Goal: Task Accomplishment & Management: Manage account settings

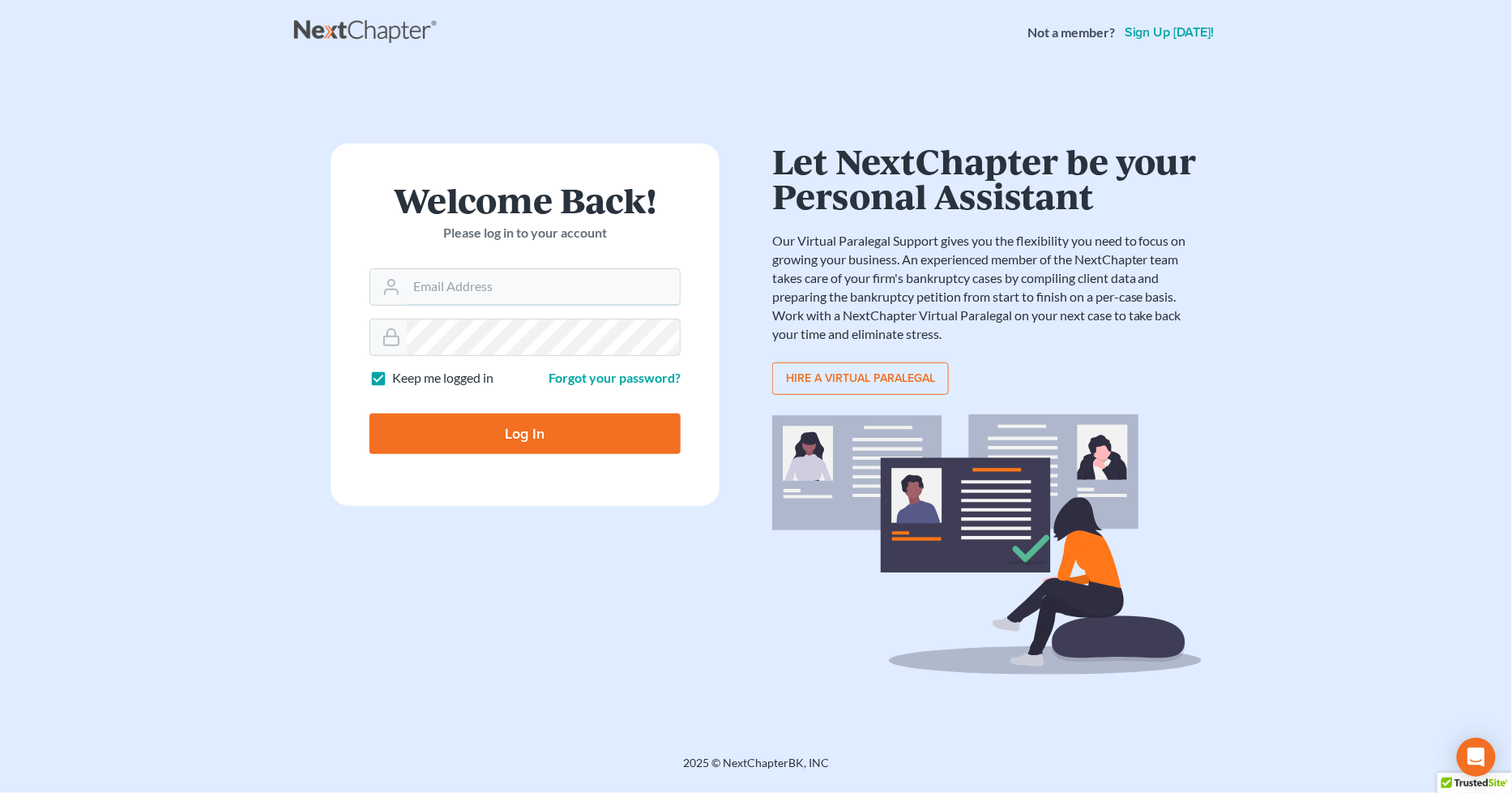
type input "[PERSON_NAME][EMAIL_ADDRESS][DOMAIN_NAME]"
click at [477, 471] on form "Welcome Back! Please log in to your account Email Address sara@bulielaw.com Pas…" at bounding box center [525, 324] width 389 height 362
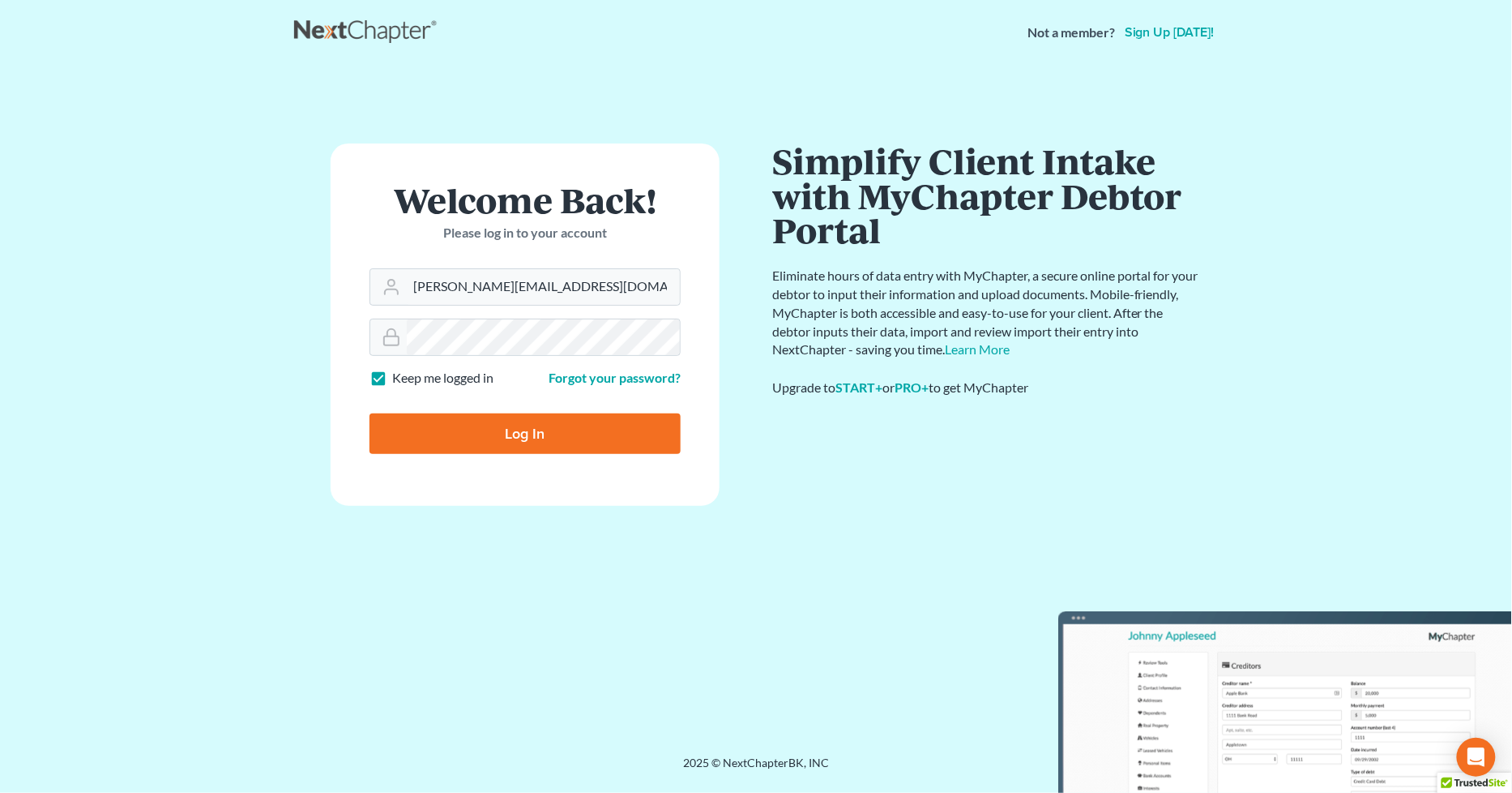
click at [501, 432] on input "Log In" at bounding box center [525, 434] width 311 height 41
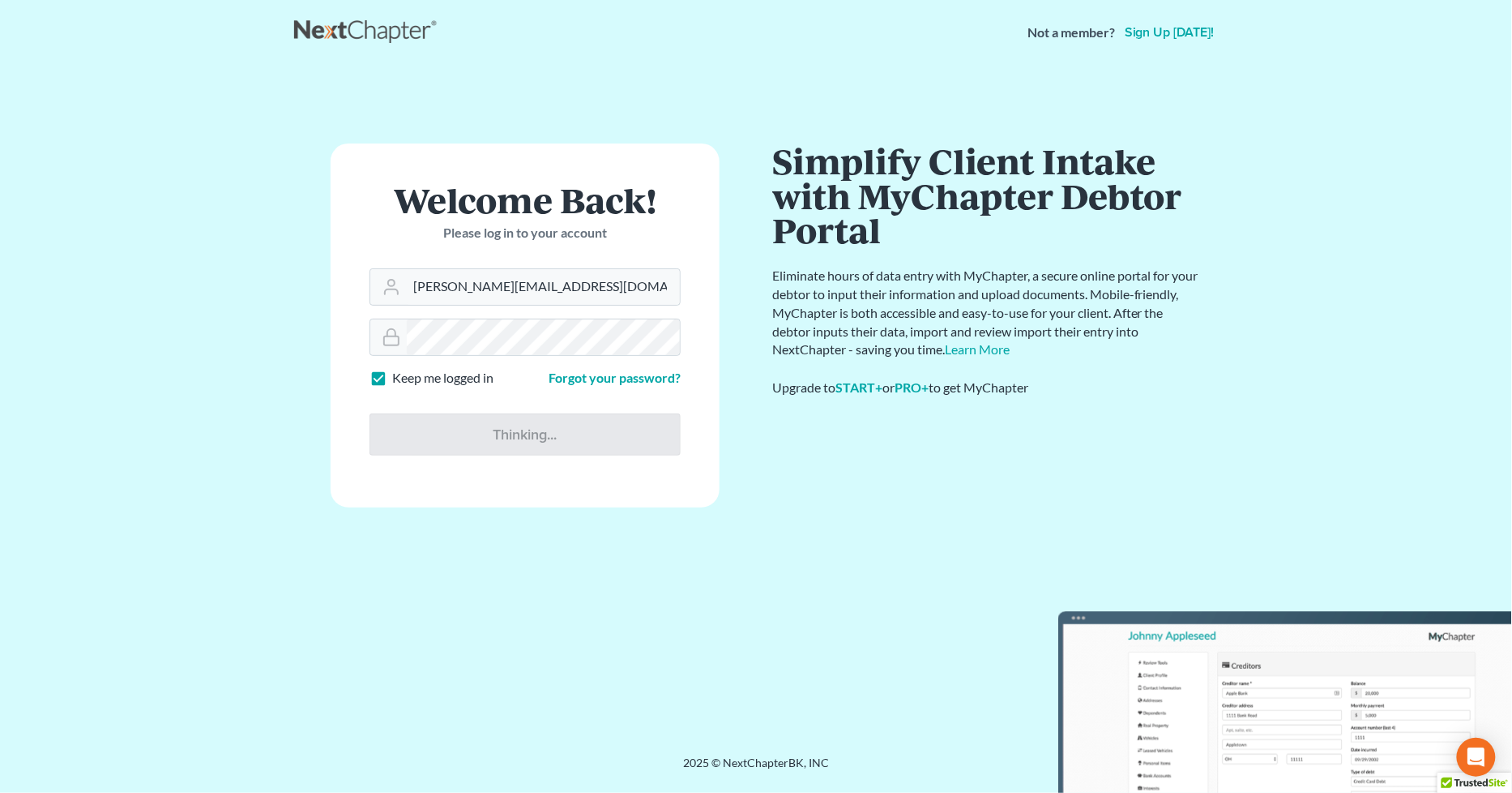
type input "Thinking..."
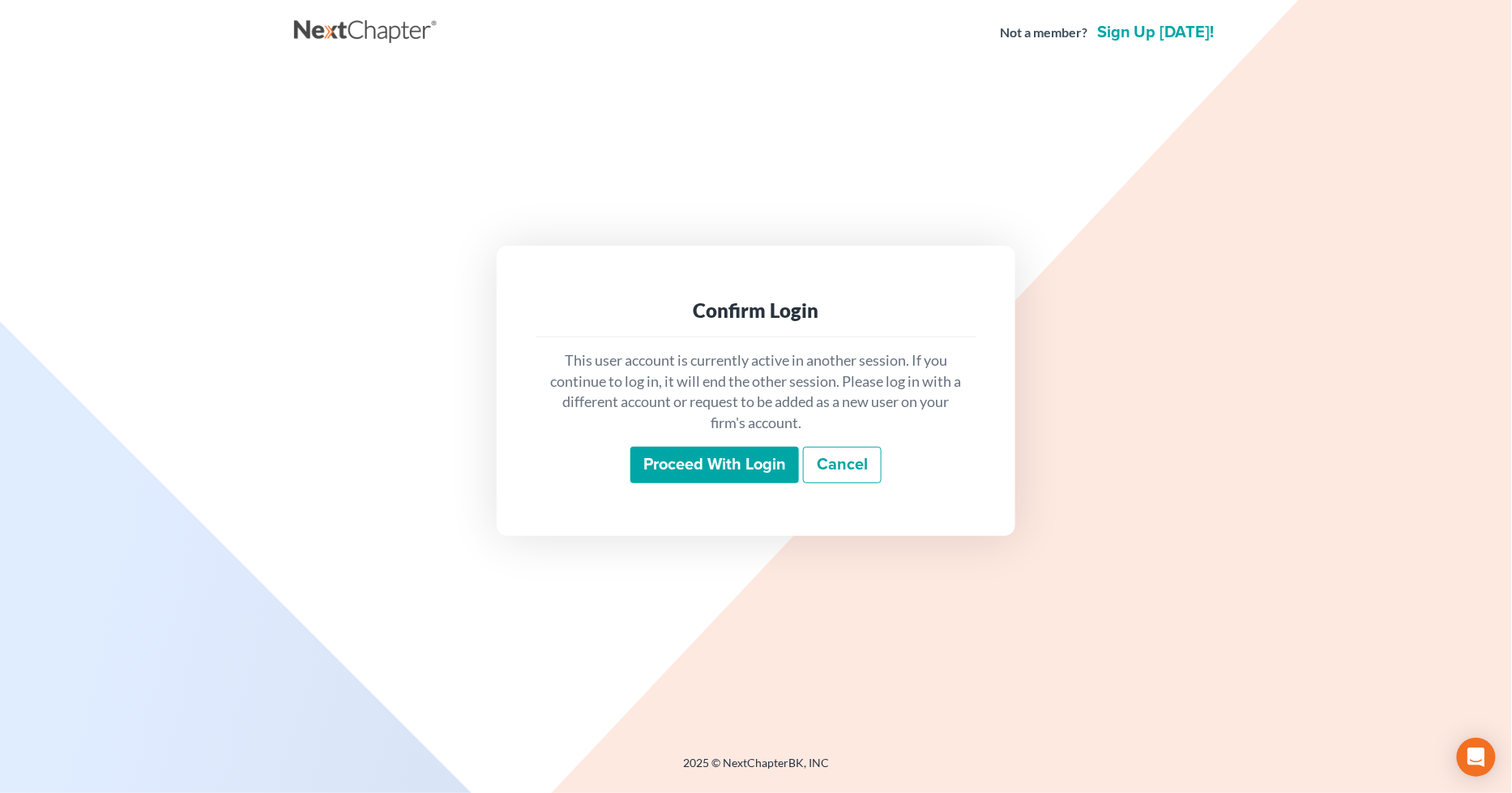
click at [713, 476] on input "Proceed with login" at bounding box center [715, 465] width 169 height 37
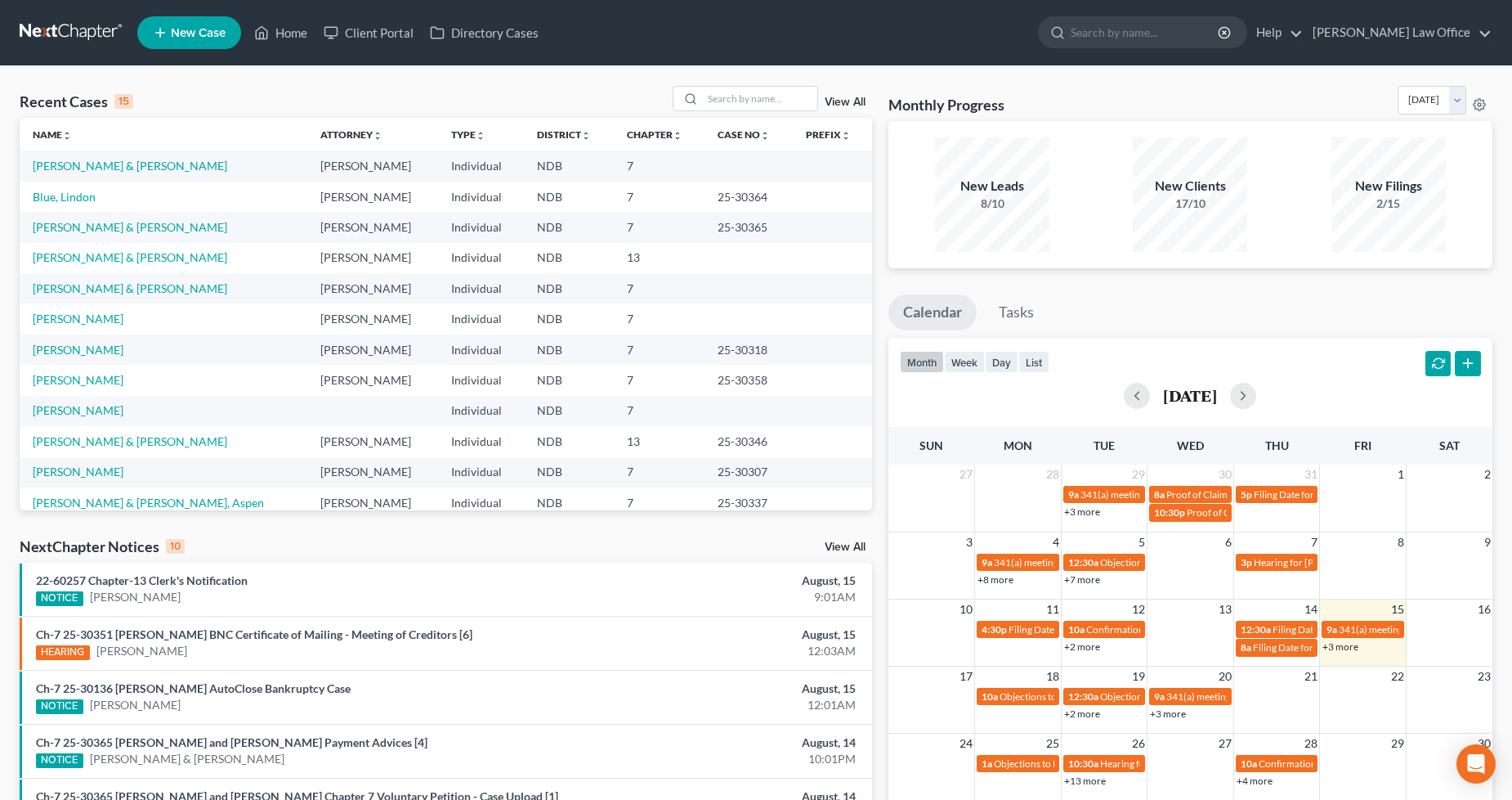
drag, startPoint x: 340, startPoint y: 101, endPoint x: 443, endPoint y: 98, distance: 103.0
click at [340, 98] on div "Recent Cases 15 View All" at bounding box center [446, 101] width 853 height 32
click at [753, 92] on input "search" at bounding box center [760, 98] width 114 height 24
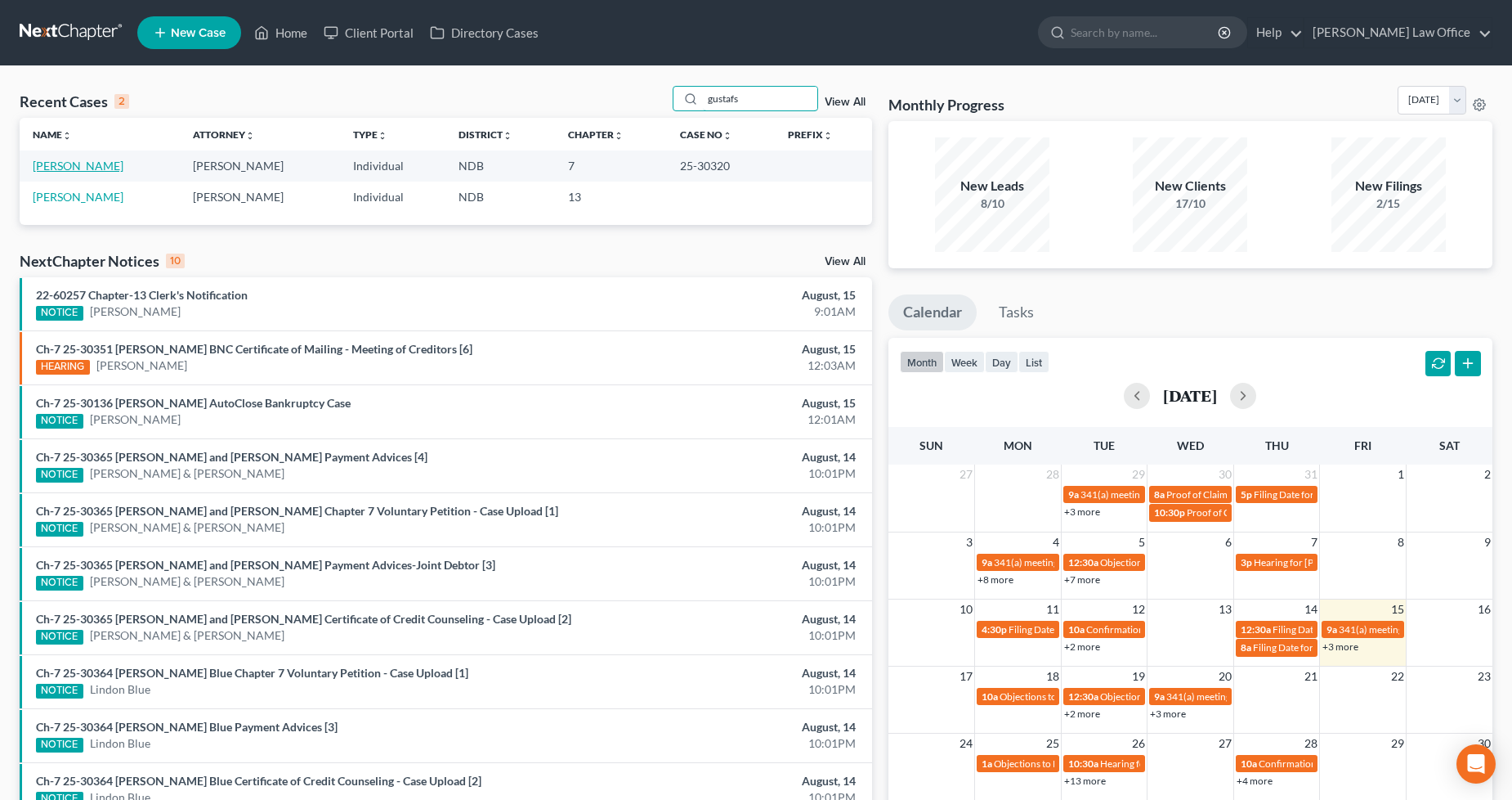
type input "gustafs"
click at [94, 164] on link "Gustafson, Sara" at bounding box center [78, 165] width 91 height 14
select select "0"
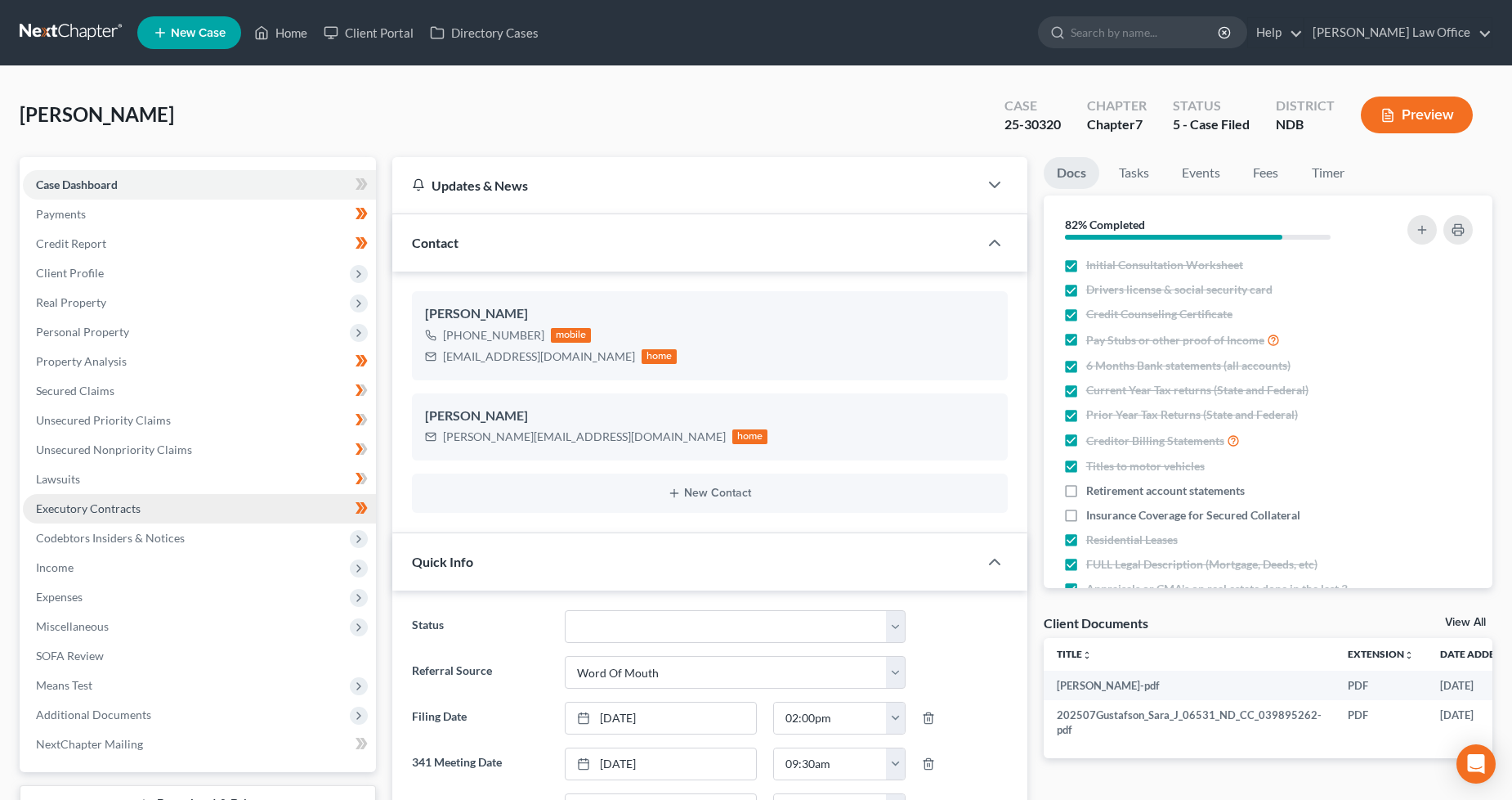
scroll to position [272, 0]
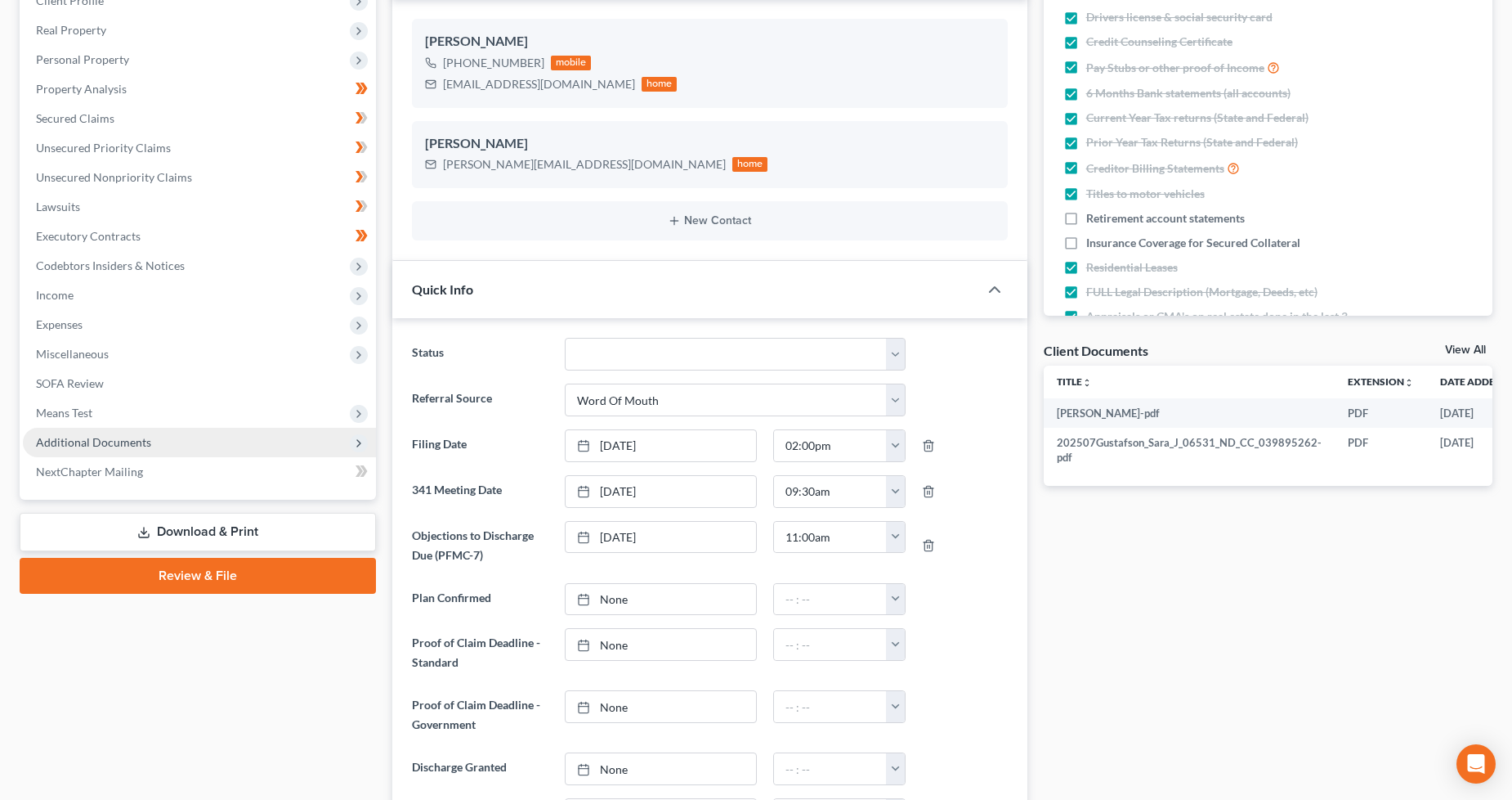
click at [213, 443] on span "Additional Documents" at bounding box center [200, 443] width 353 height 29
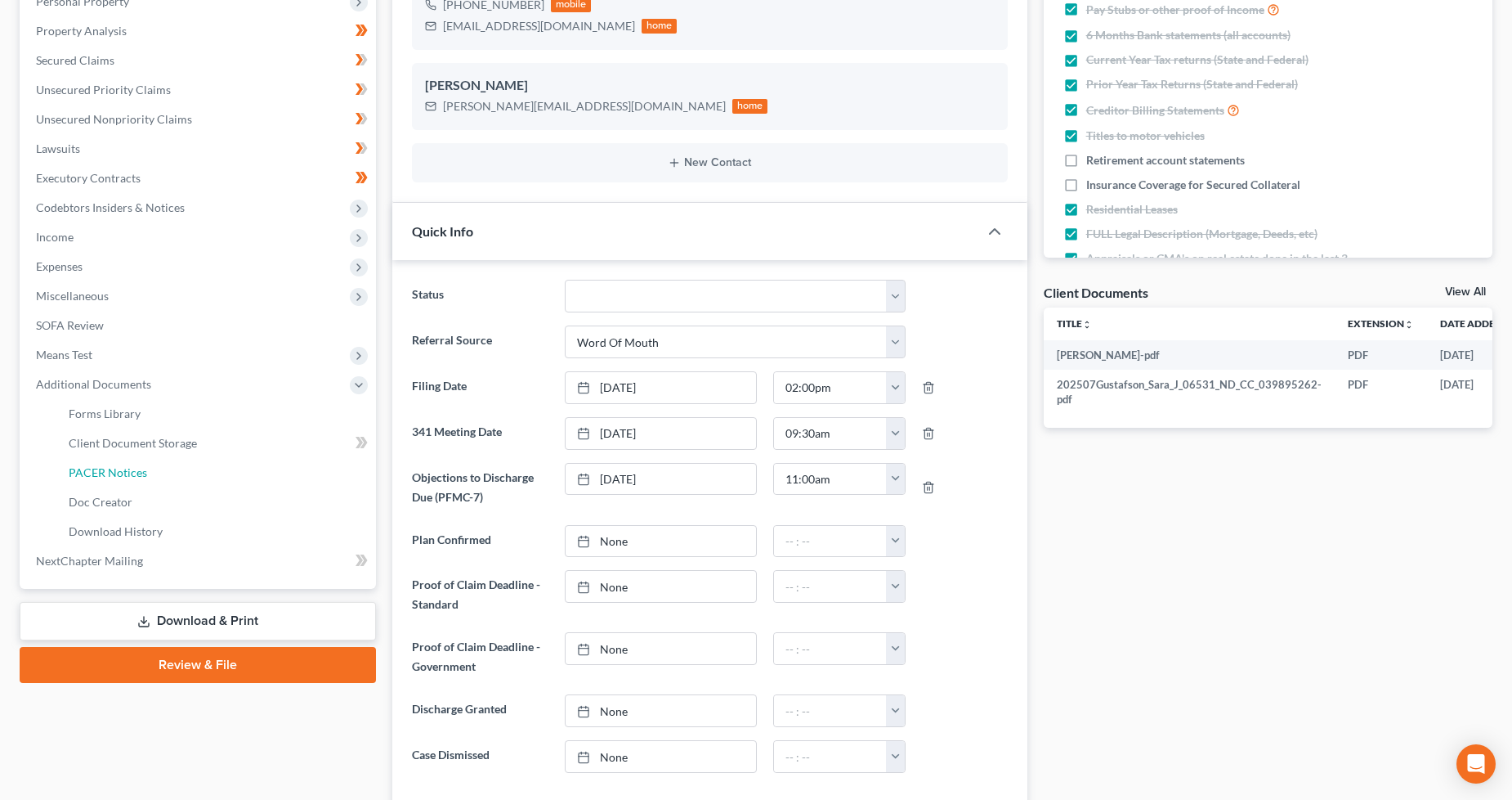
scroll to position [363, 0]
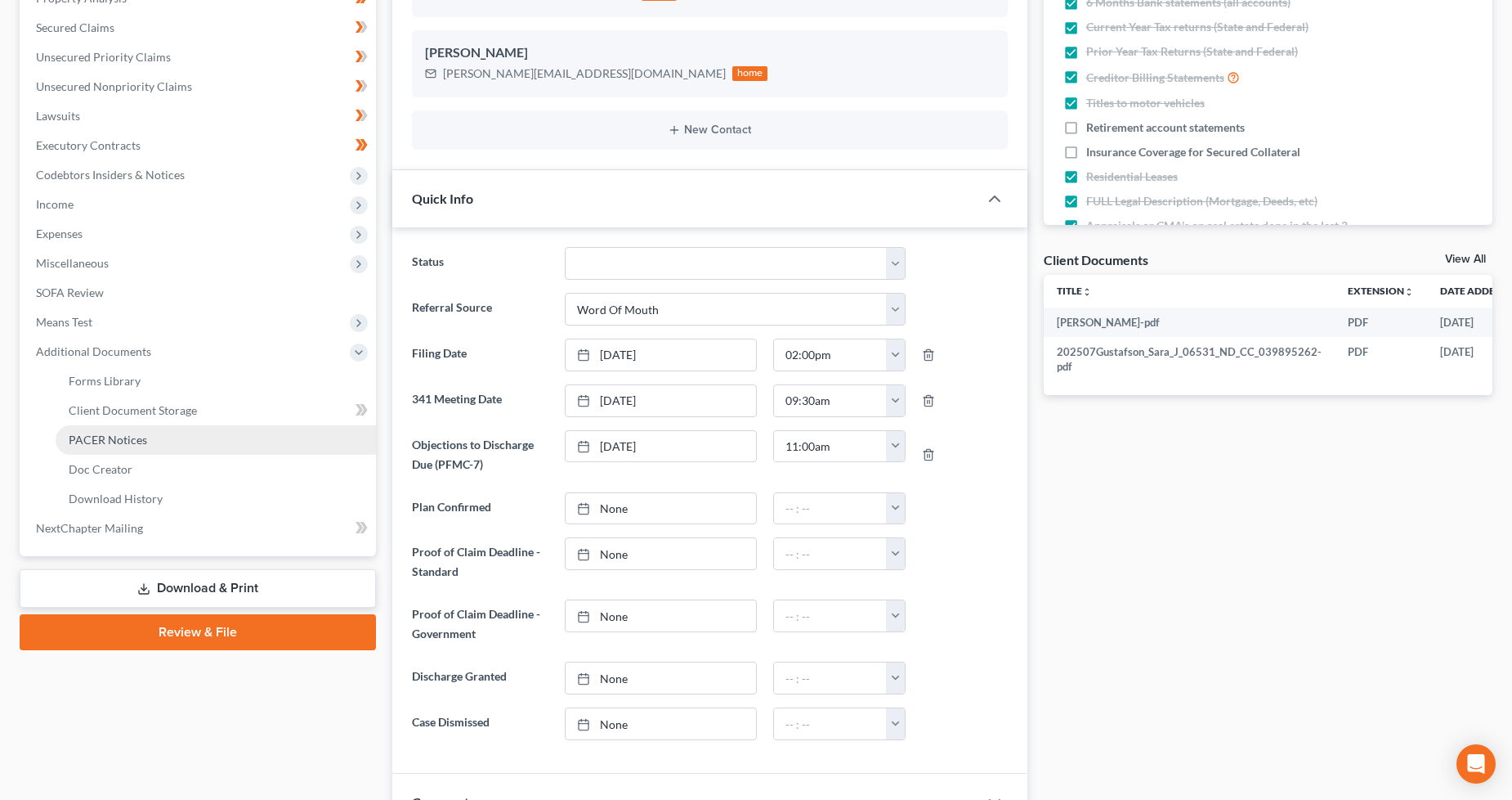
click at [129, 445] on link "PACER Notices" at bounding box center [216, 440] width 321 height 29
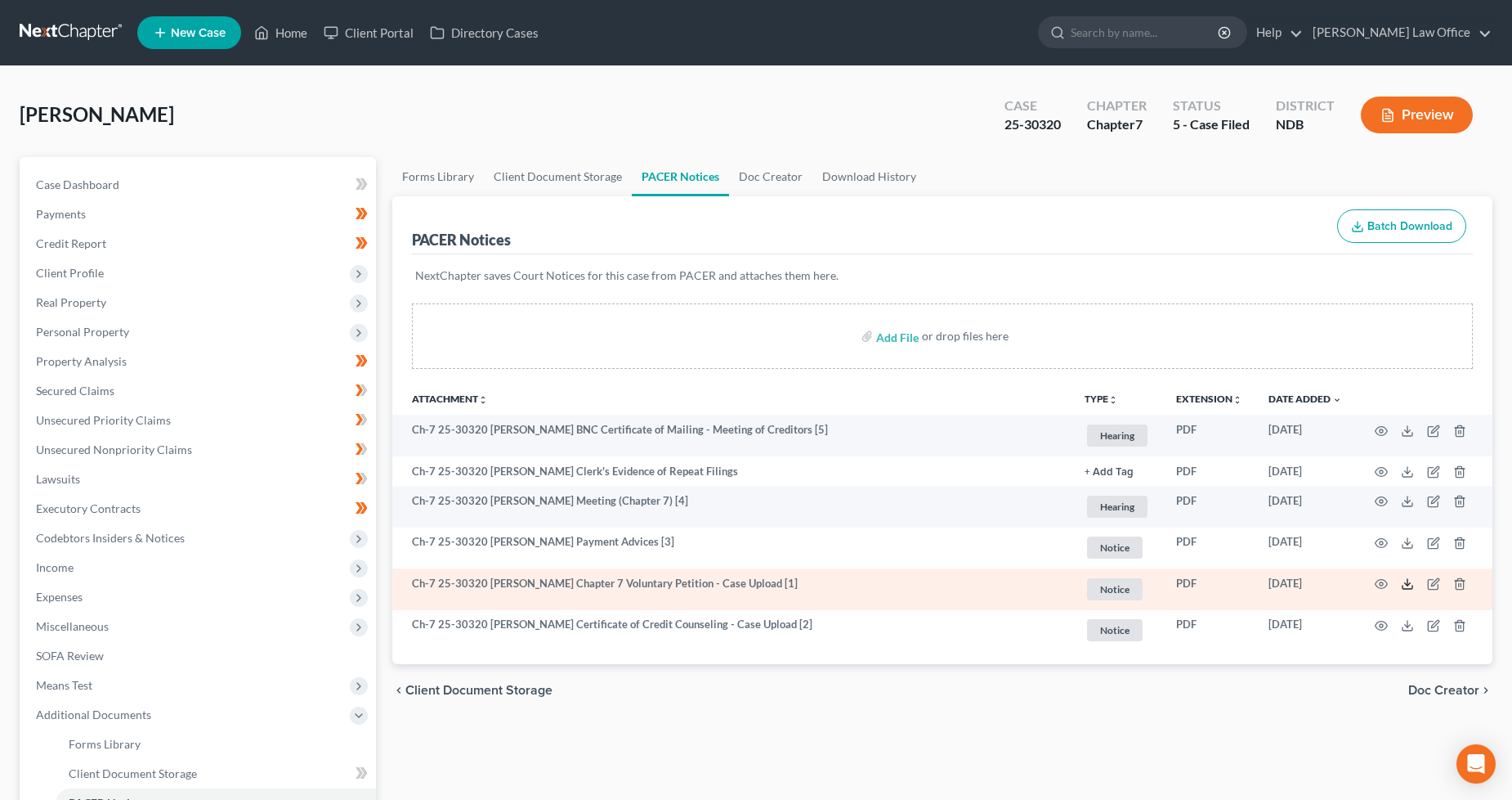
click at [1407, 583] on line at bounding box center [1407, 582] width 0 height 7
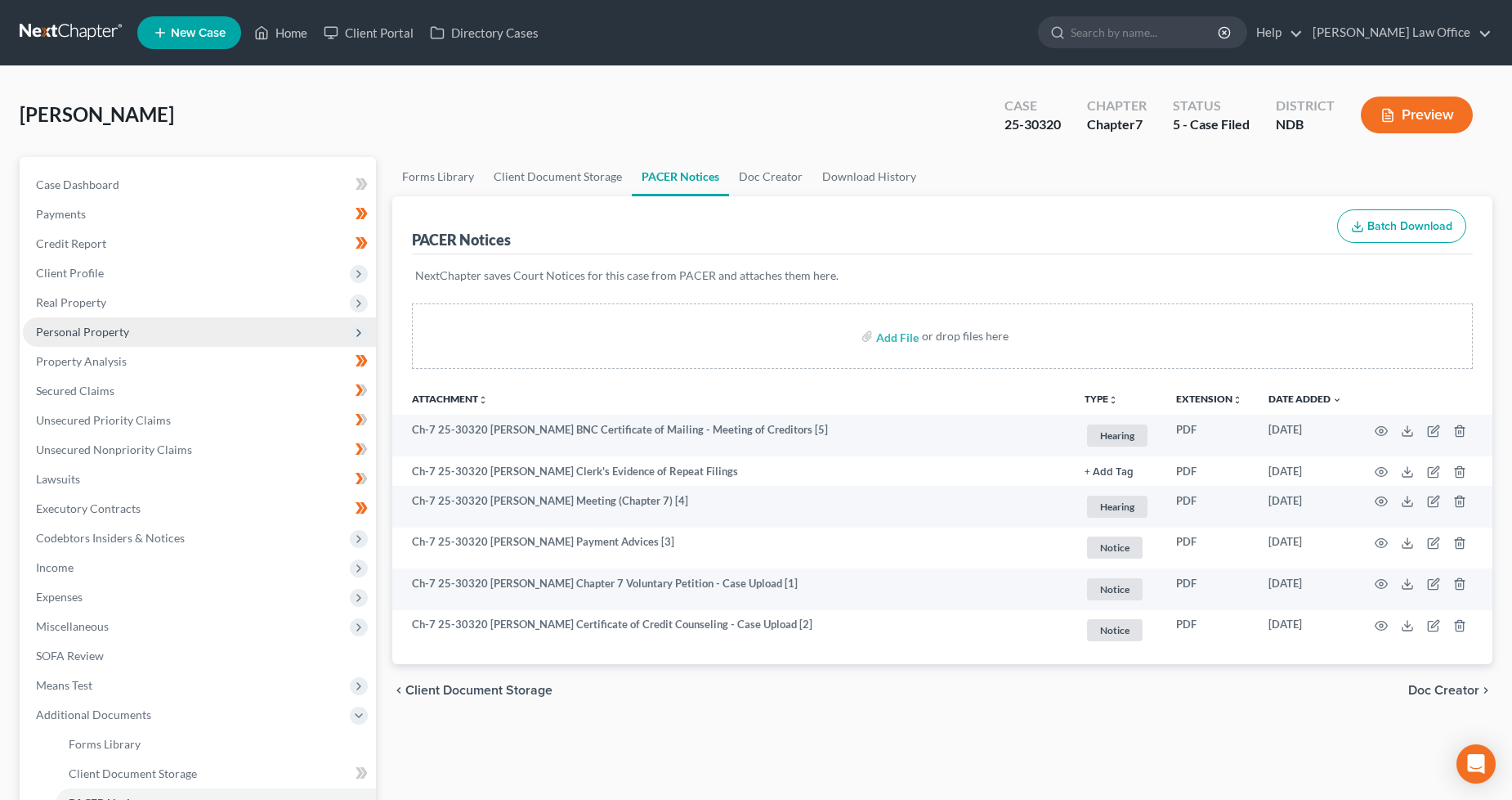
drag, startPoint x: 104, startPoint y: 327, endPoint x: 124, endPoint y: 334, distance: 21.2
click at [104, 327] on span "Personal Property" at bounding box center [83, 331] width 93 height 14
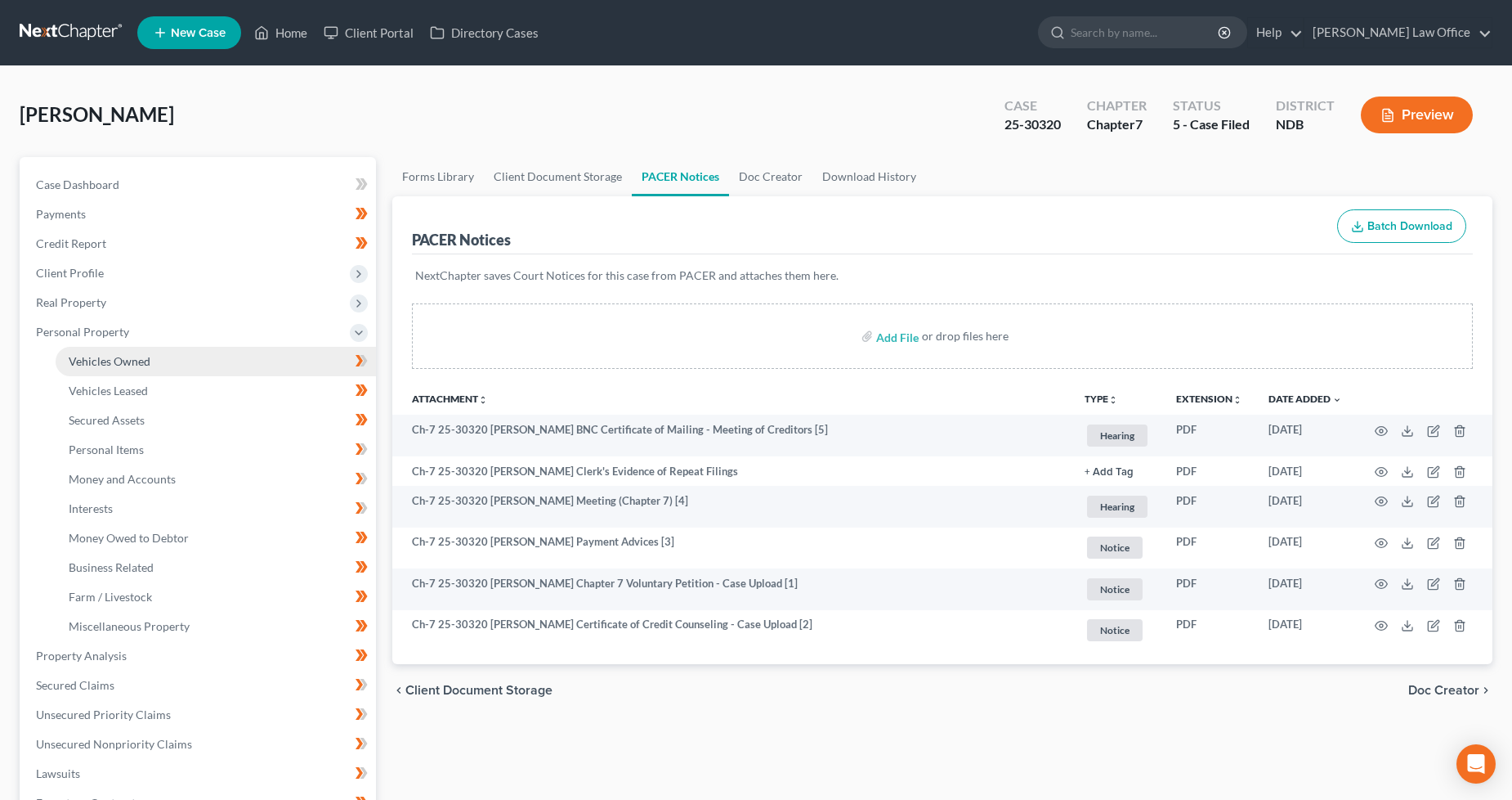
click at [102, 357] on span "Vehicles Owned" at bounding box center [110, 361] width 82 height 14
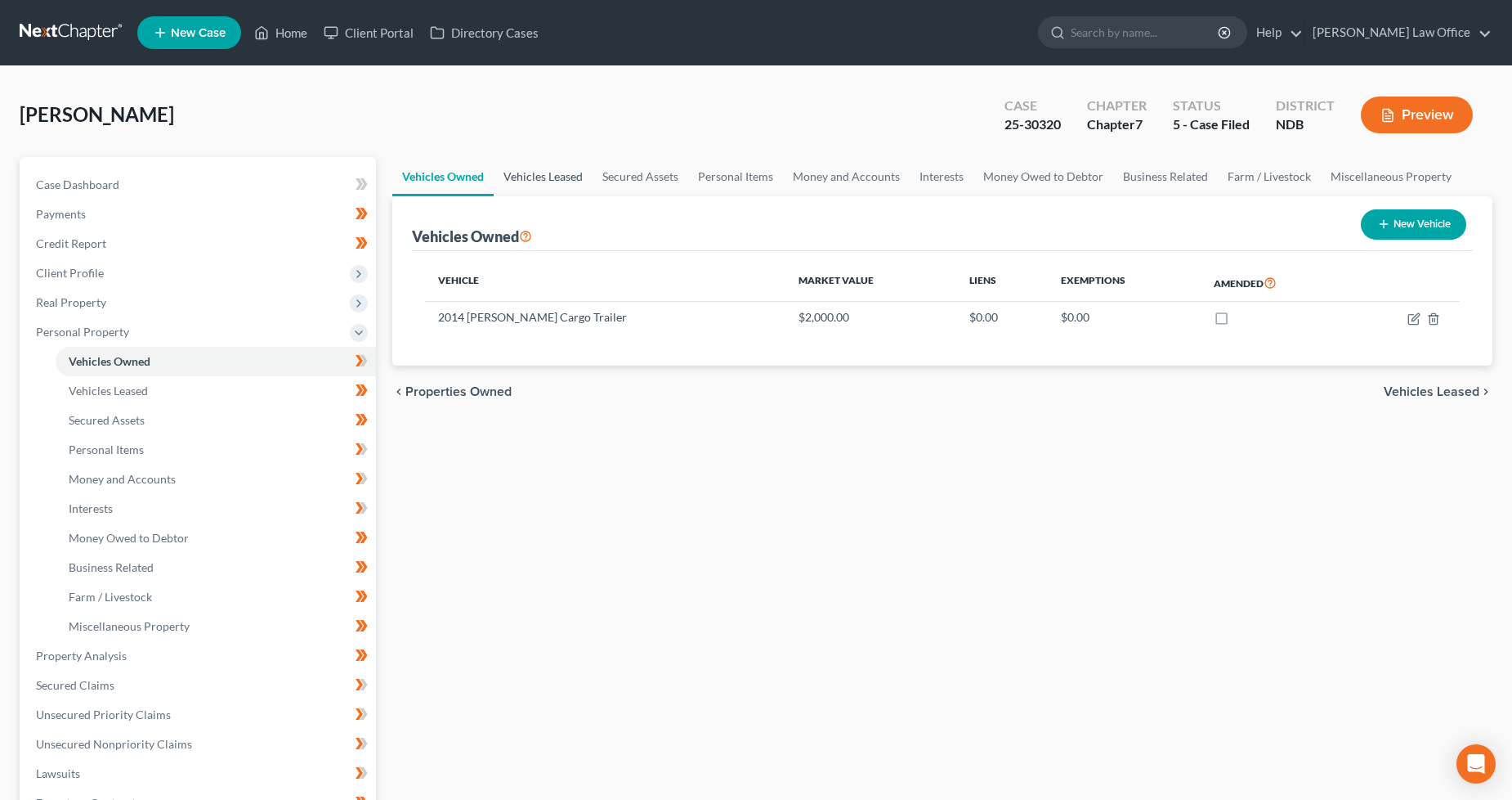
click at [557, 175] on link "Vehicles Leased" at bounding box center [543, 177] width 99 height 39
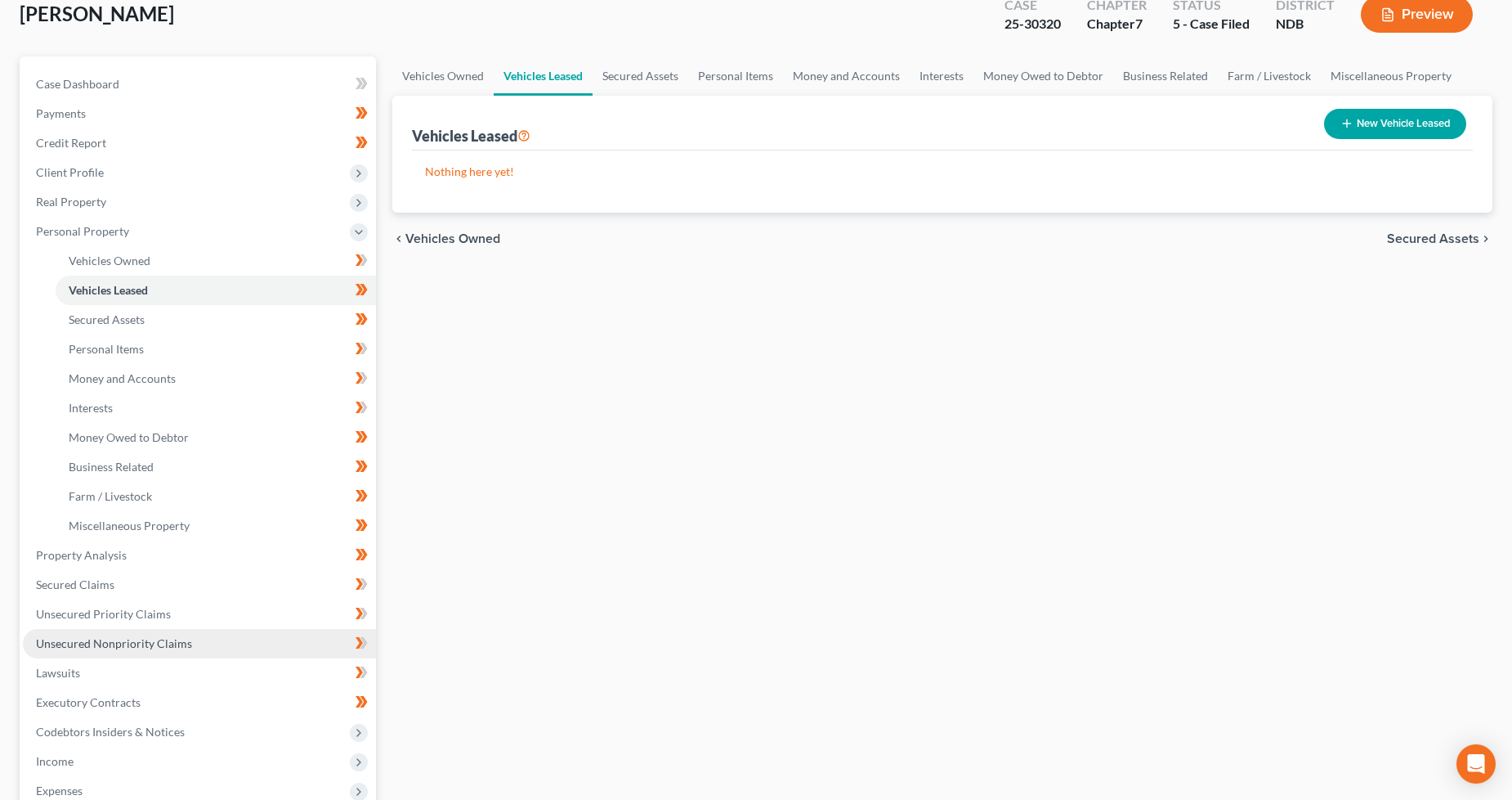
scroll to position [182, 0]
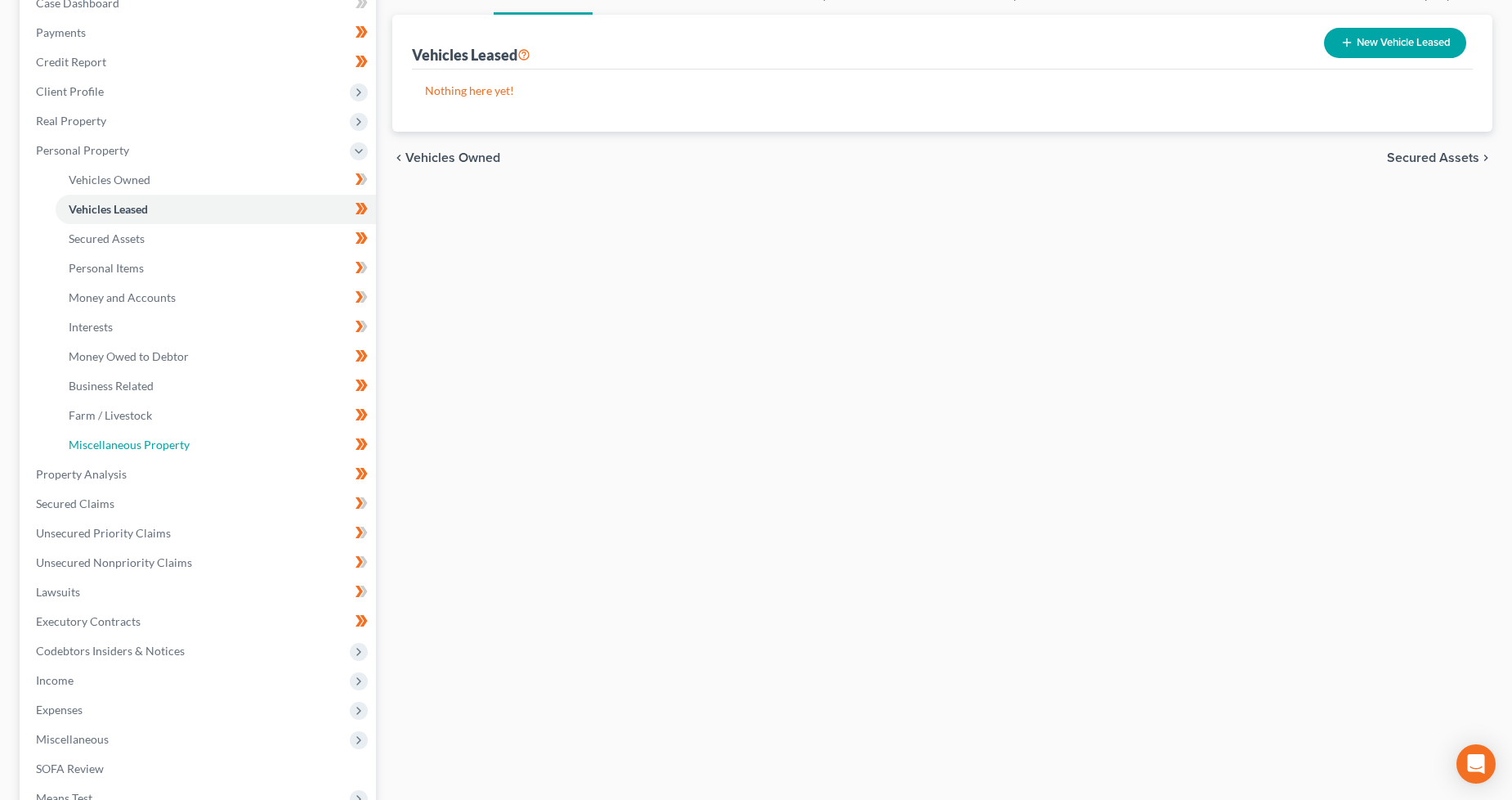
drag, startPoint x: 175, startPoint y: 443, endPoint x: 372, endPoint y: 499, distance: 204.8
click at [175, 443] on span "Miscellaneous Property" at bounding box center [129, 444] width 121 height 14
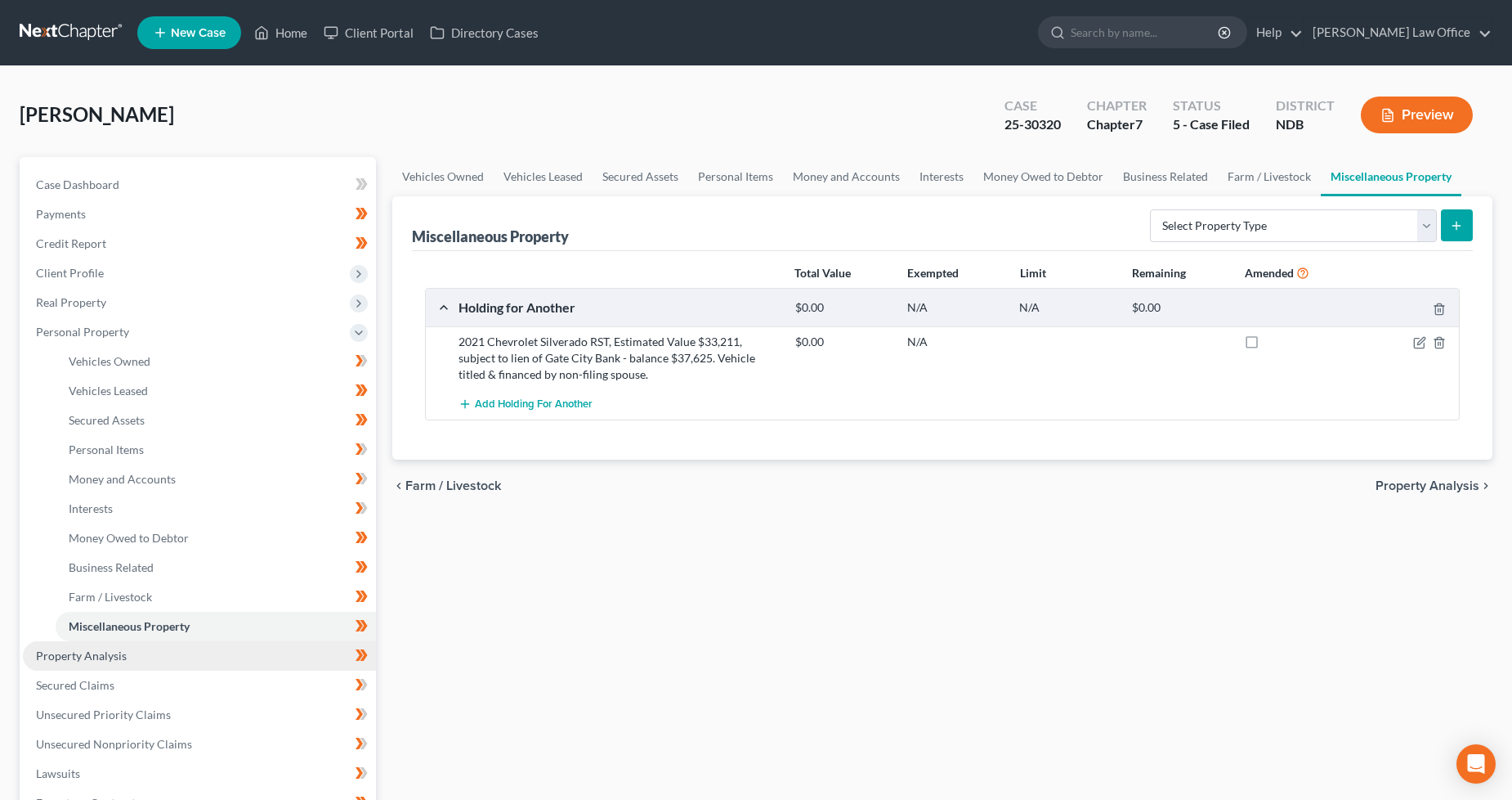
drag, startPoint x: 133, startPoint y: 642, endPoint x: 150, endPoint y: 649, distance: 18.4
click at [133, 642] on link "Property Analysis" at bounding box center [200, 656] width 353 height 29
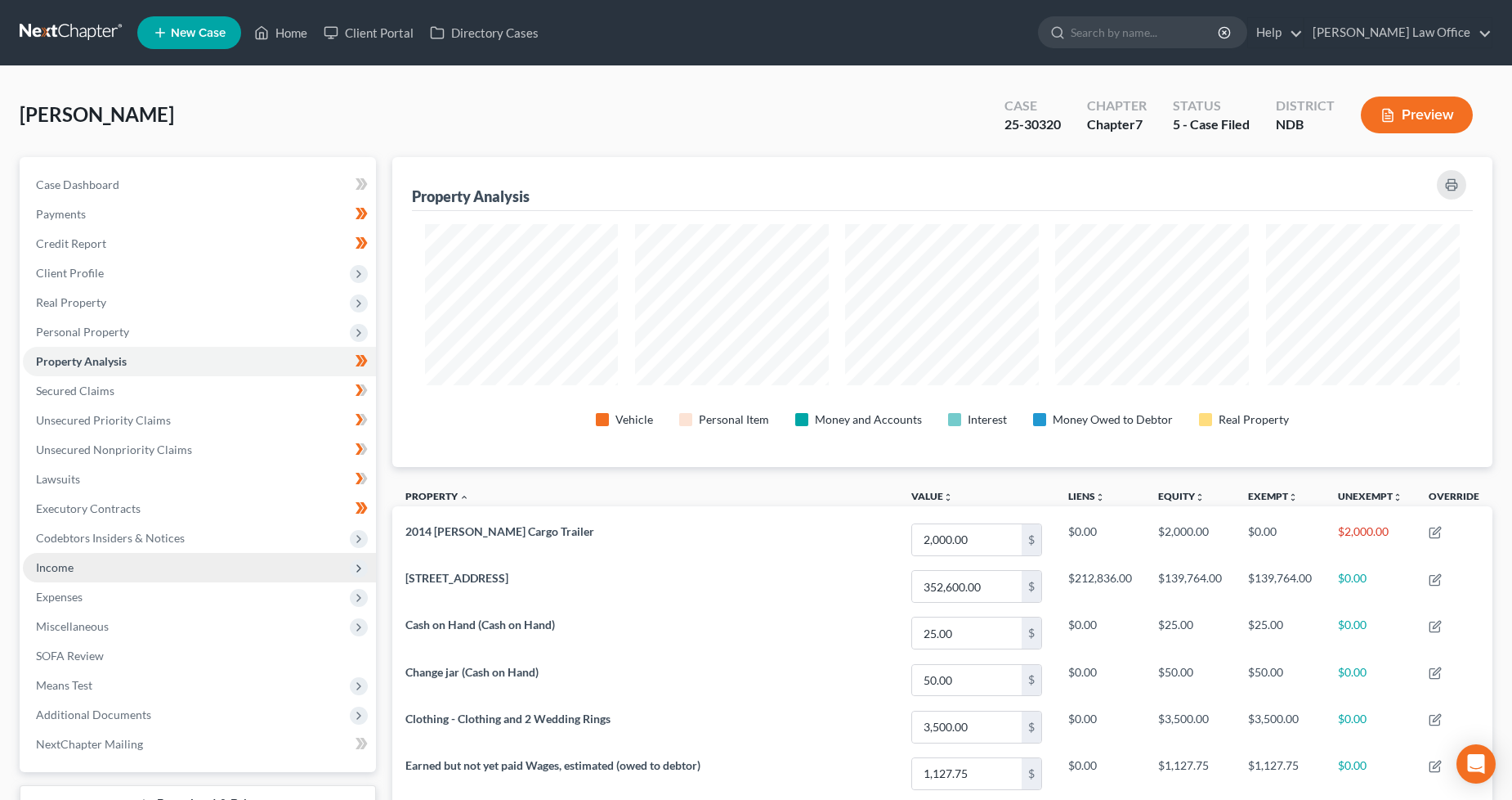
click at [172, 566] on span "Income" at bounding box center [200, 568] width 353 height 29
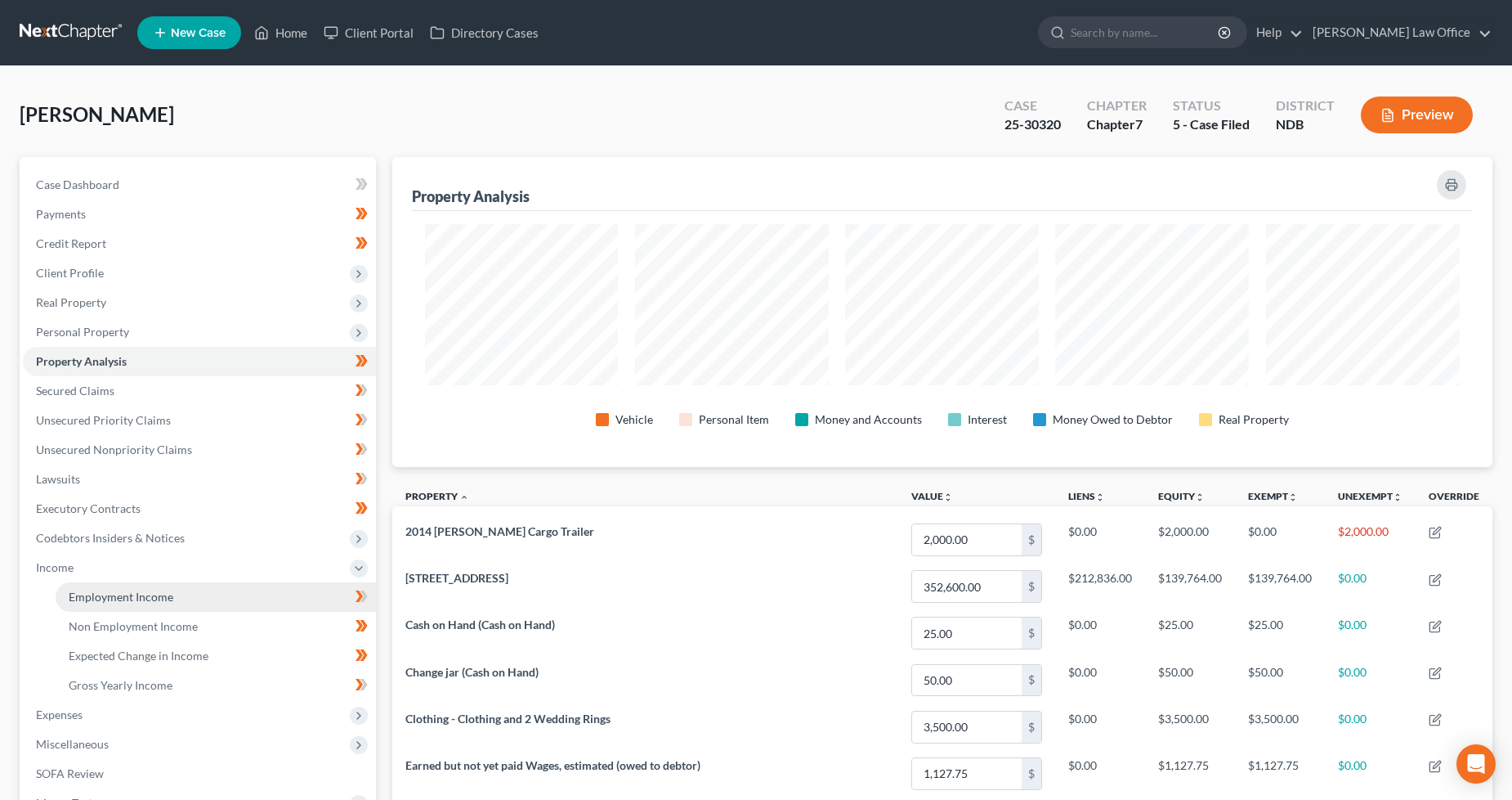
click at [145, 595] on span "Employment Income" at bounding box center [121, 596] width 105 height 14
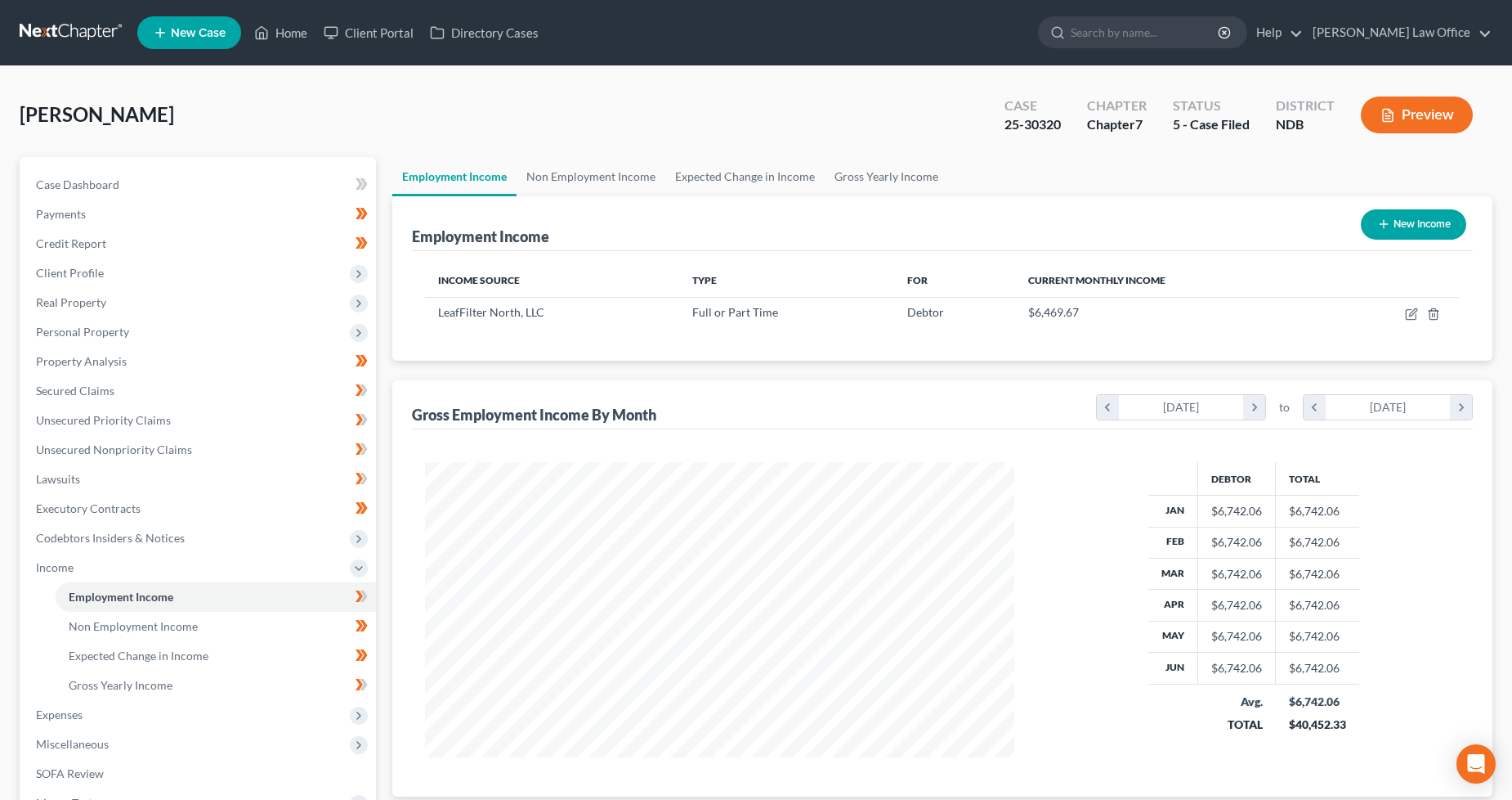
scroll to position [295, 623]
click at [601, 176] on link "Non Employment Income" at bounding box center [591, 177] width 149 height 39
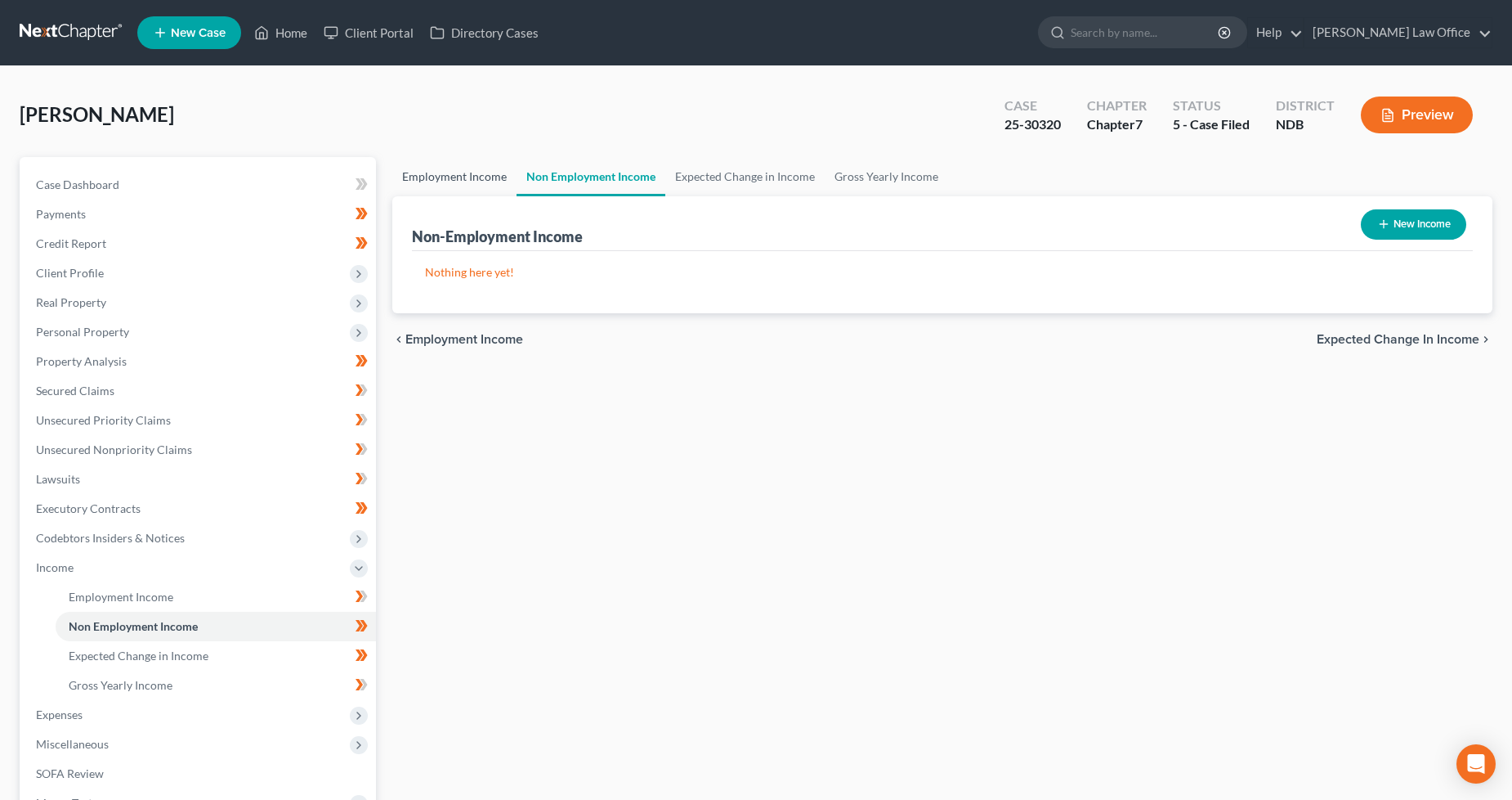
click at [460, 178] on link "Employment Income" at bounding box center [455, 177] width 124 height 39
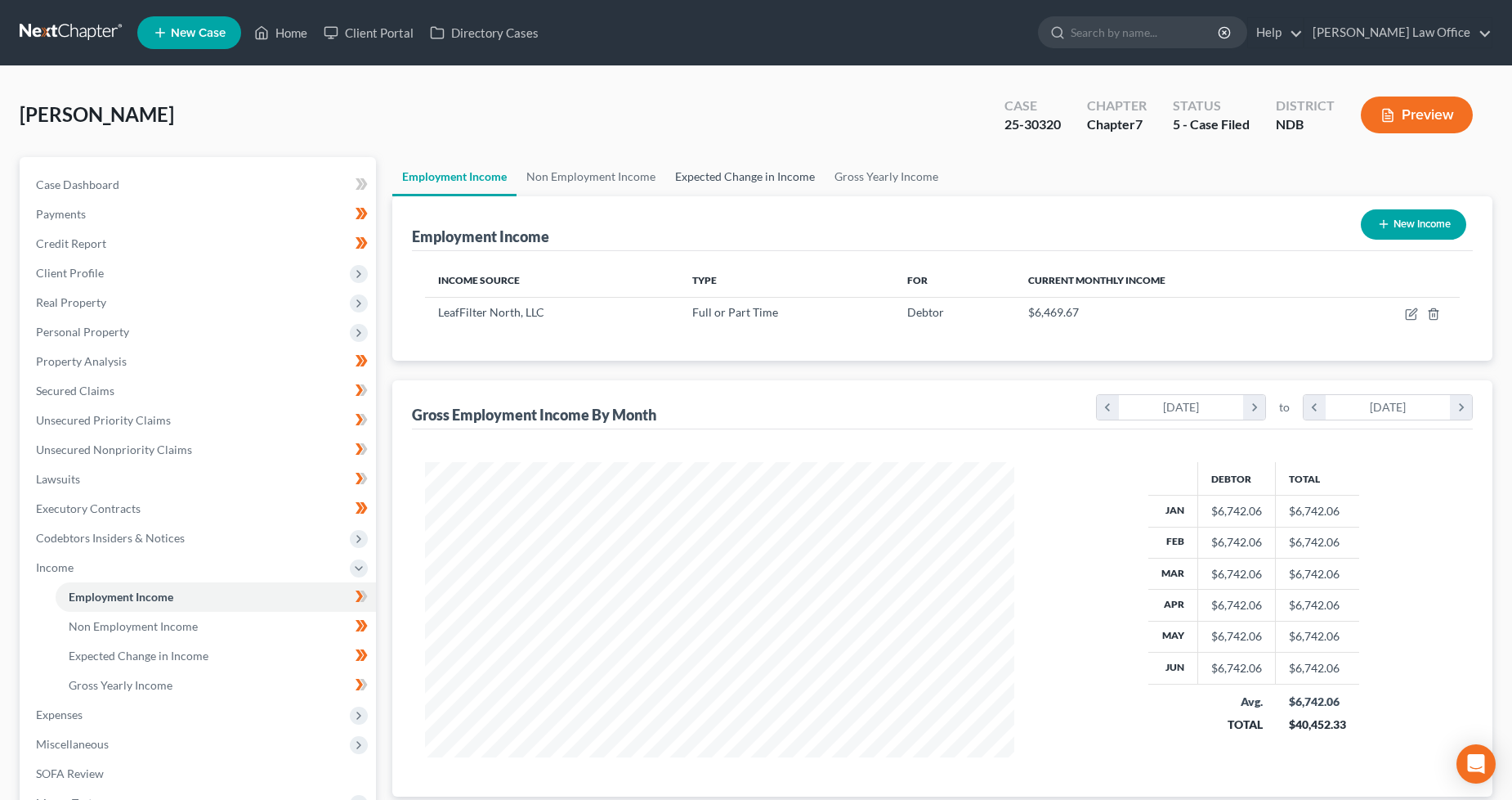
scroll to position [295, 623]
click at [581, 170] on link "Non Employment Income" at bounding box center [591, 177] width 149 height 39
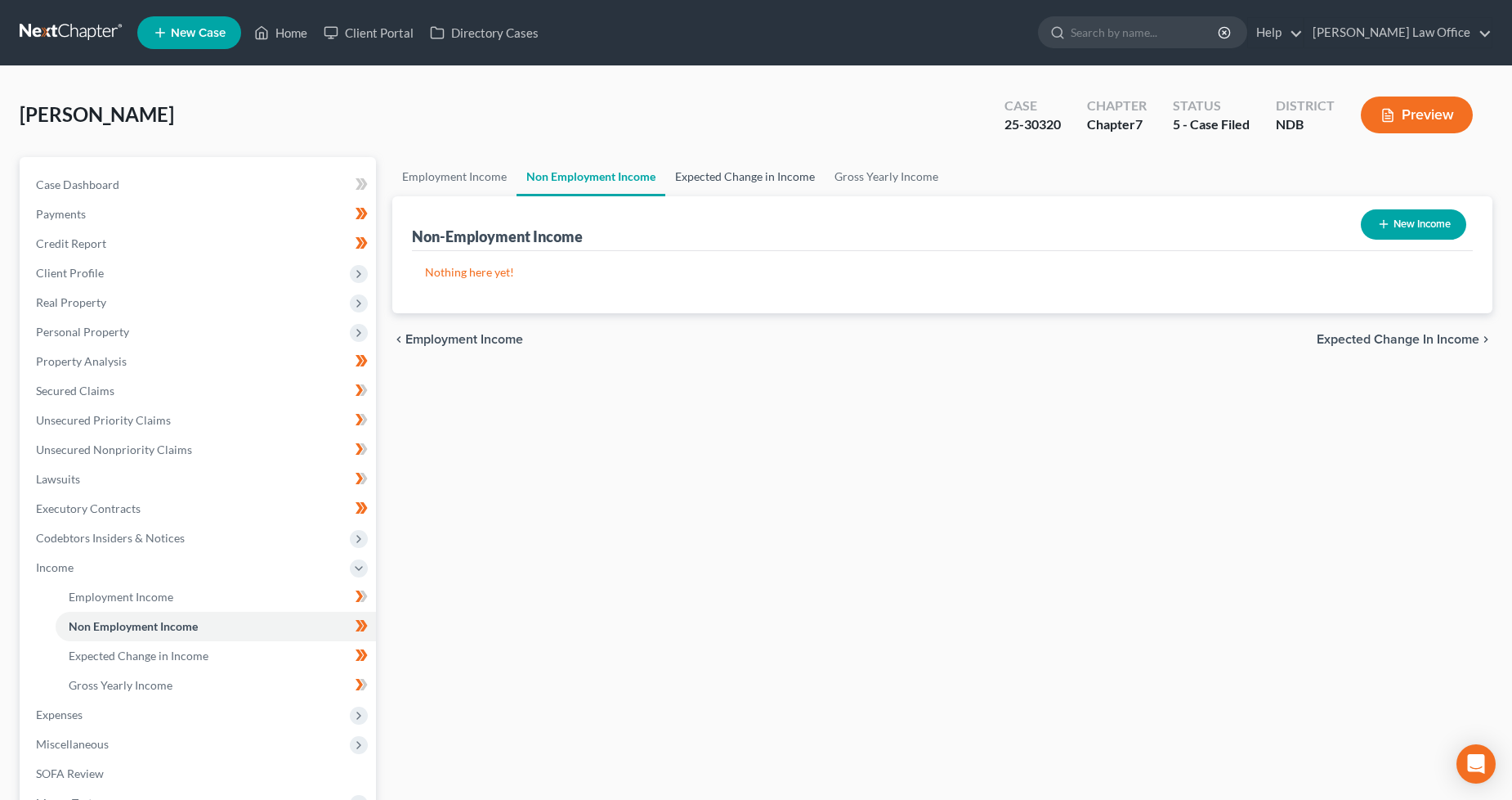
click at [751, 175] on link "Expected Change in Income" at bounding box center [745, 177] width 159 height 39
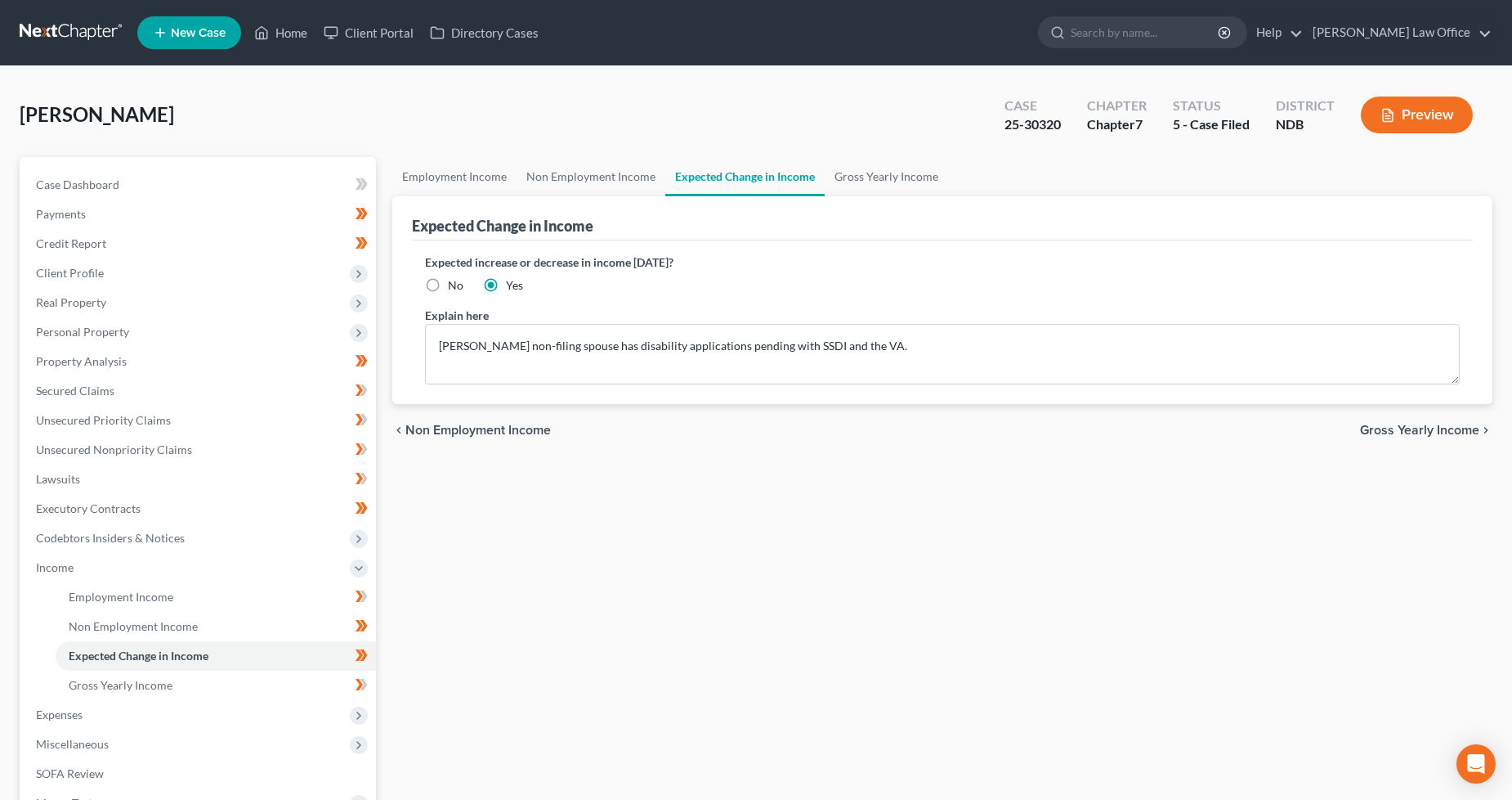
click at [529, 568] on div "Employment Income Non Employment Income Expected Change in Income Gross Yearly …" at bounding box center [943, 570] width 1117 height 827
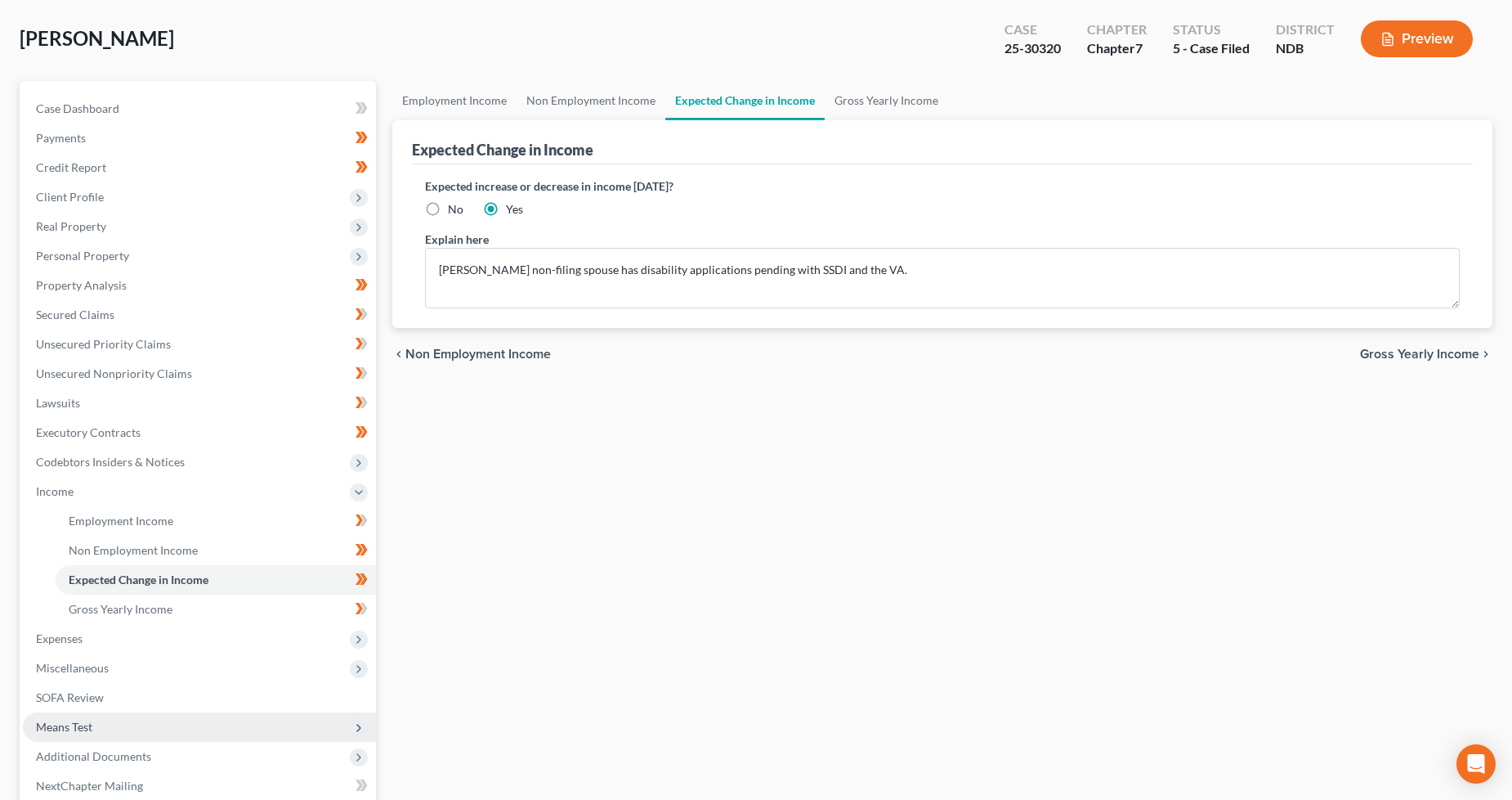
scroll to position [182, 0]
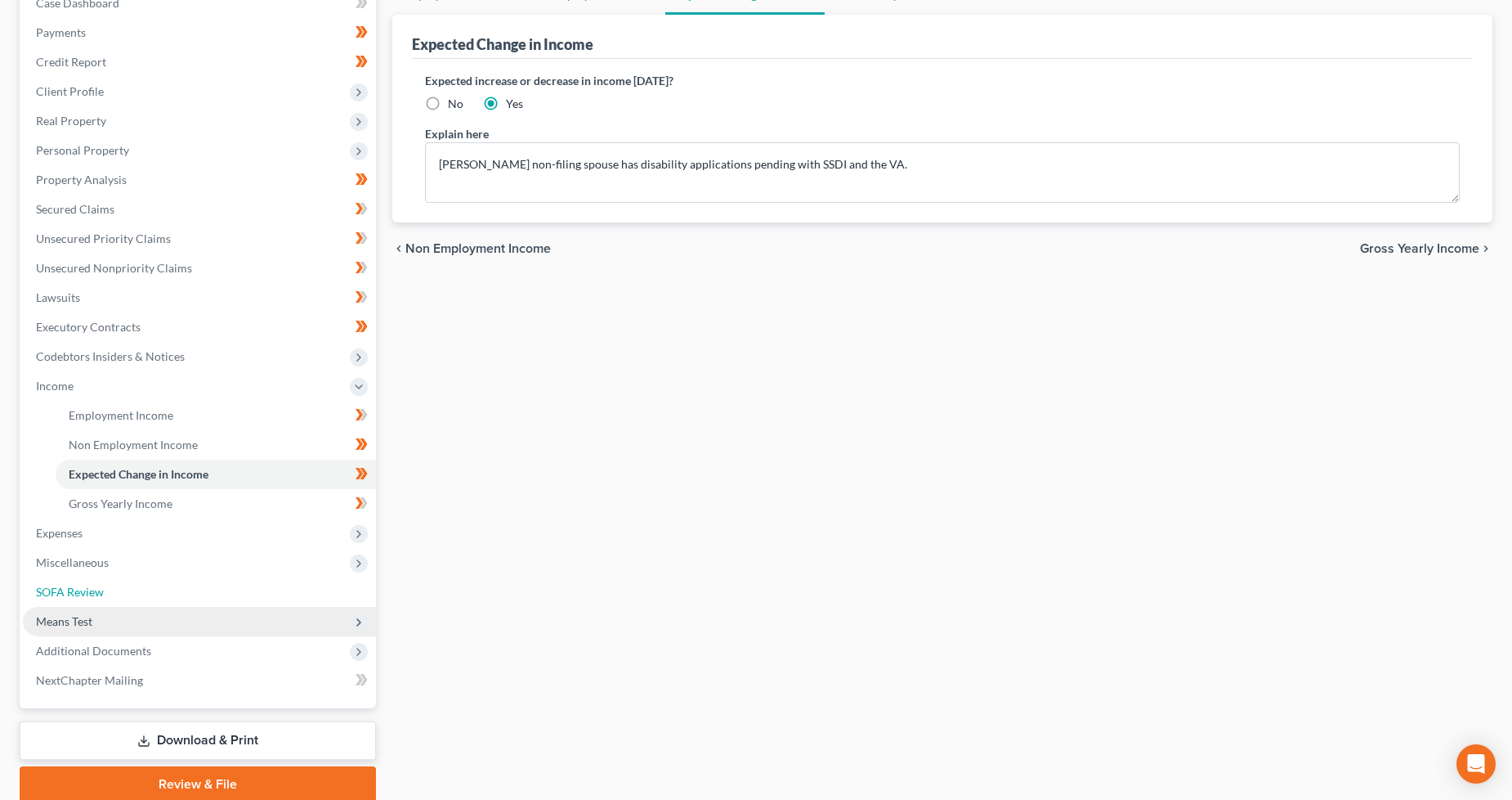
drag, startPoint x: 140, startPoint y: 582, endPoint x: 150, endPoint y: 619, distance: 38.3
click at [140, 581] on link "SOFA Review" at bounding box center [200, 592] width 353 height 29
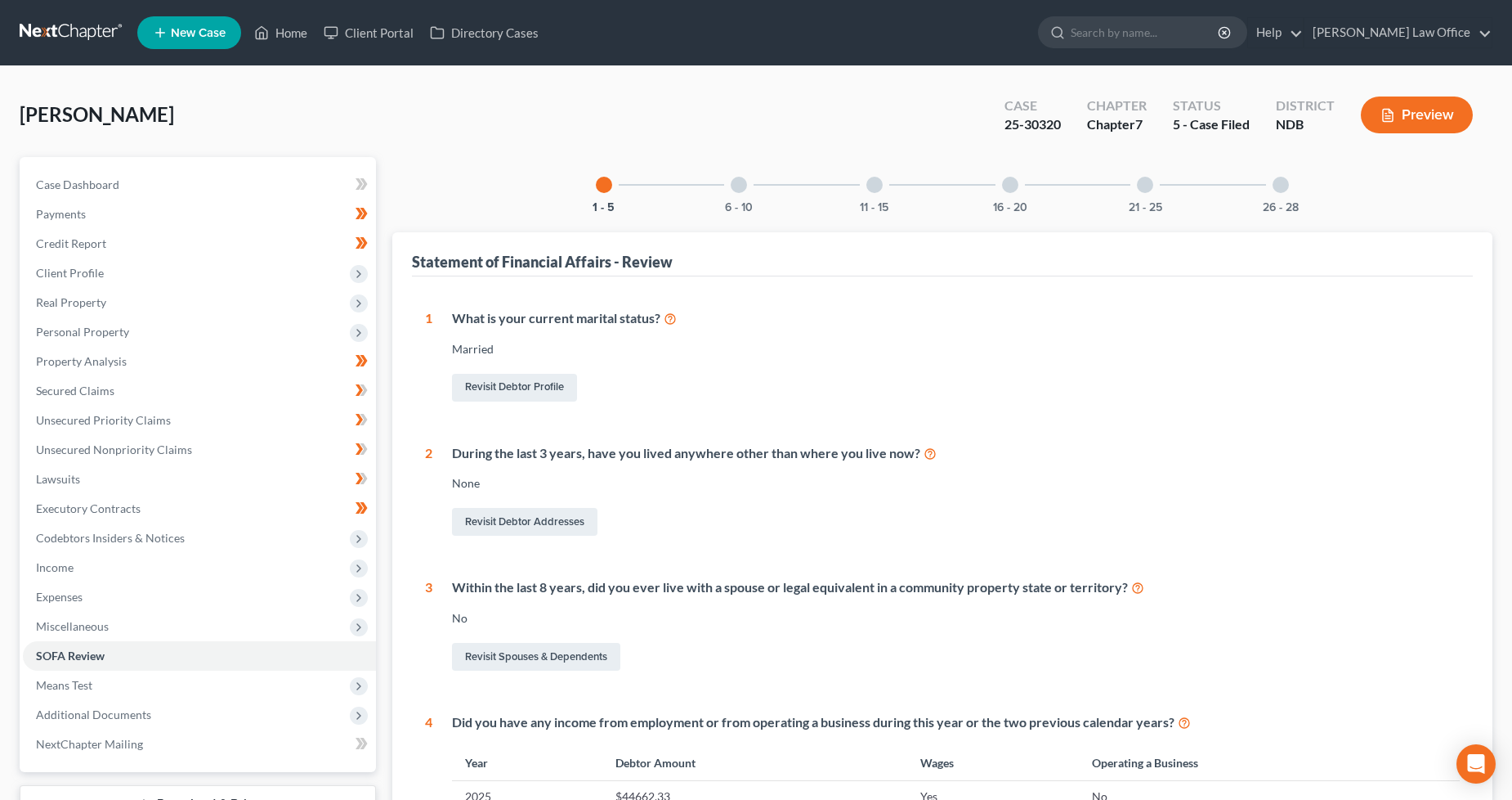
click at [733, 195] on div "6 - 10" at bounding box center [739, 185] width 56 height 56
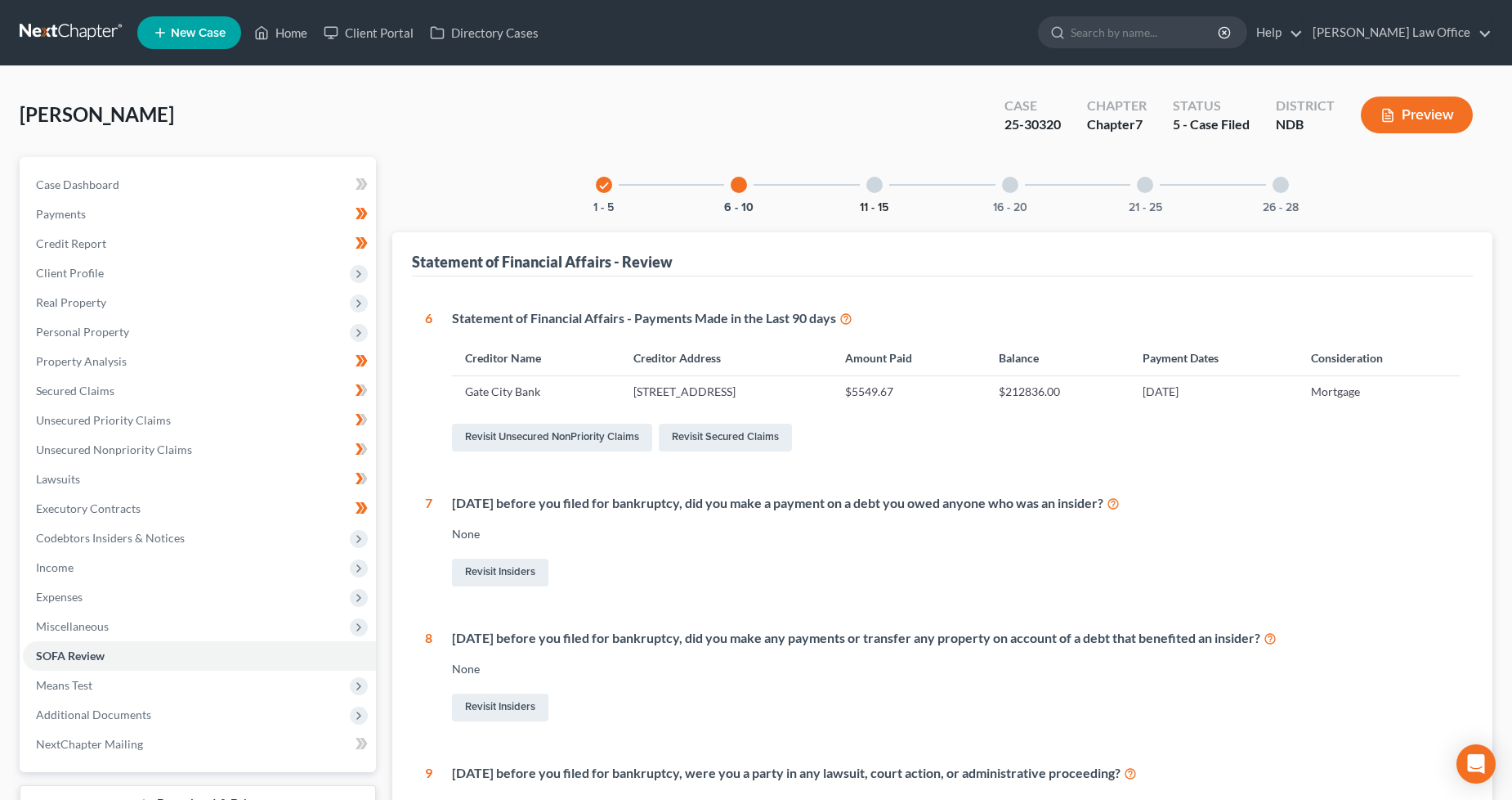
drag, startPoint x: 875, startPoint y: 200, endPoint x: 990, endPoint y: 200, distance: 115.0
click at [875, 202] on button "11 - 15" at bounding box center [874, 208] width 29 height 11
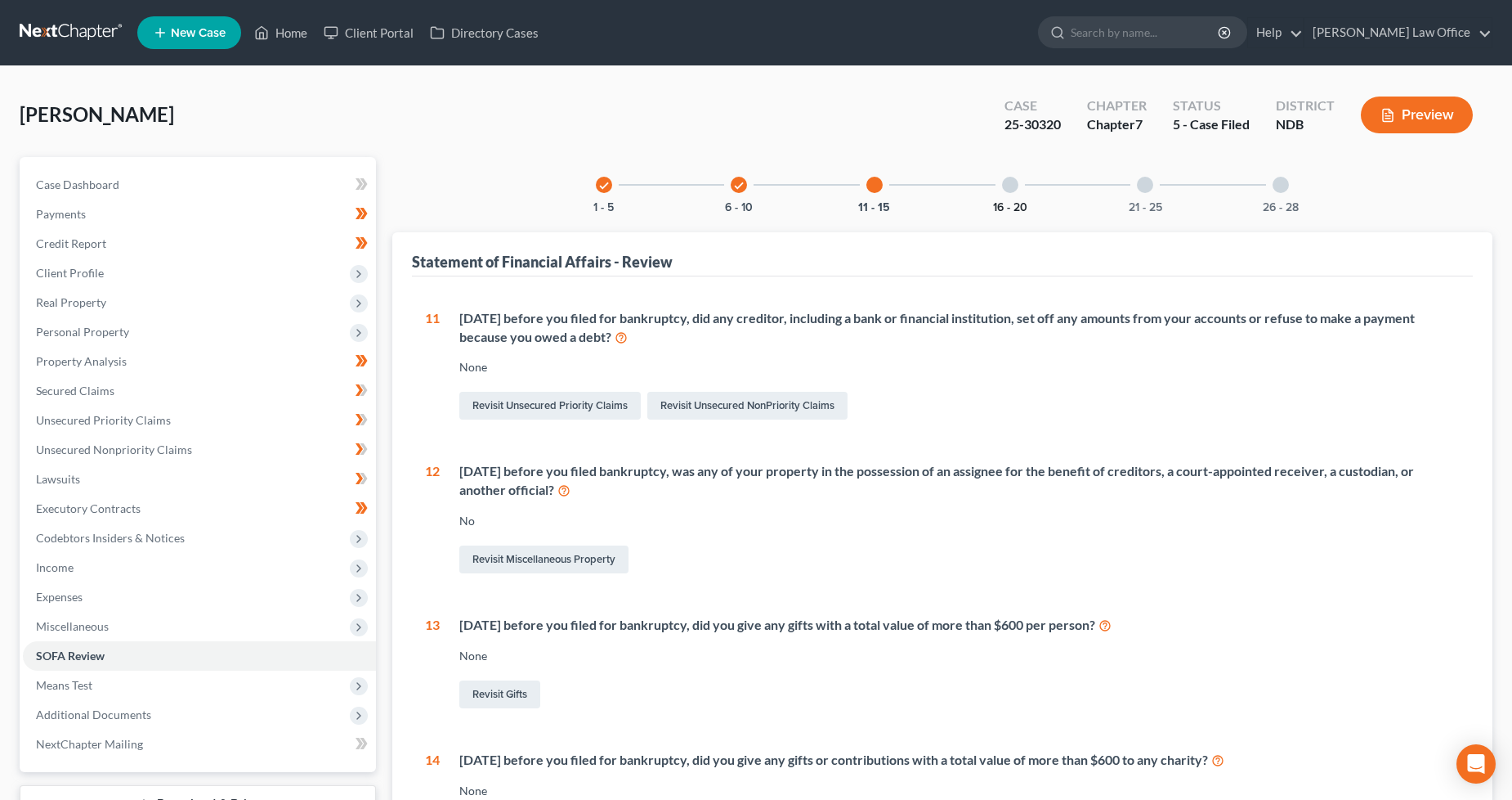
click at [1008, 202] on button "16 - 20" at bounding box center [1010, 208] width 34 height 11
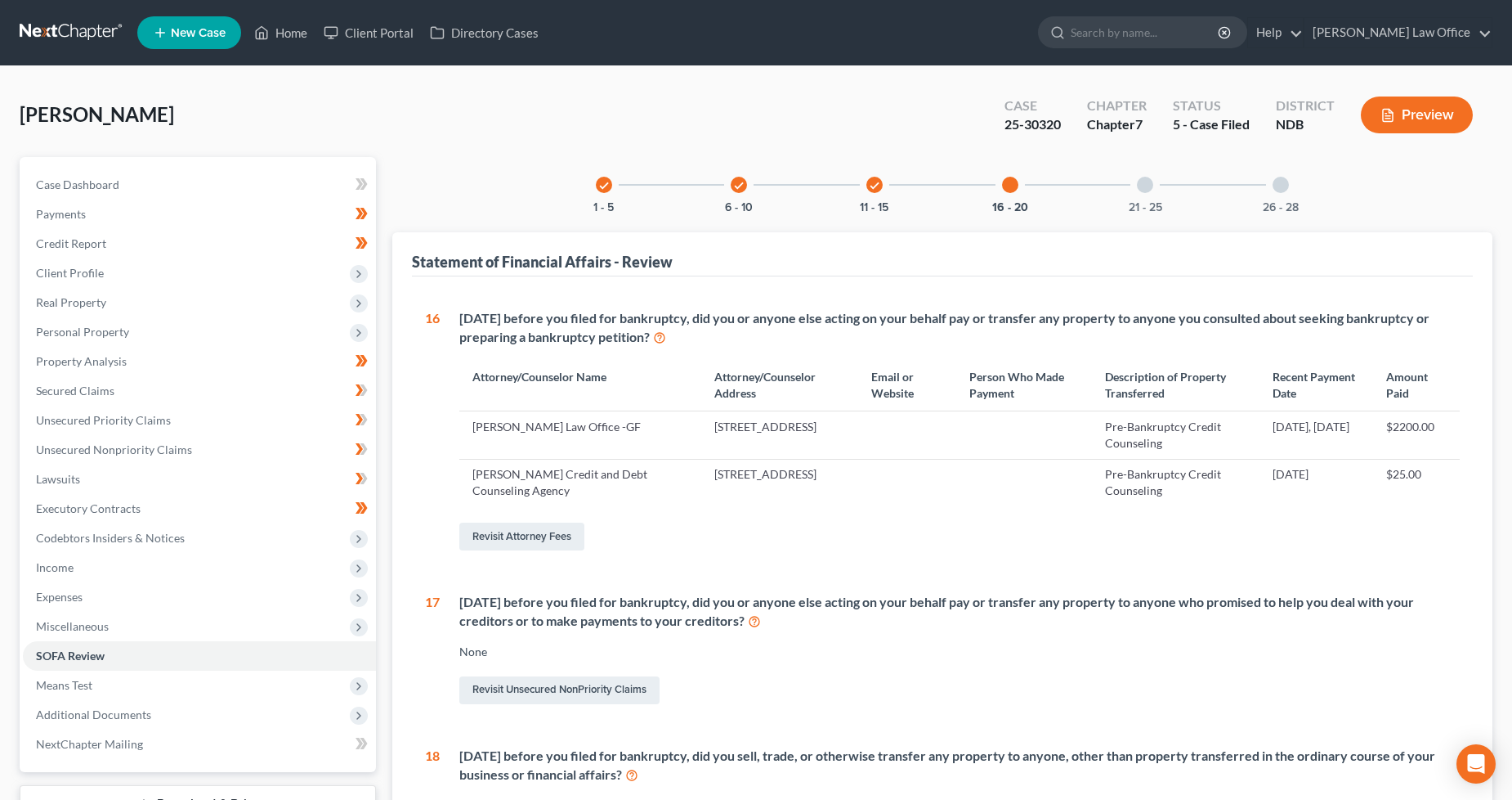
click at [877, 184] on icon "check" at bounding box center [874, 186] width 11 height 11
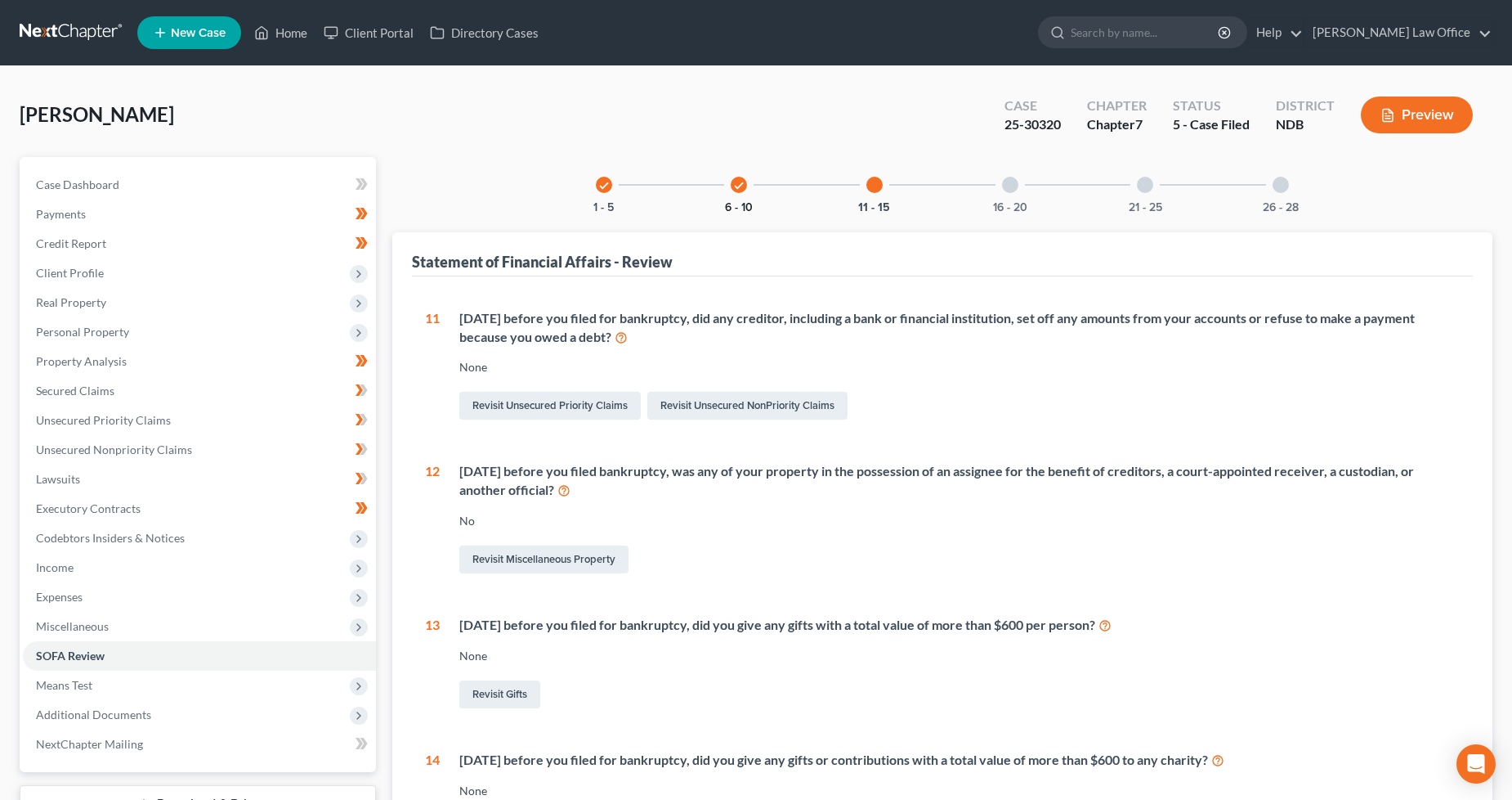
click at [738, 202] on button "6 - 10" at bounding box center [739, 208] width 28 height 11
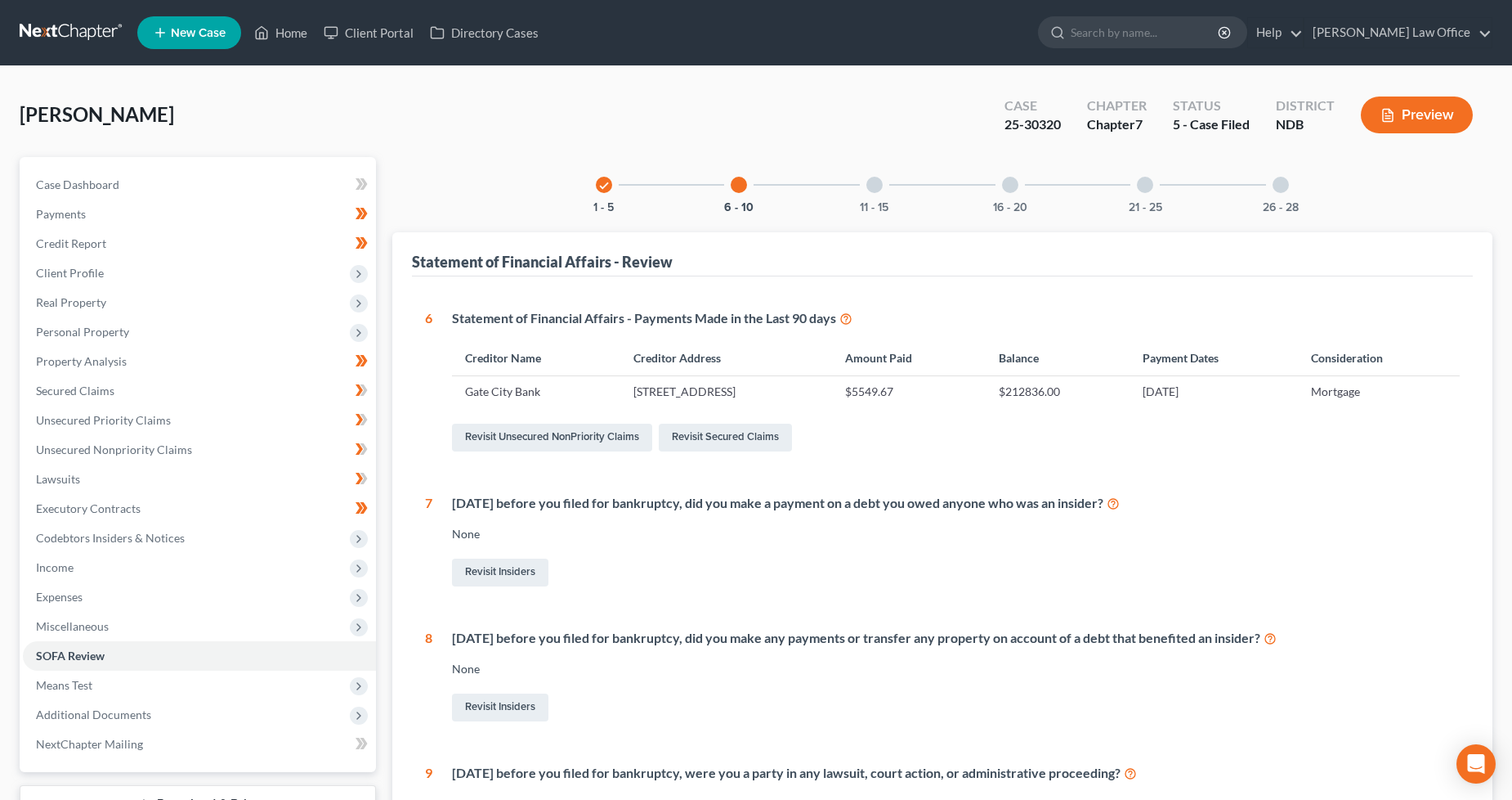
click at [603, 188] on icon "check" at bounding box center [604, 186] width 11 height 11
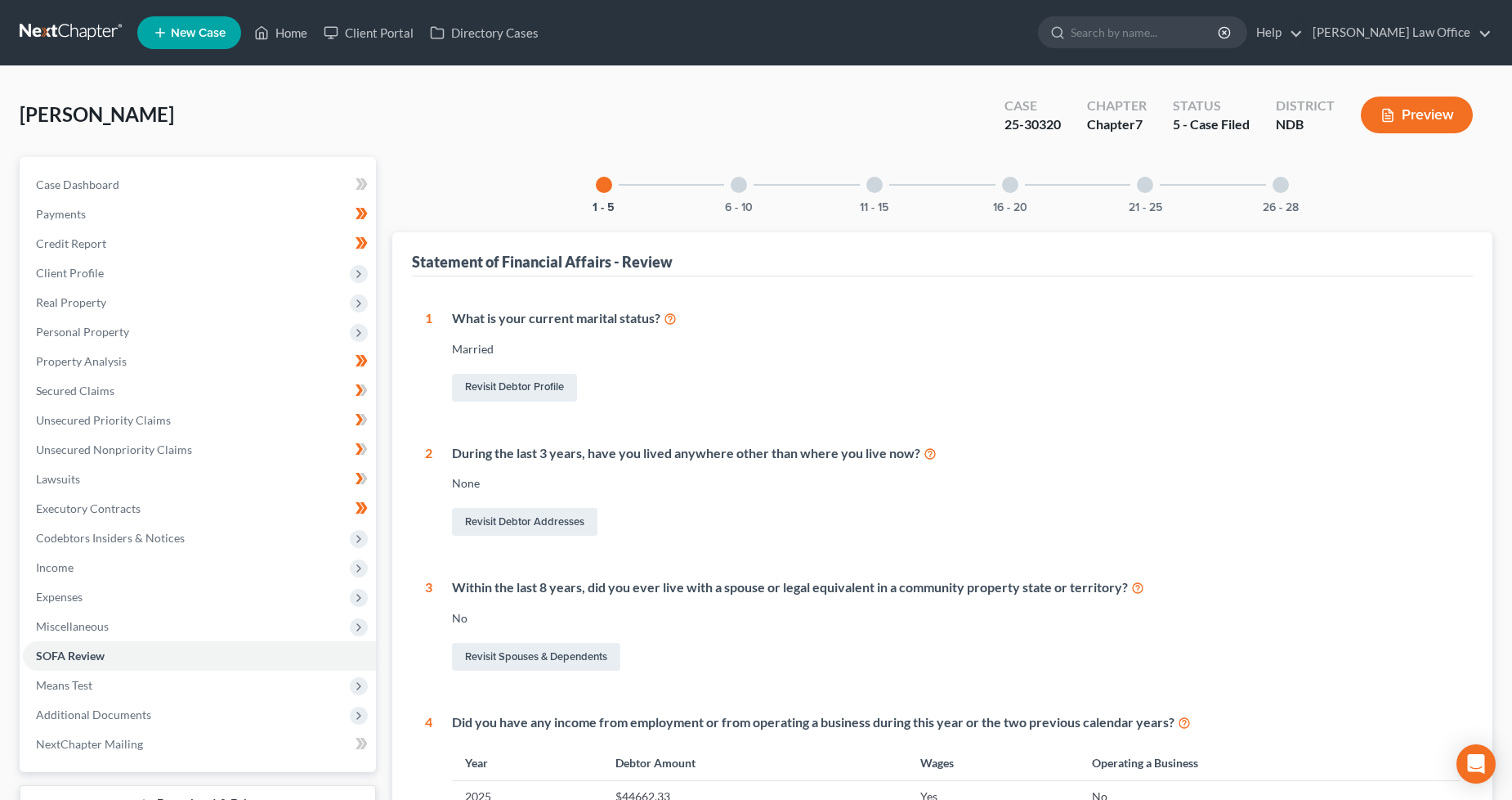
click at [1001, 191] on div "16 - 20" at bounding box center [1010, 185] width 56 height 56
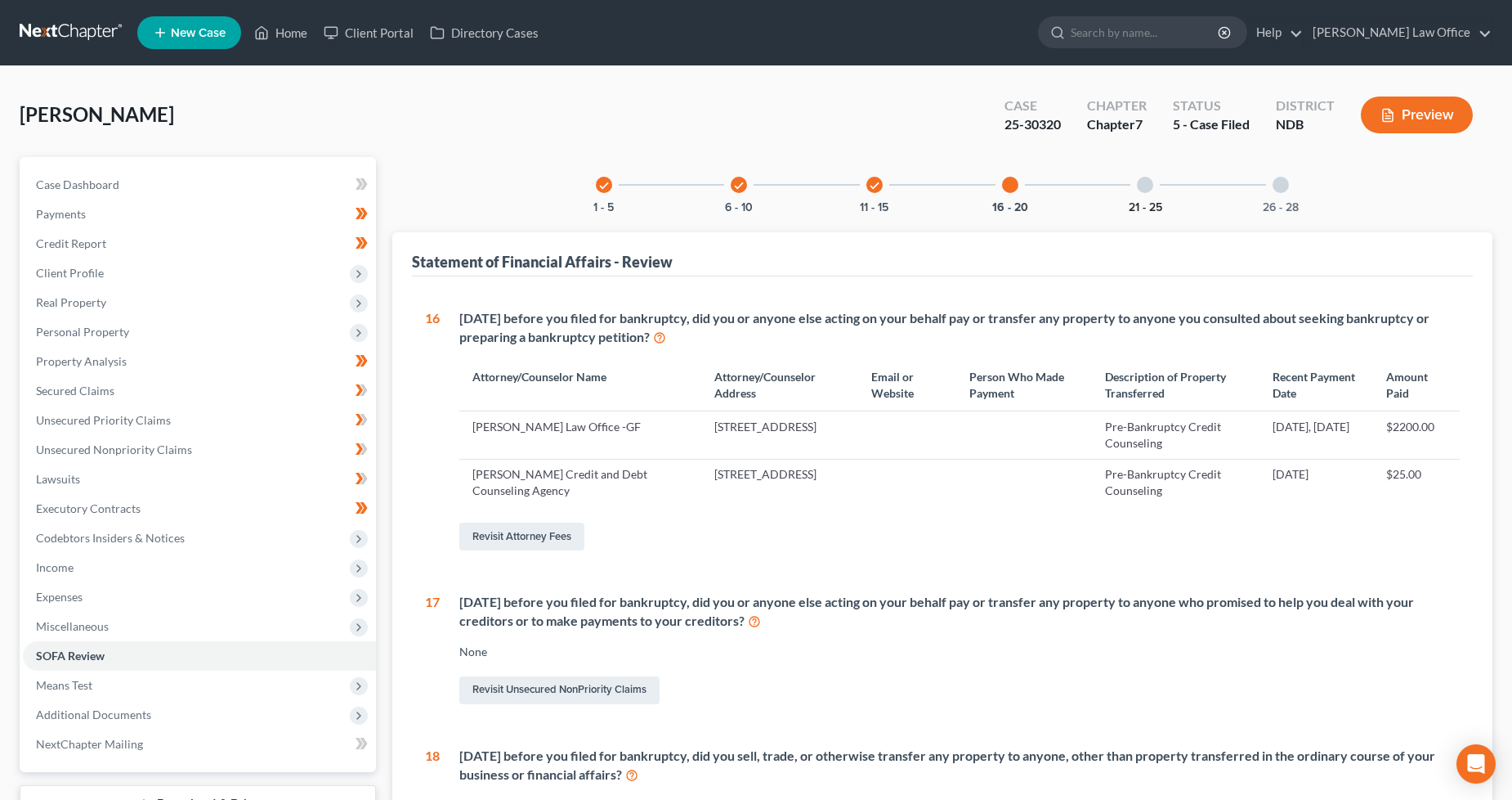
click at [1155, 211] on button "21 - 25" at bounding box center [1145, 208] width 34 height 11
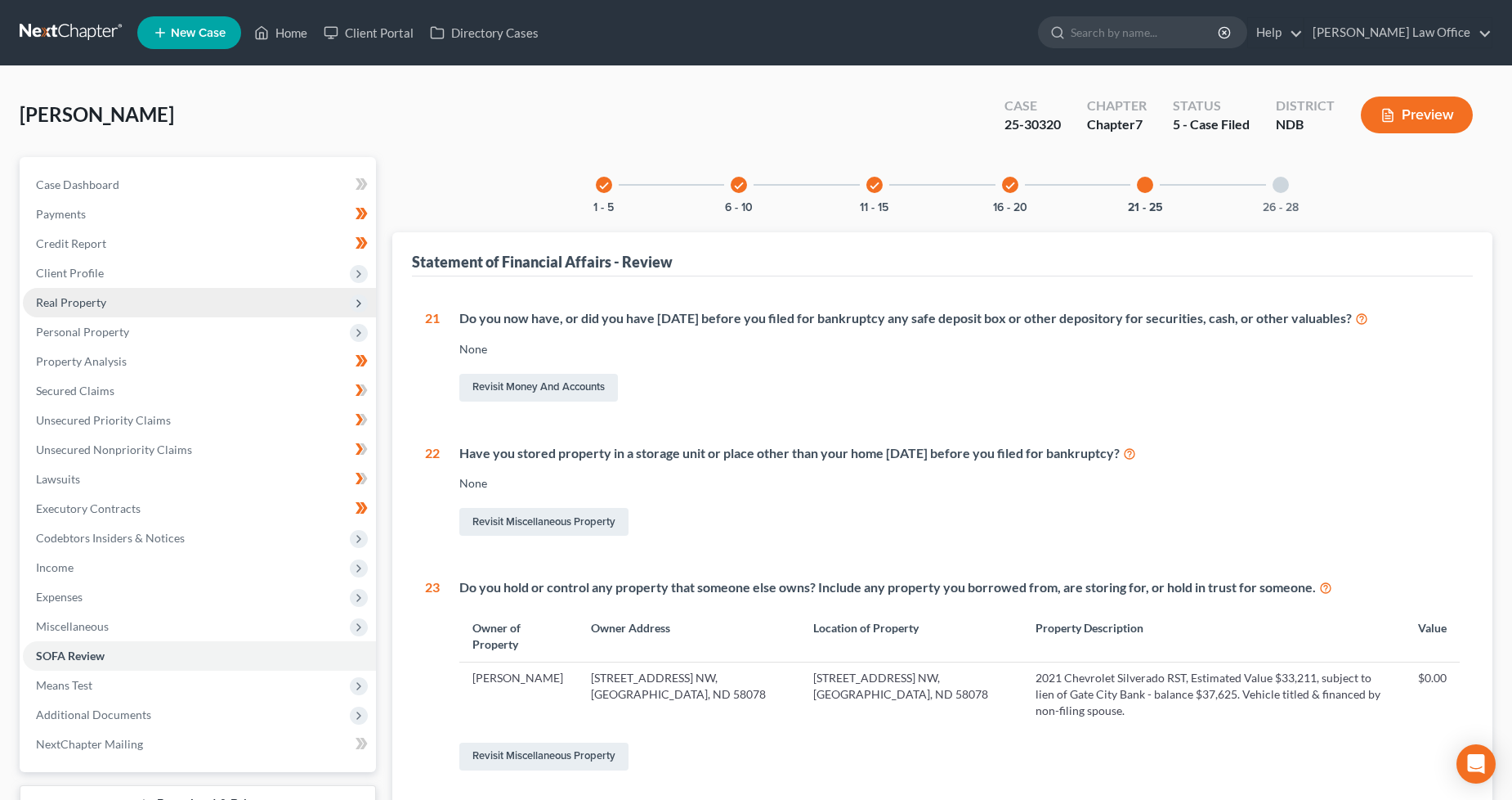
click at [93, 308] on span "Real Property" at bounding box center [200, 303] width 353 height 29
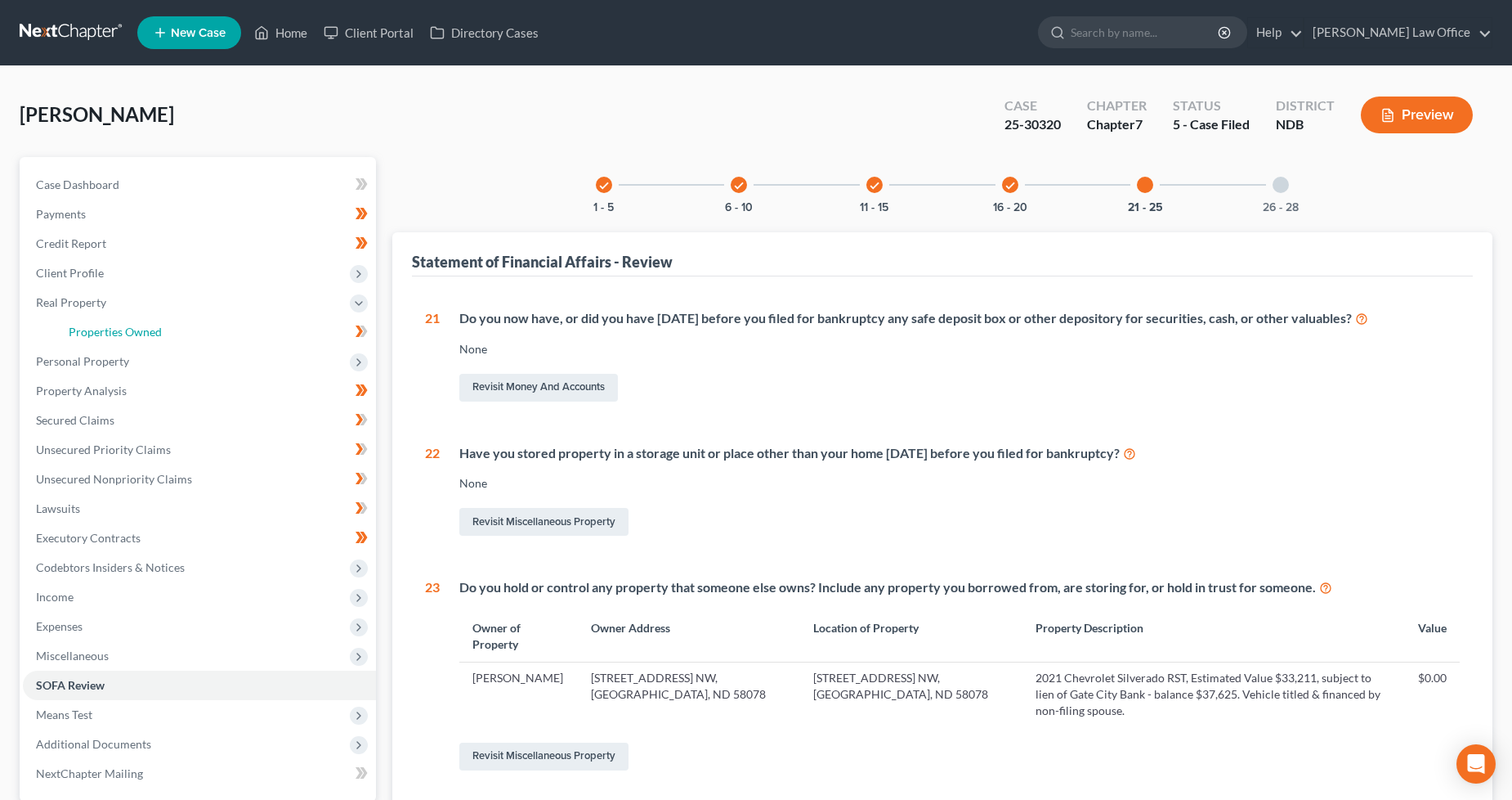
drag, startPoint x: 117, startPoint y: 328, endPoint x: 710, endPoint y: 409, distance: 598.5
click at [118, 328] on span "Properties Owned" at bounding box center [115, 331] width 93 height 14
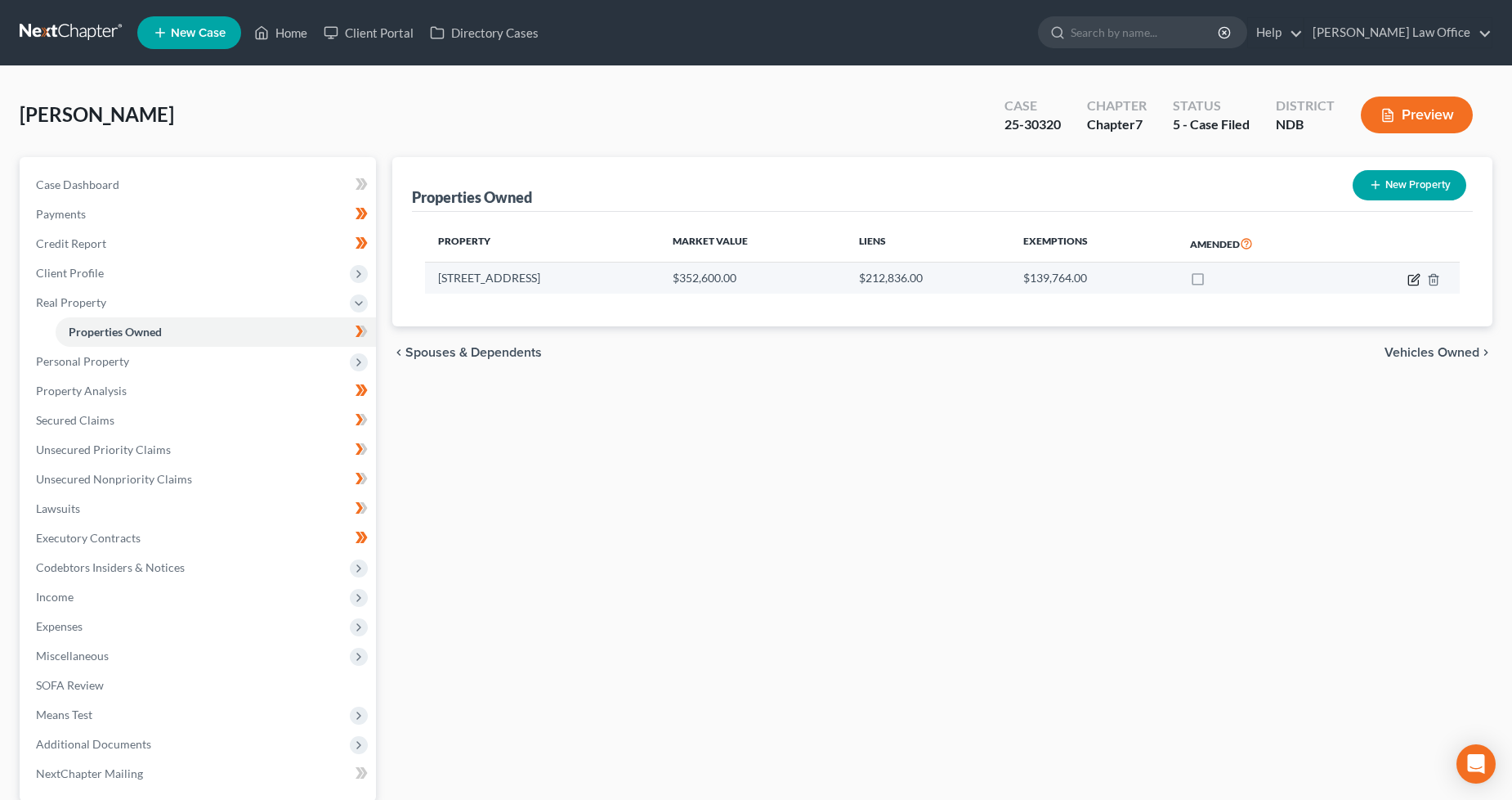
click at [1410, 276] on icon "button" at bounding box center [1414, 280] width 13 height 13
select select "29"
select select "3"
select select "1"
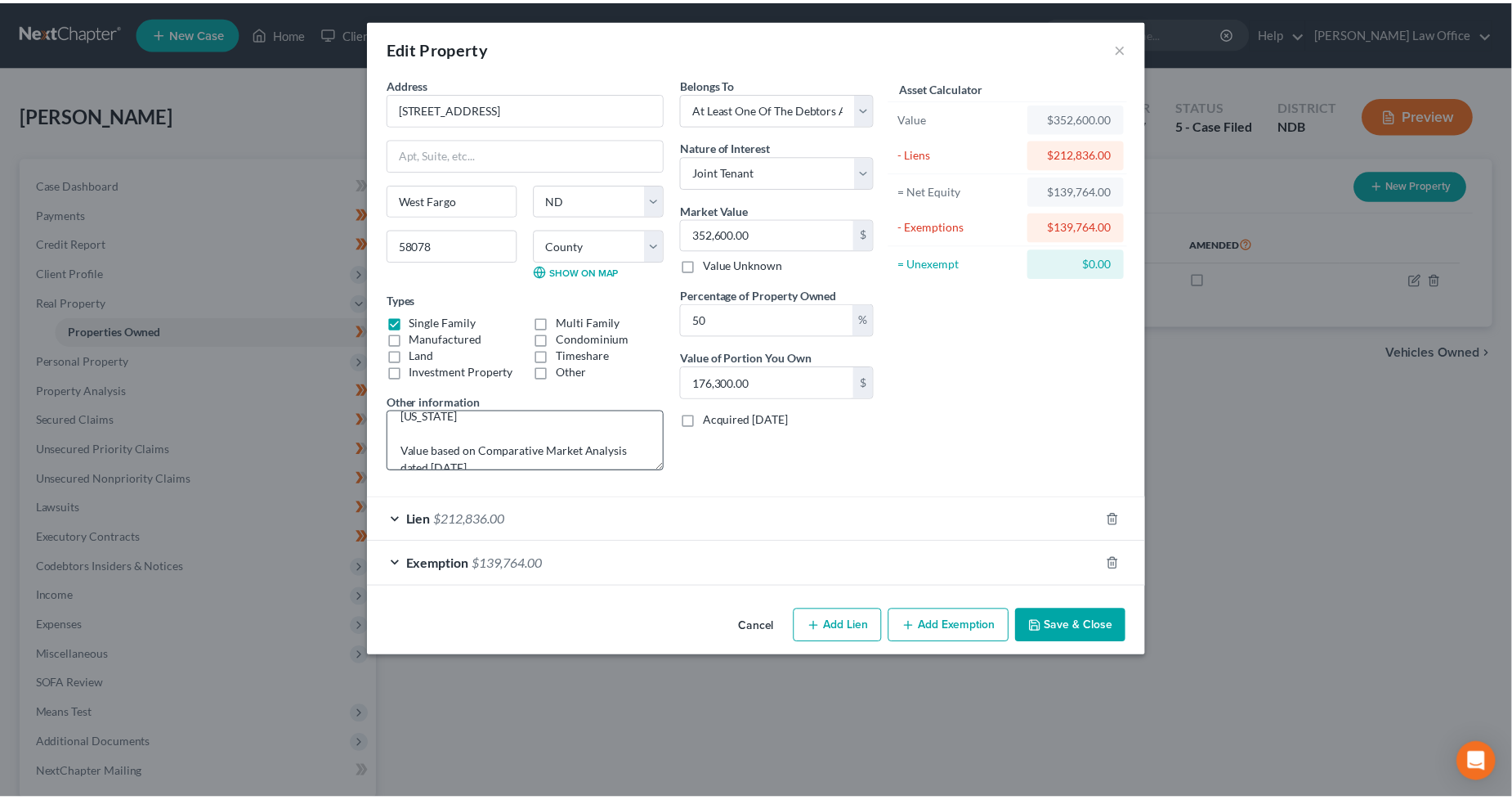
scroll to position [102, 0]
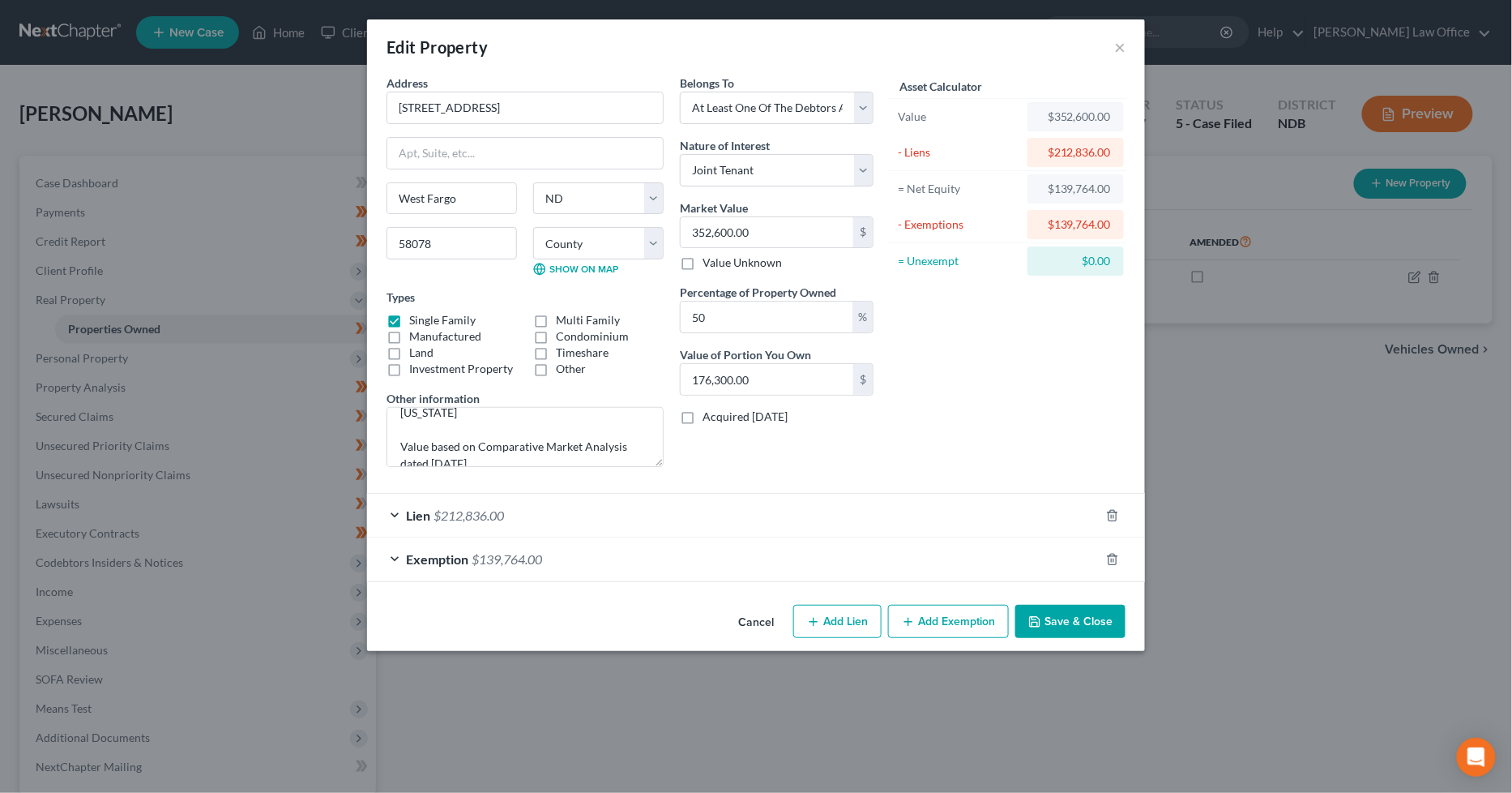
click at [1076, 619] on button "Save & Close" at bounding box center [1070, 622] width 110 height 34
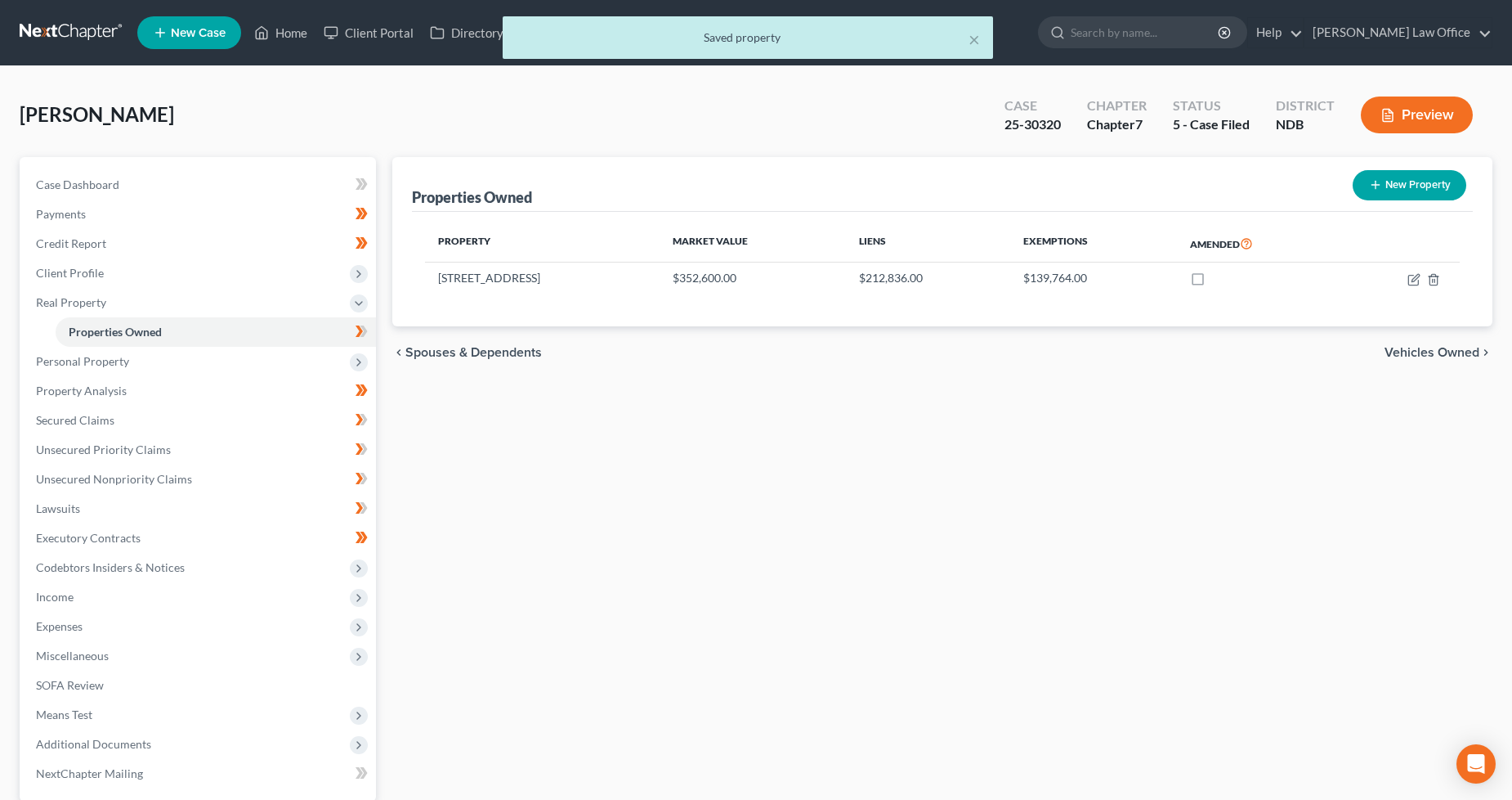
drag, startPoint x: 118, startPoint y: 363, endPoint x: 159, endPoint y: 384, distance: 46.1
click at [118, 362] on span "Personal Property" at bounding box center [83, 361] width 93 height 14
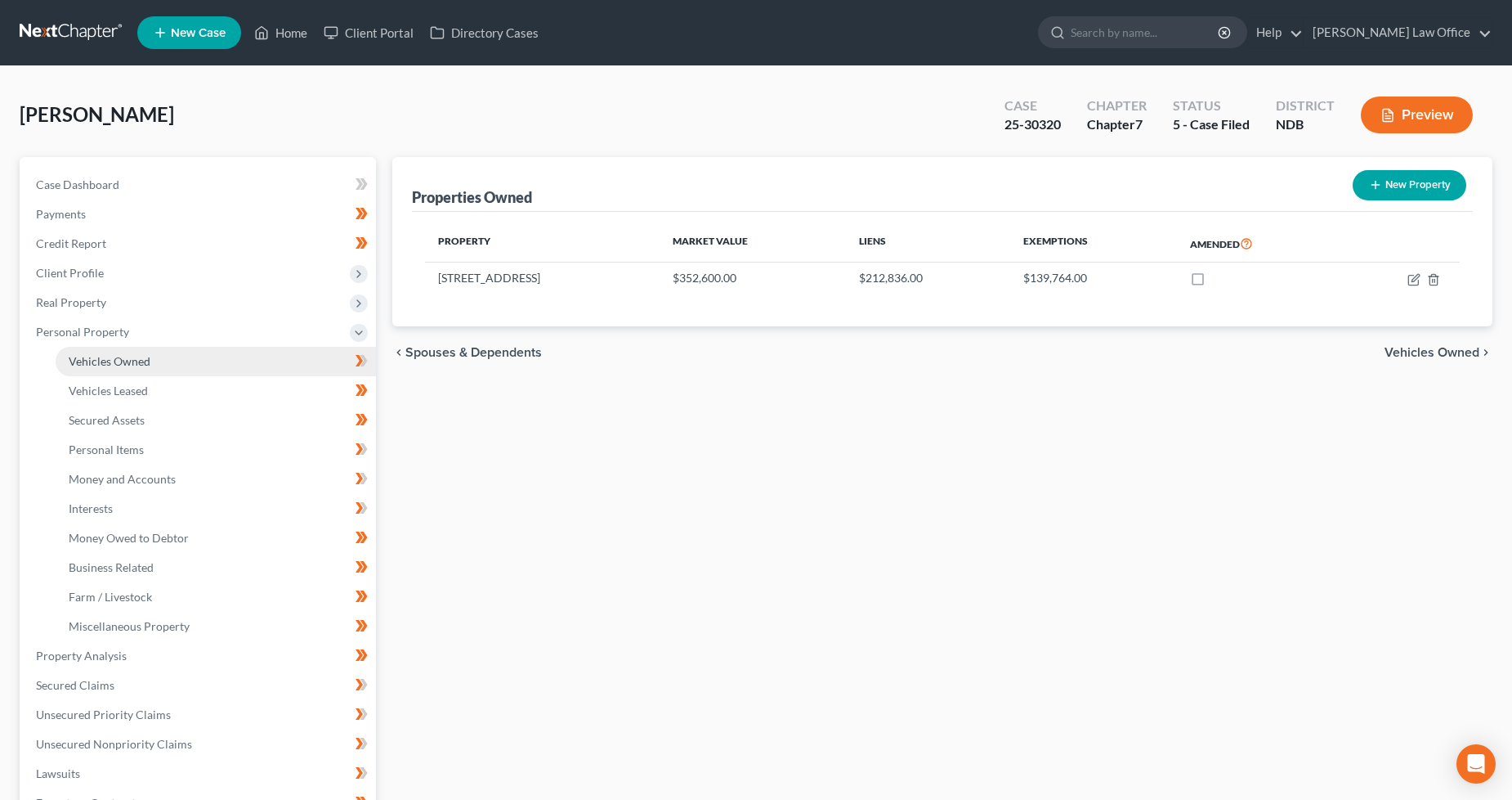
click at [149, 349] on link "Vehicles Owned" at bounding box center [216, 362] width 321 height 29
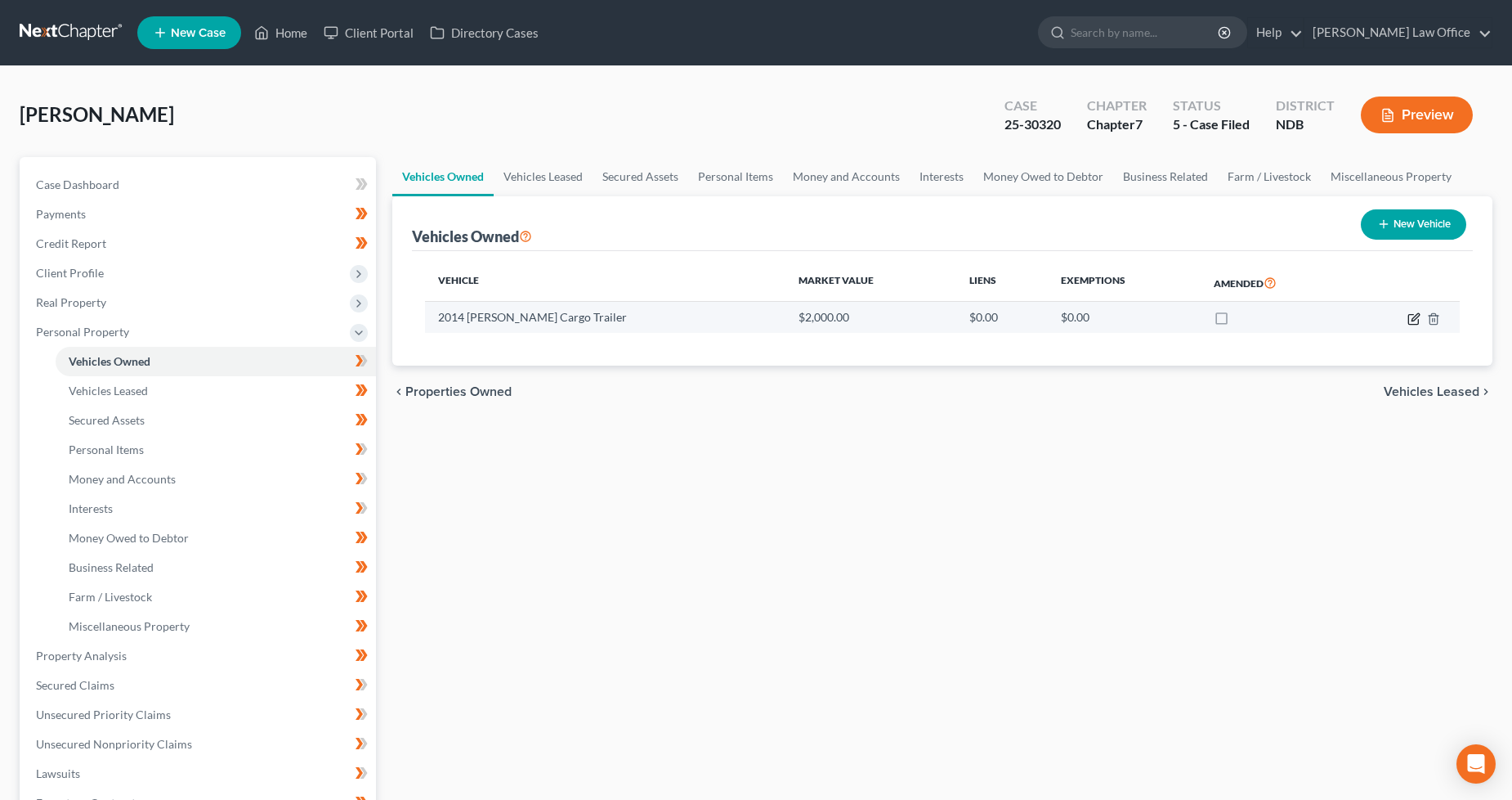
click at [1409, 321] on icon "button" at bounding box center [1414, 319] width 13 height 13
select select "2"
select select "12"
select select "3"
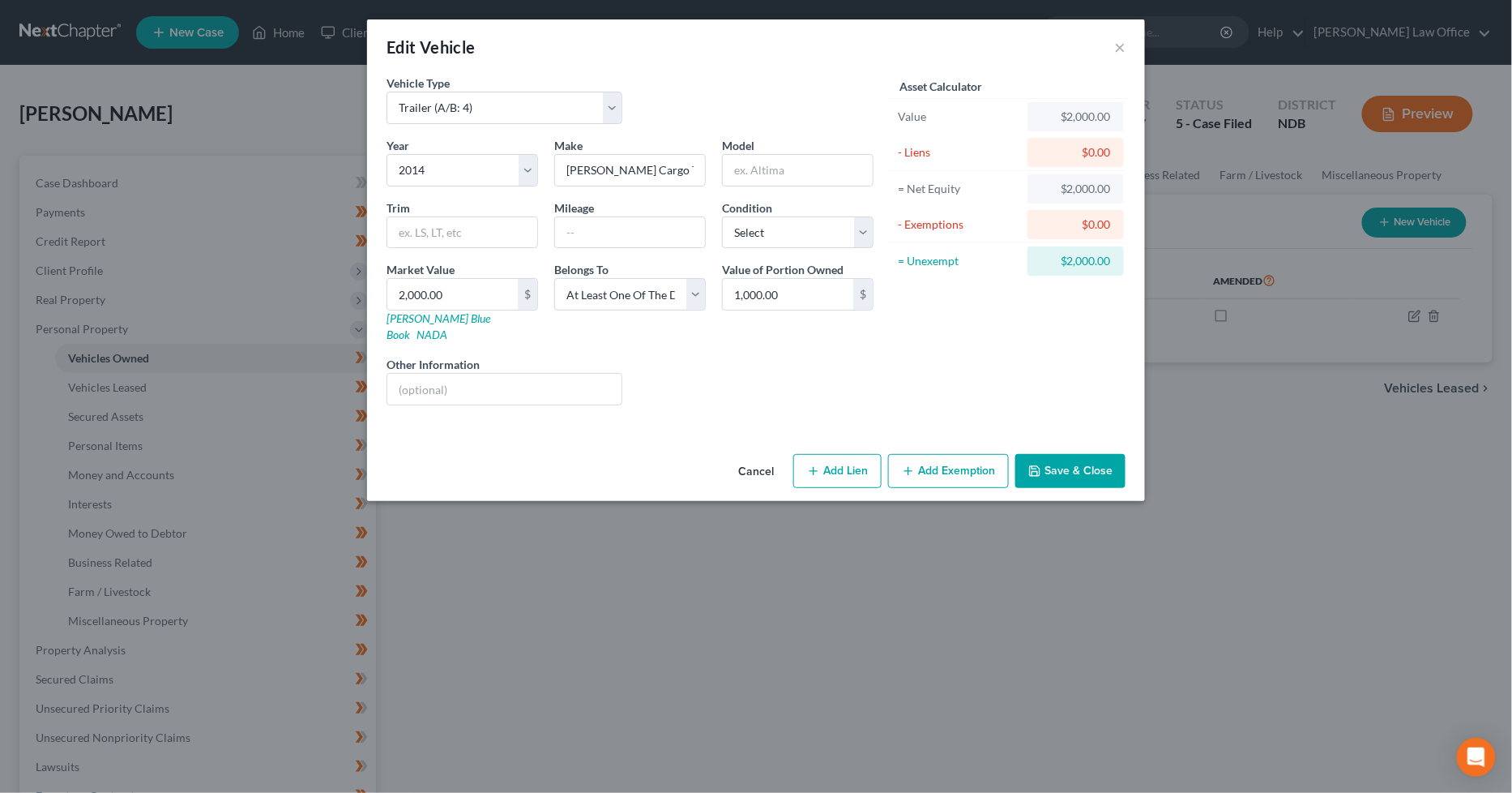
drag, startPoint x: 747, startPoint y: 452, endPoint x: 207, endPoint y: 658, distance: 578.0
click at [742, 456] on button "Cancel" at bounding box center [756, 472] width 62 height 32
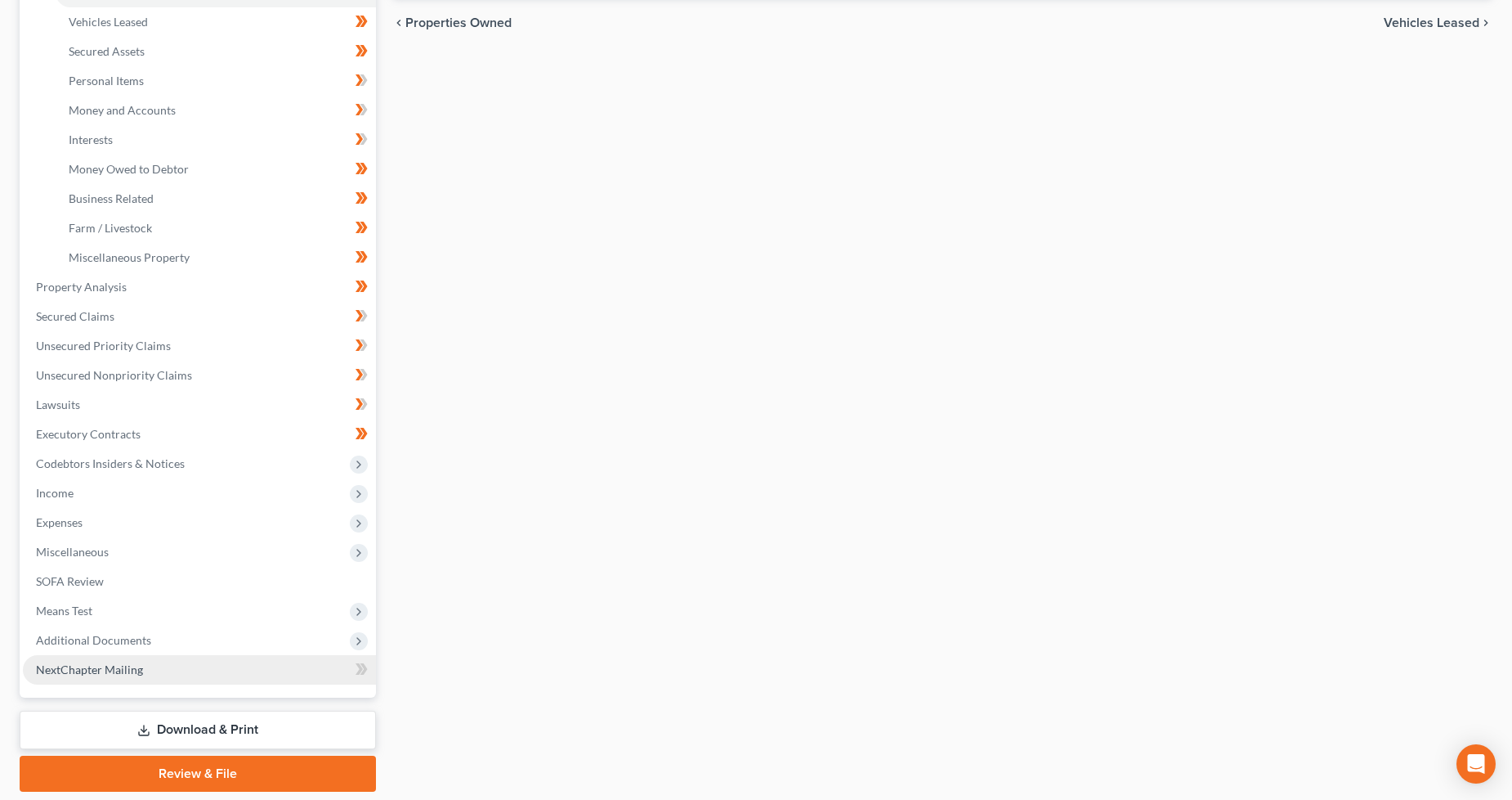
scroll to position [420, 0]
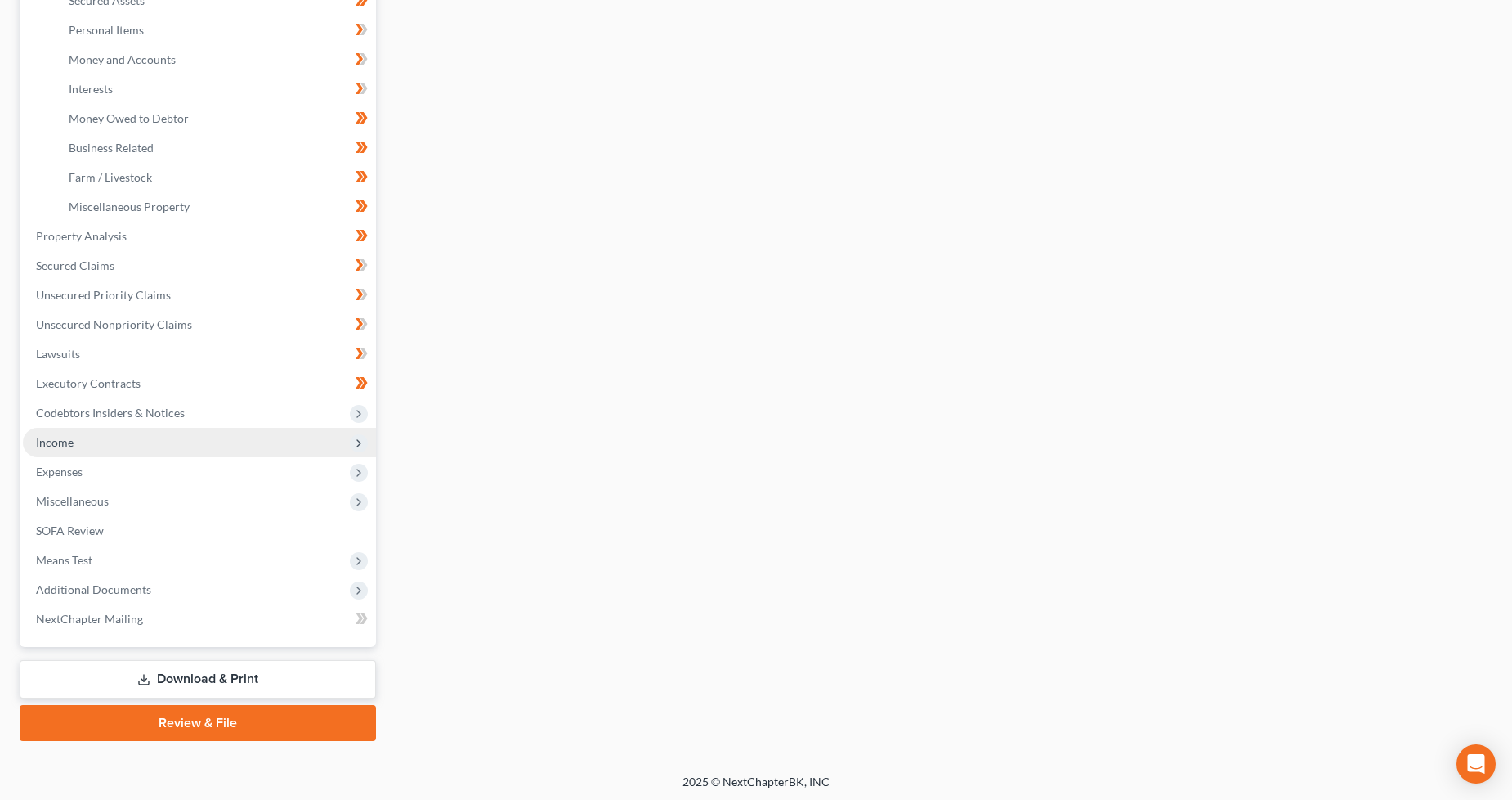
click at [111, 447] on span "Income" at bounding box center [200, 443] width 353 height 29
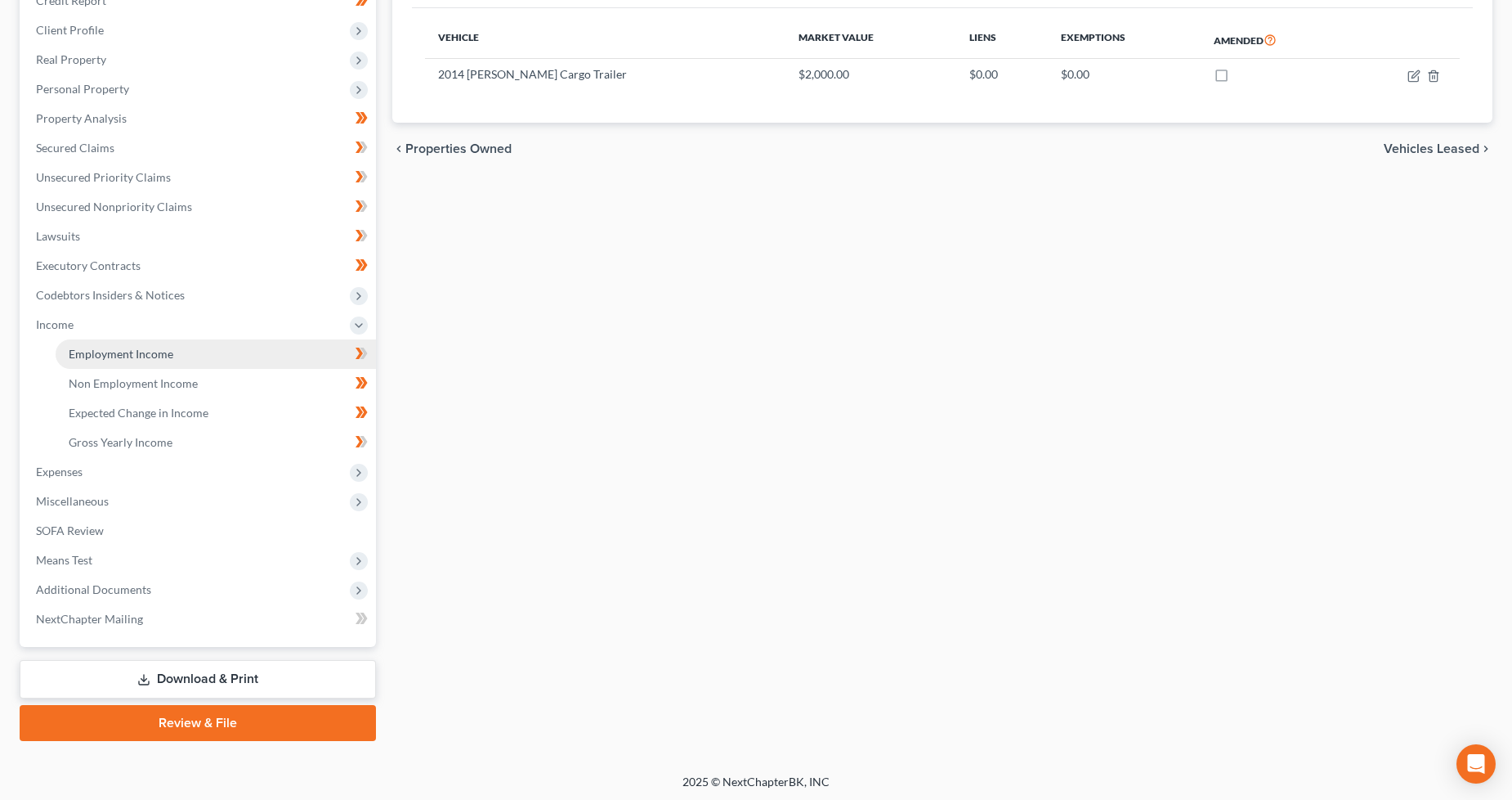
click at [140, 342] on link "Employment Income" at bounding box center [216, 354] width 321 height 29
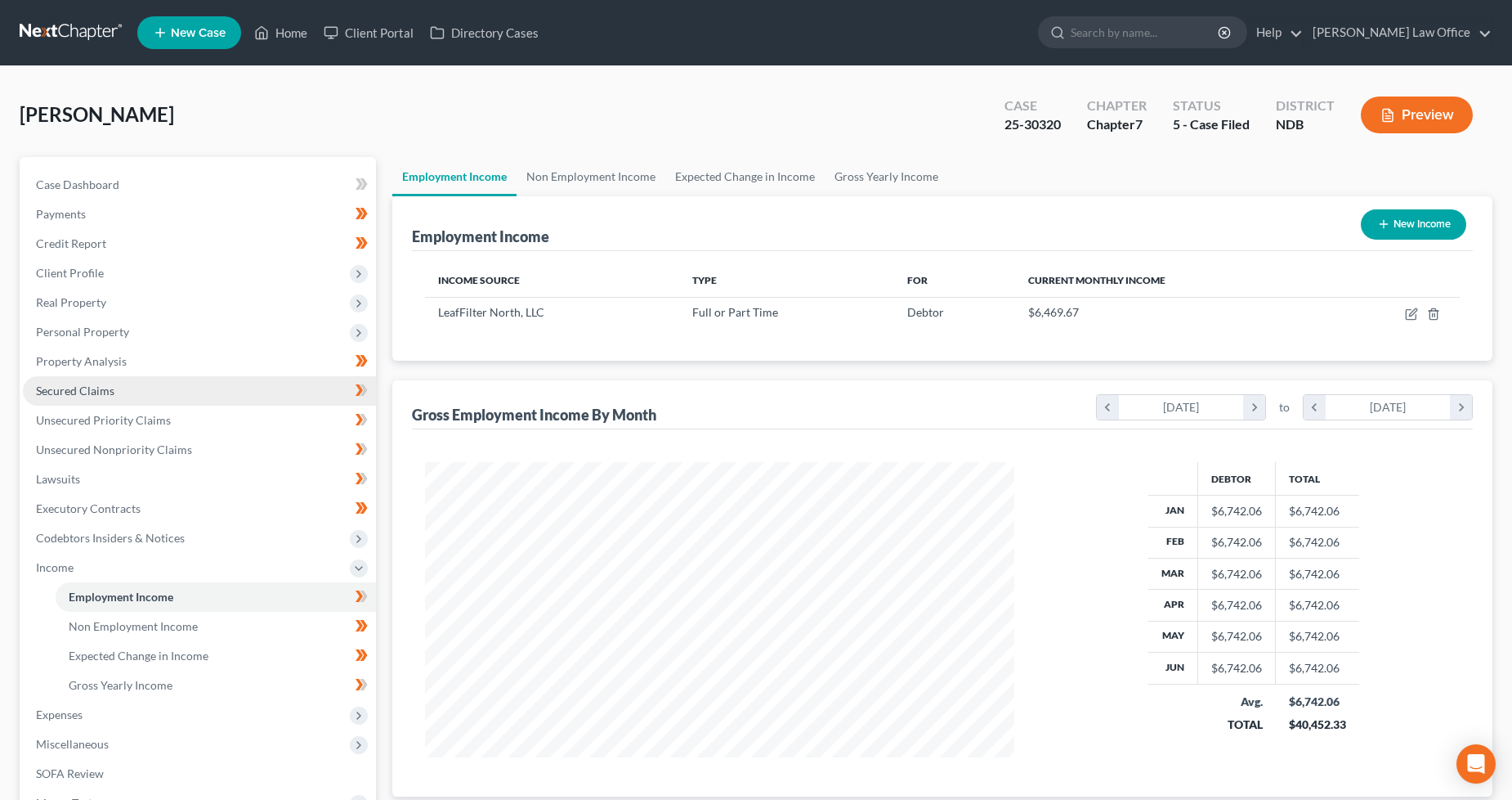
scroll to position [295, 623]
click at [599, 182] on link "Non Employment Income" at bounding box center [591, 177] width 149 height 39
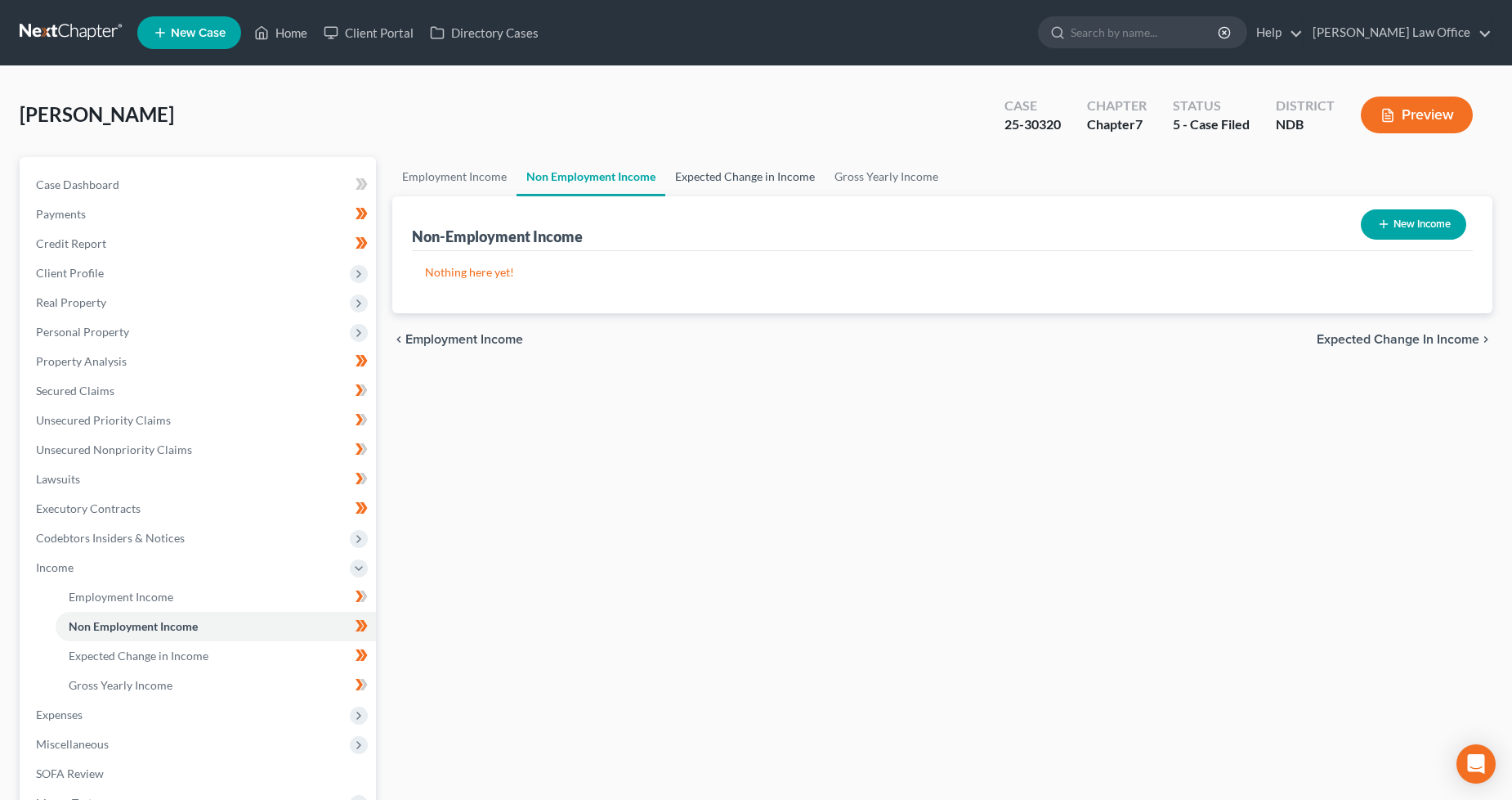
click at [779, 178] on link "Expected Change in Income" at bounding box center [745, 177] width 159 height 39
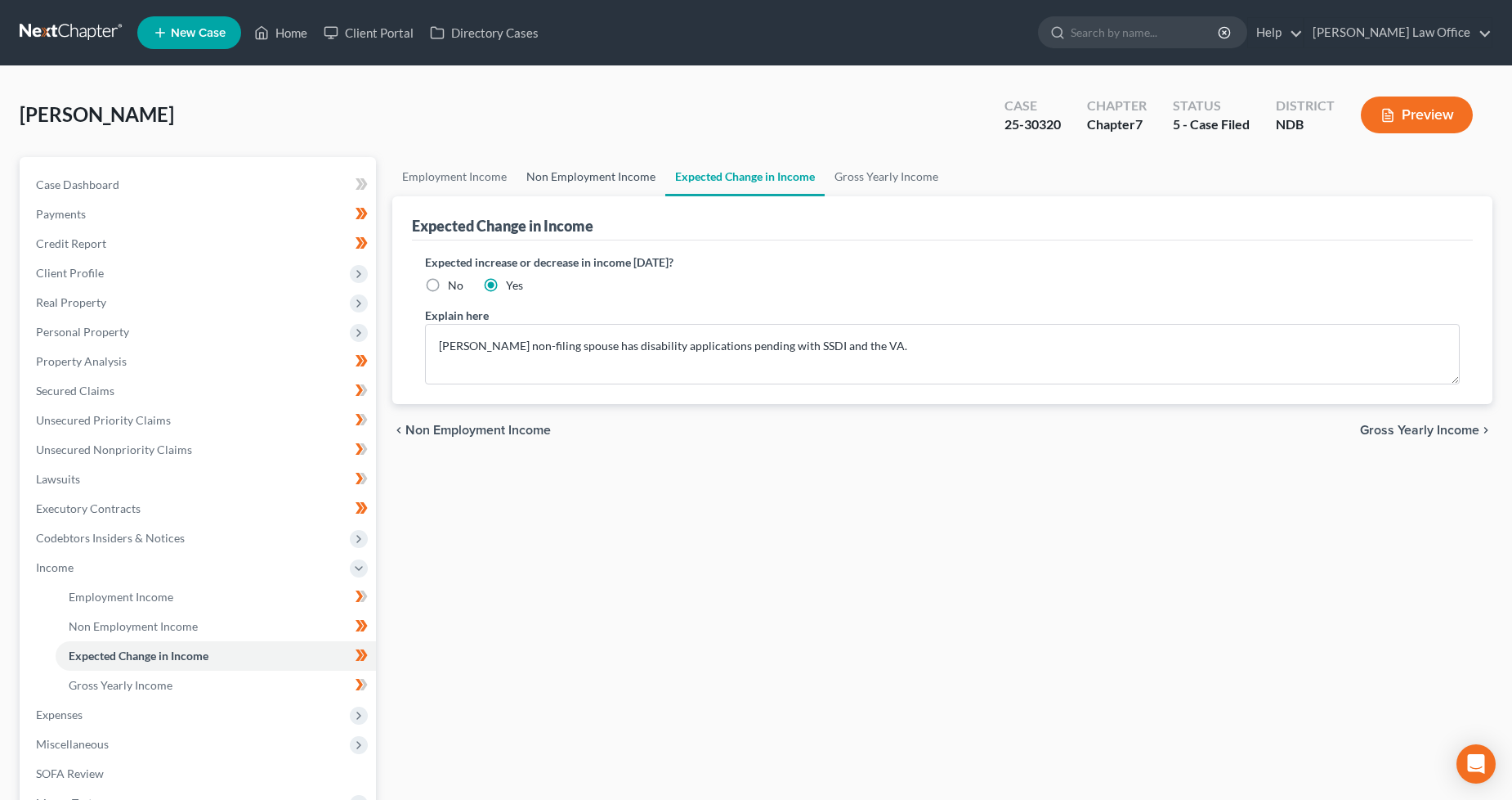
drag, startPoint x: 603, startPoint y: 164, endPoint x: 603, endPoint y: 183, distance: 19.0
click at [603, 164] on link "Non Employment Income" at bounding box center [591, 177] width 149 height 39
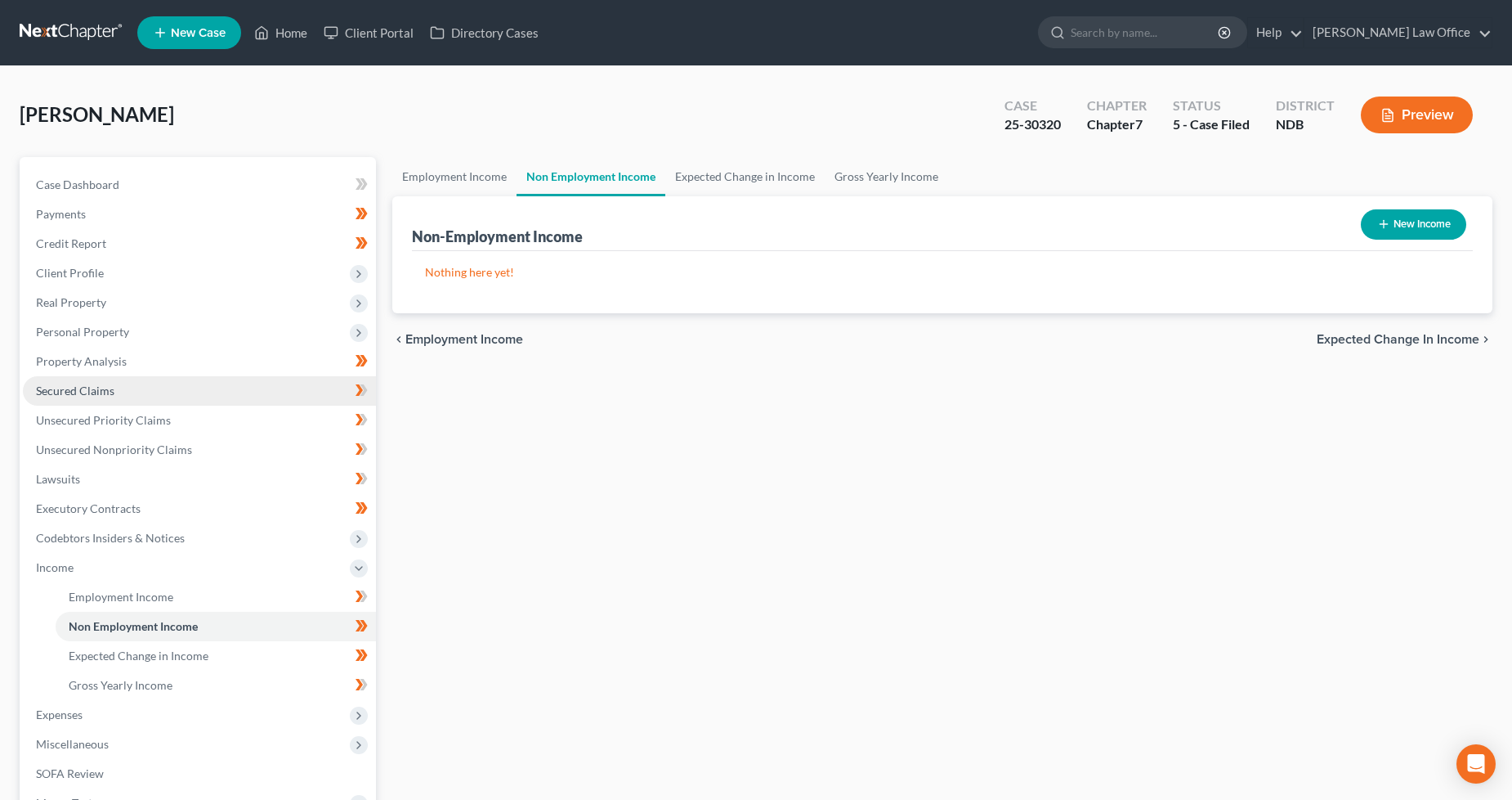
drag, startPoint x: 119, startPoint y: 335, endPoint x: 190, endPoint y: 388, distance: 88.6
click at [119, 335] on span "Personal Property" at bounding box center [83, 331] width 93 height 14
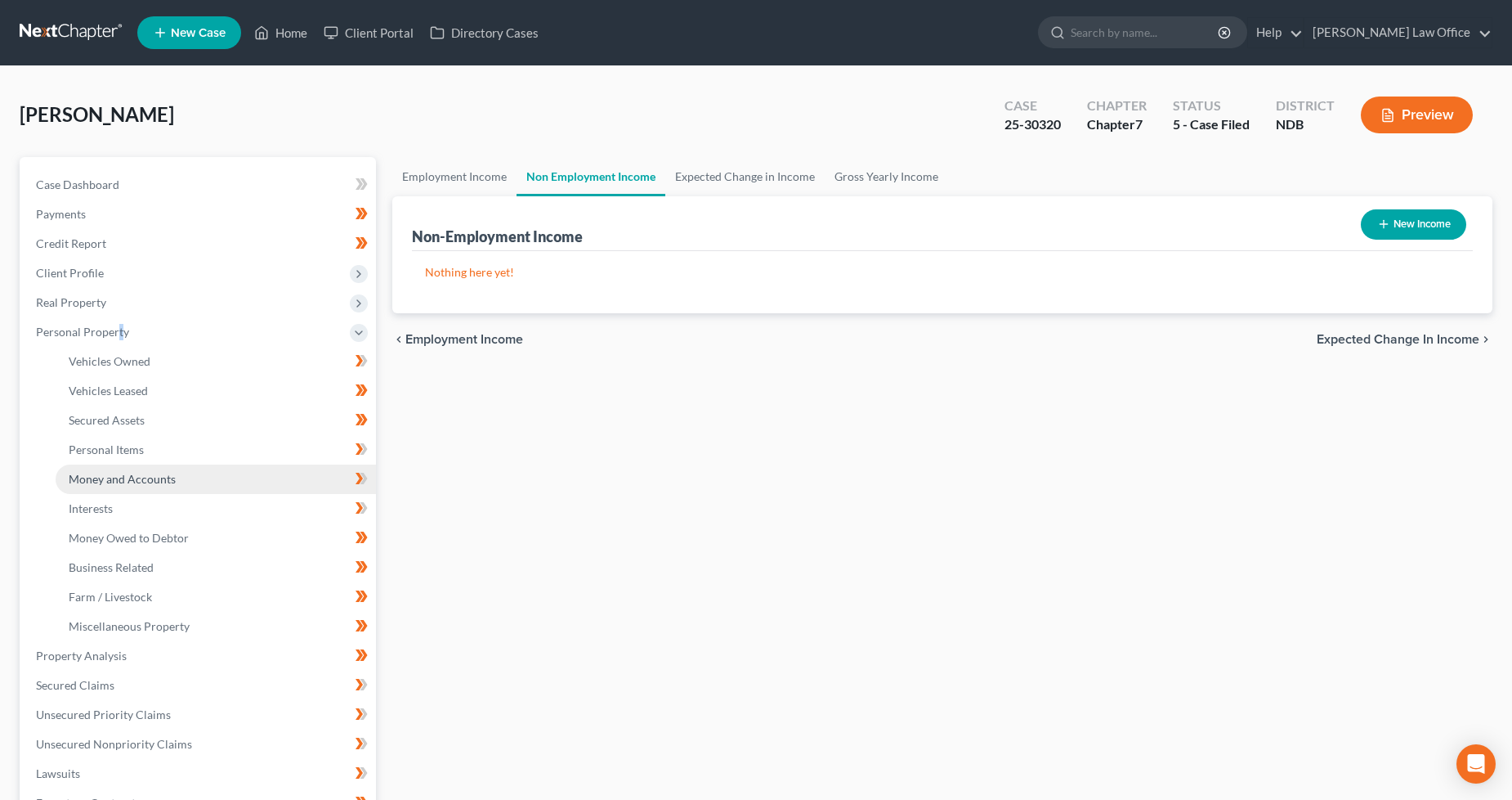
click at [183, 465] on link "Money and Accounts" at bounding box center [216, 479] width 321 height 29
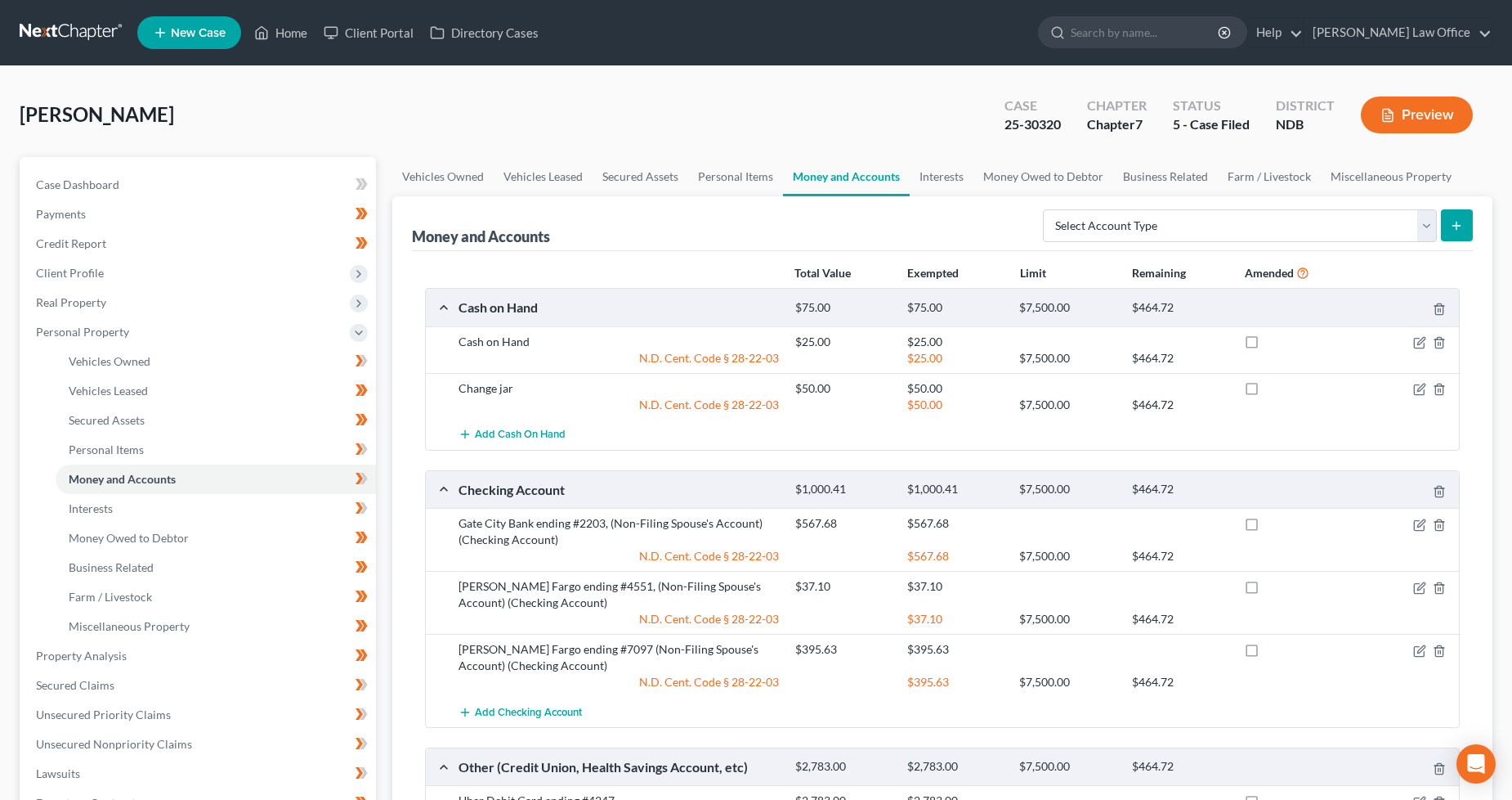
drag, startPoint x: 79, startPoint y: 14, endPoint x: 47, endPoint y: 29, distance: 35.3
drag, startPoint x: 949, startPoint y: 175, endPoint x: 958, endPoint y: 174, distance: 9.1
click at [949, 175] on link "Interests" at bounding box center [941, 177] width 64 height 39
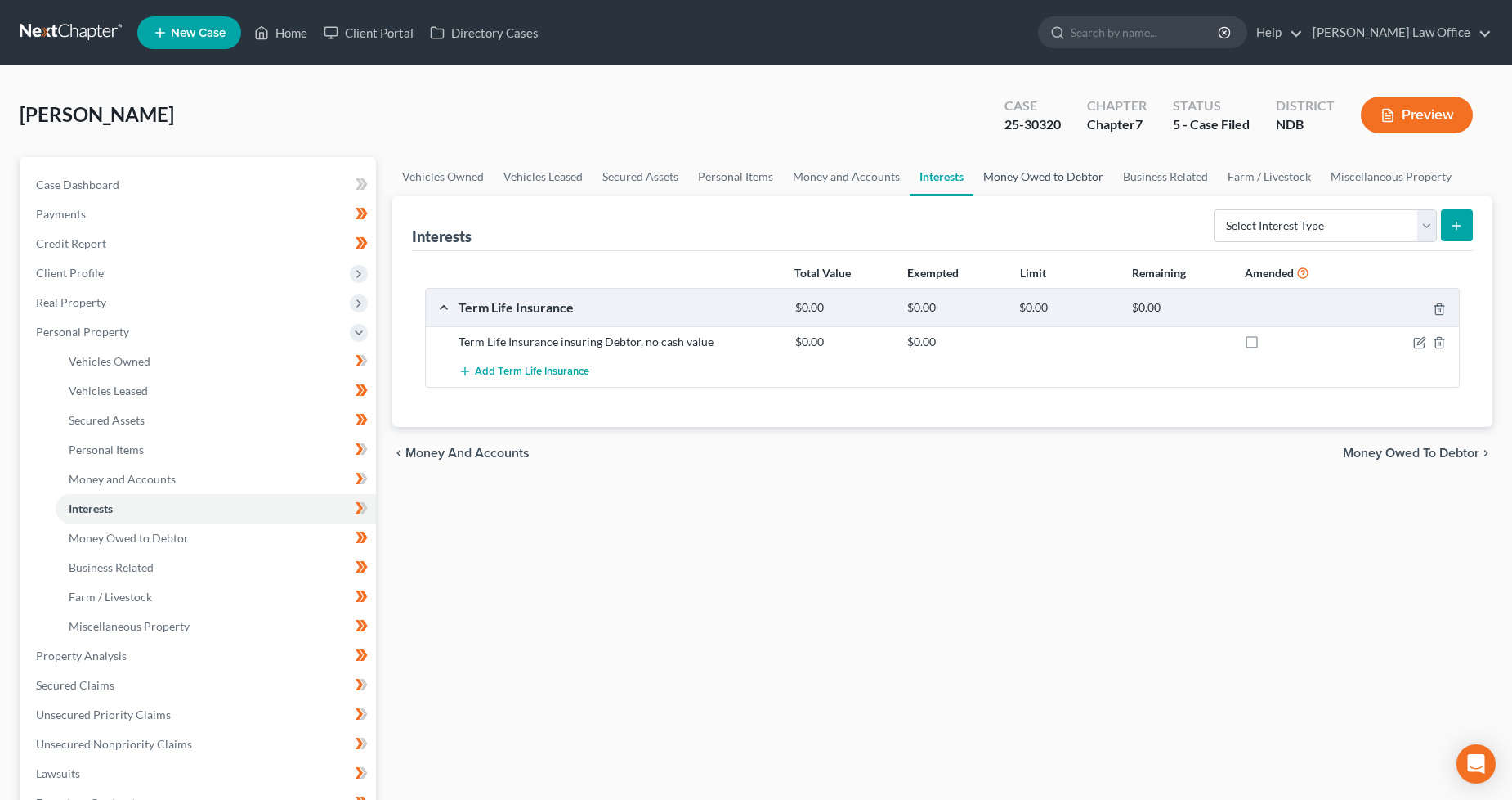
click at [1031, 175] on link "Money Owed to Debtor" at bounding box center [1043, 177] width 140 height 39
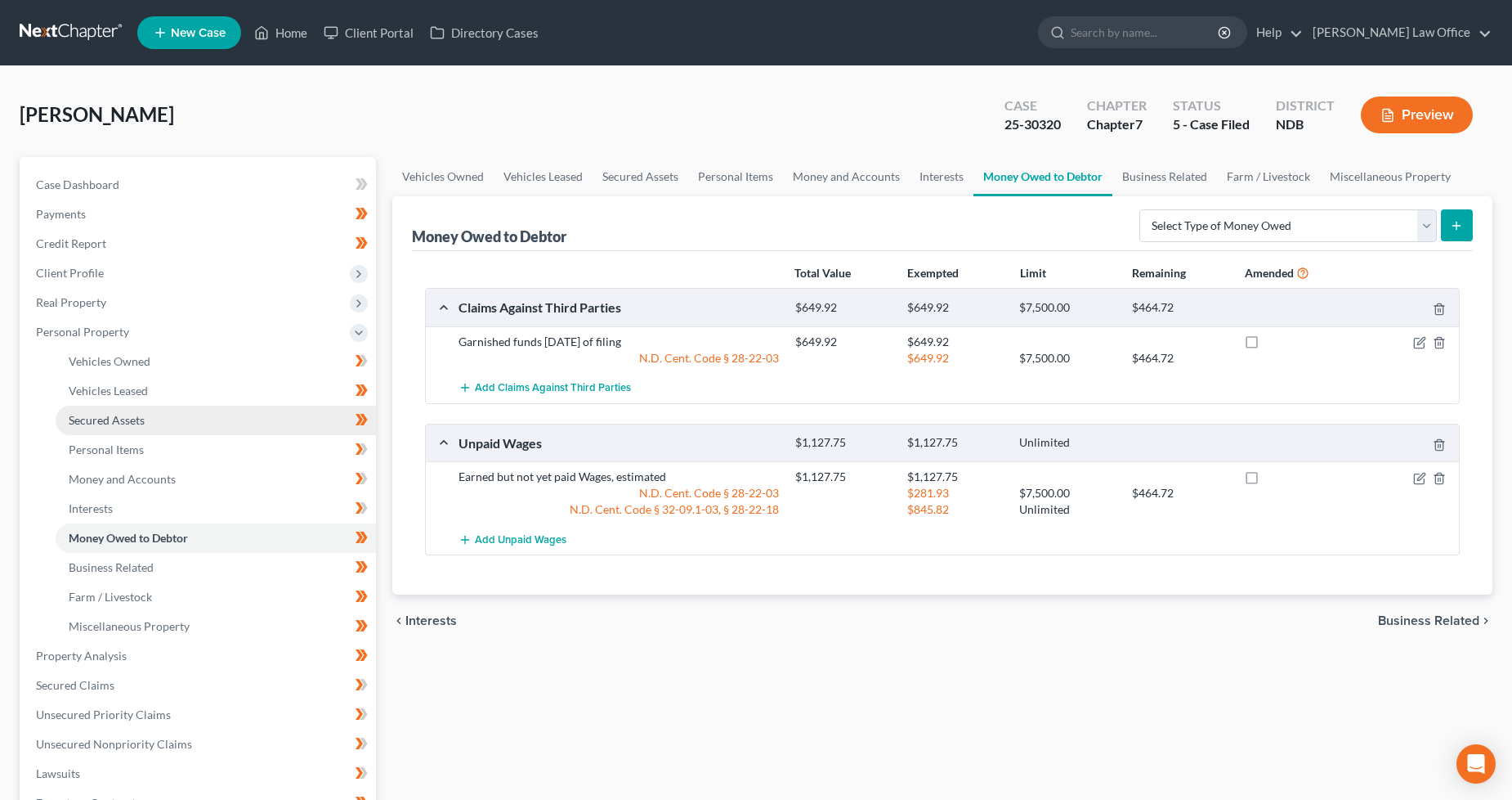
drag, startPoint x: 462, startPoint y: 683, endPoint x: 308, endPoint y: 424, distance: 301.3
click at [462, 683] on div "Vehicles Owned Vehicles Leased Secured Assets Personal Items Money and Accounts…" at bounding box center [943, 658] width 1117 height 1003
click at [79, 29] on link at bounding box center [72, 33] width 105 height 29
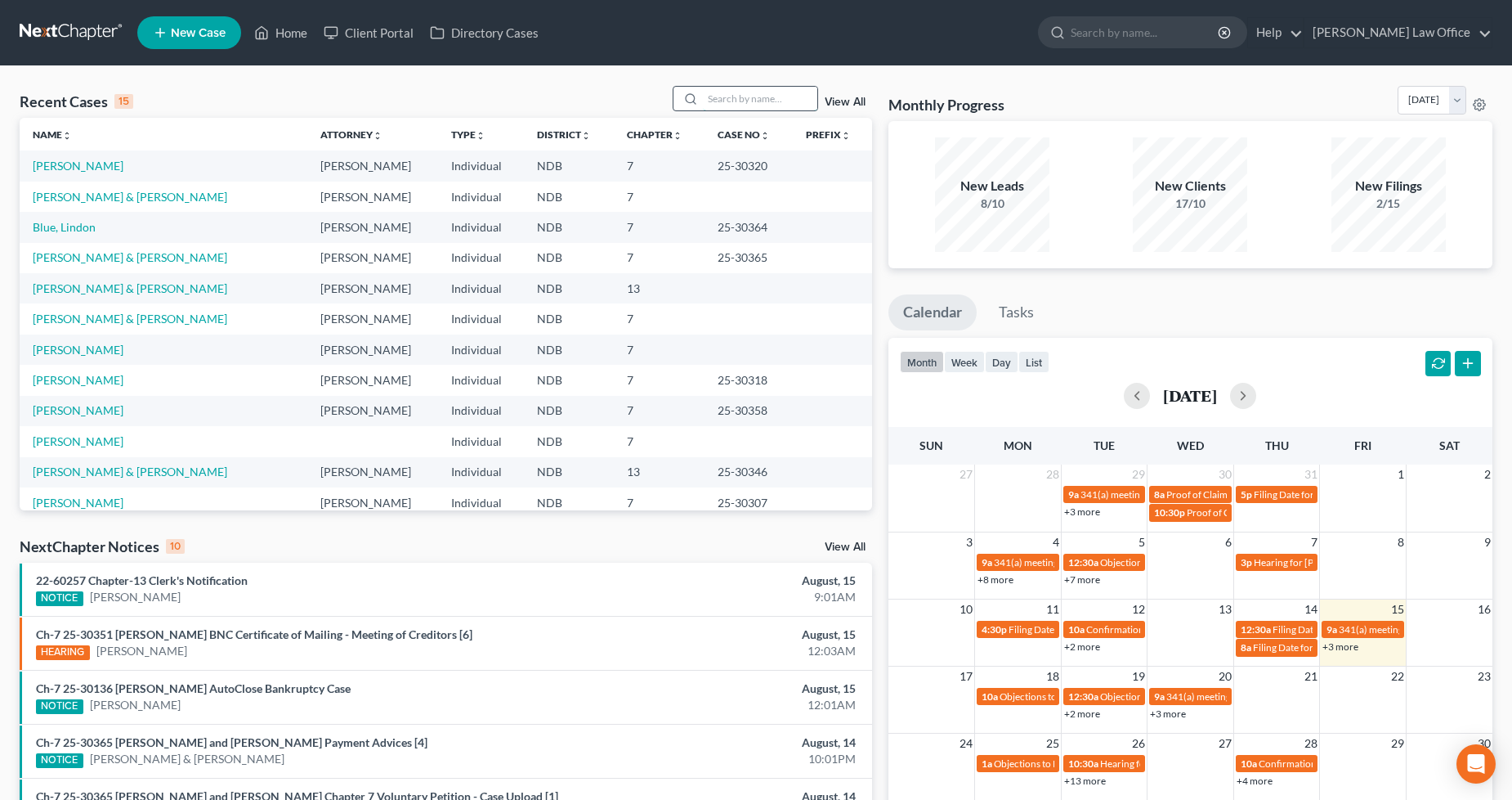
click at [714, 98] on input "search" at bounding box center [760, 98] width 114 height 24
type input "gustafson"
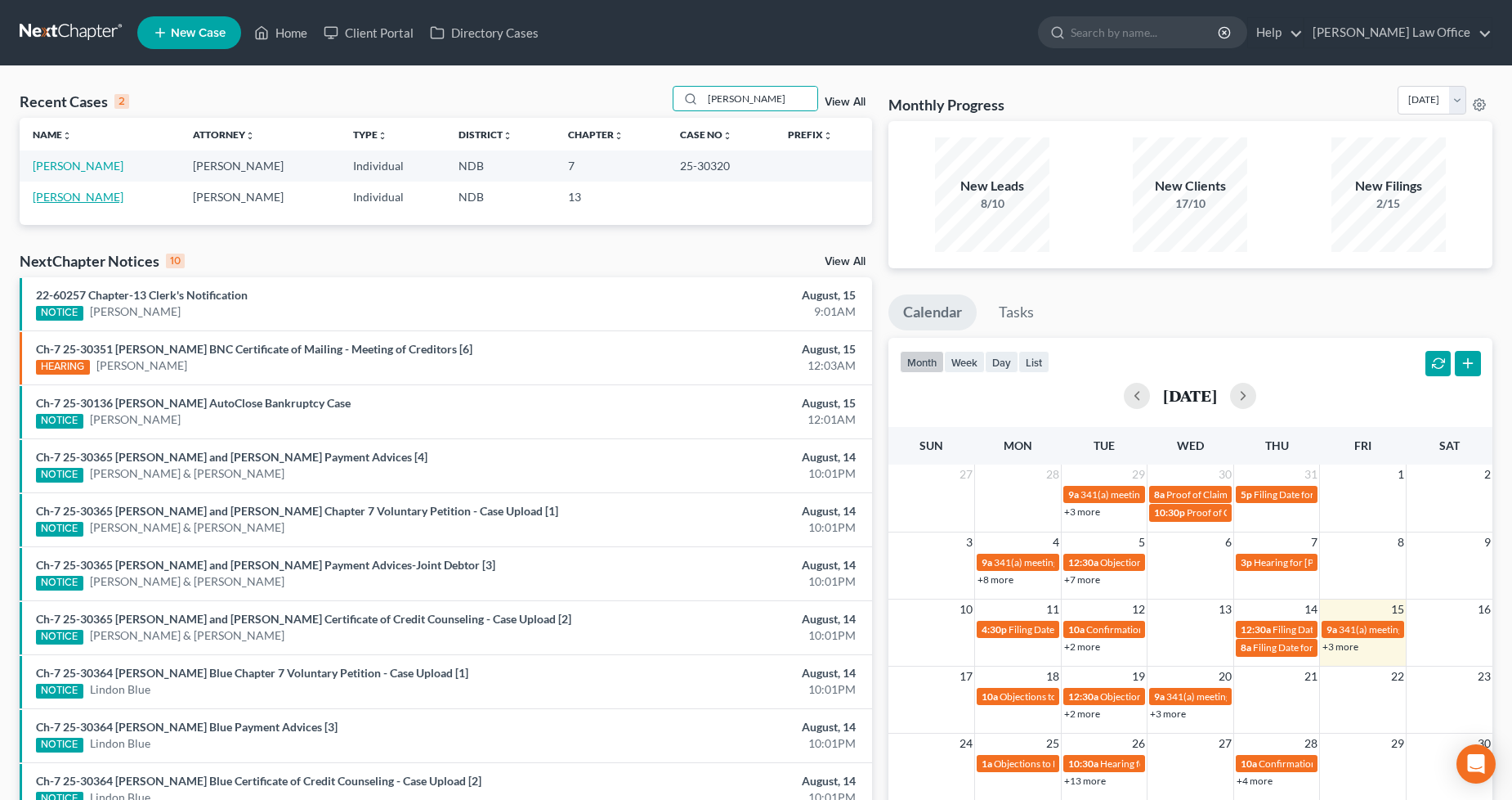
click at [57, 198] on link "[PERSON_NAME]" at bounding box center [78, 196] width 91 height 14
select select "0"
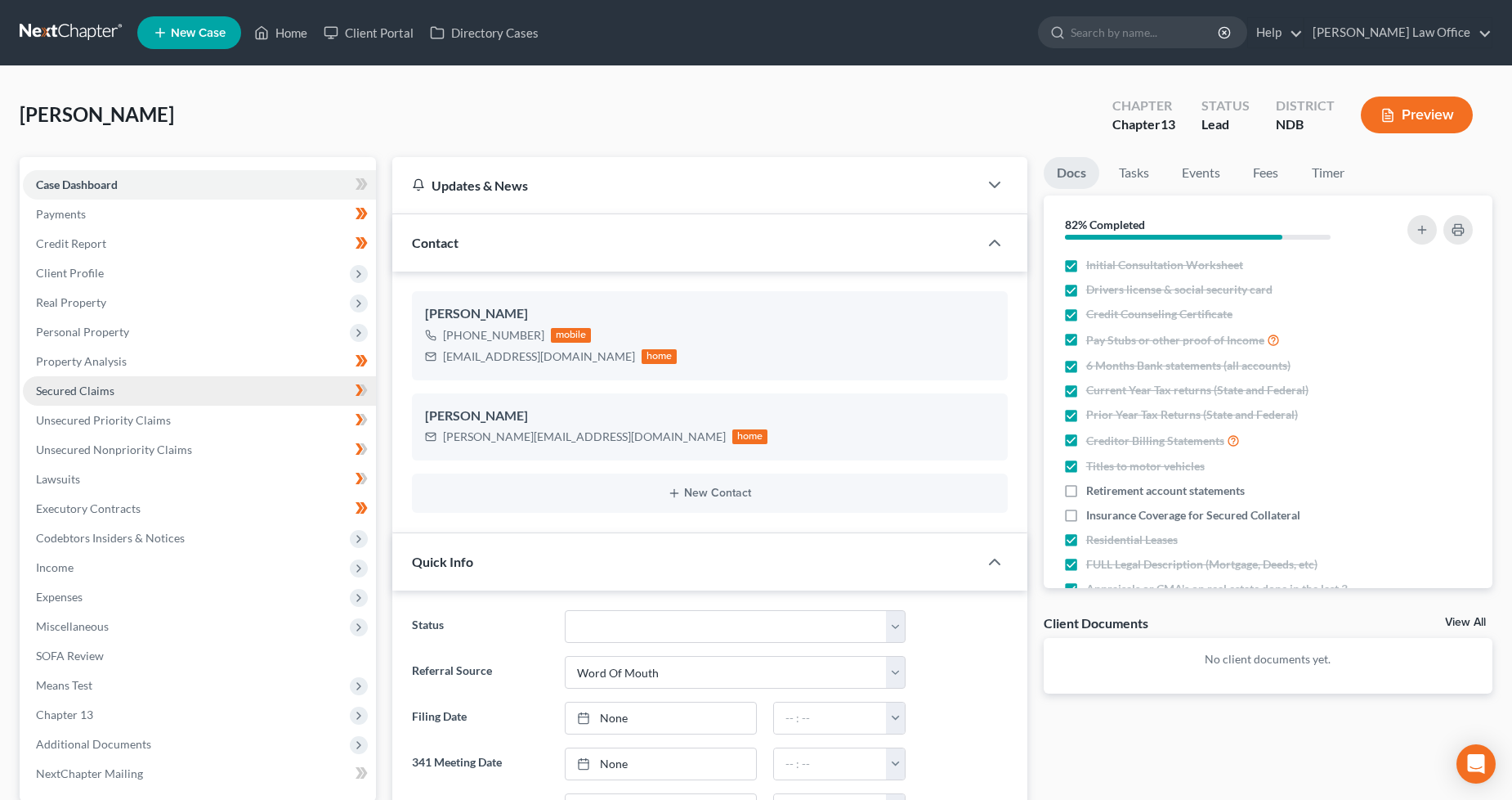
click at [126, 393] on link "Secured Claims" at bounding box center [200, 391] width 353 height 29
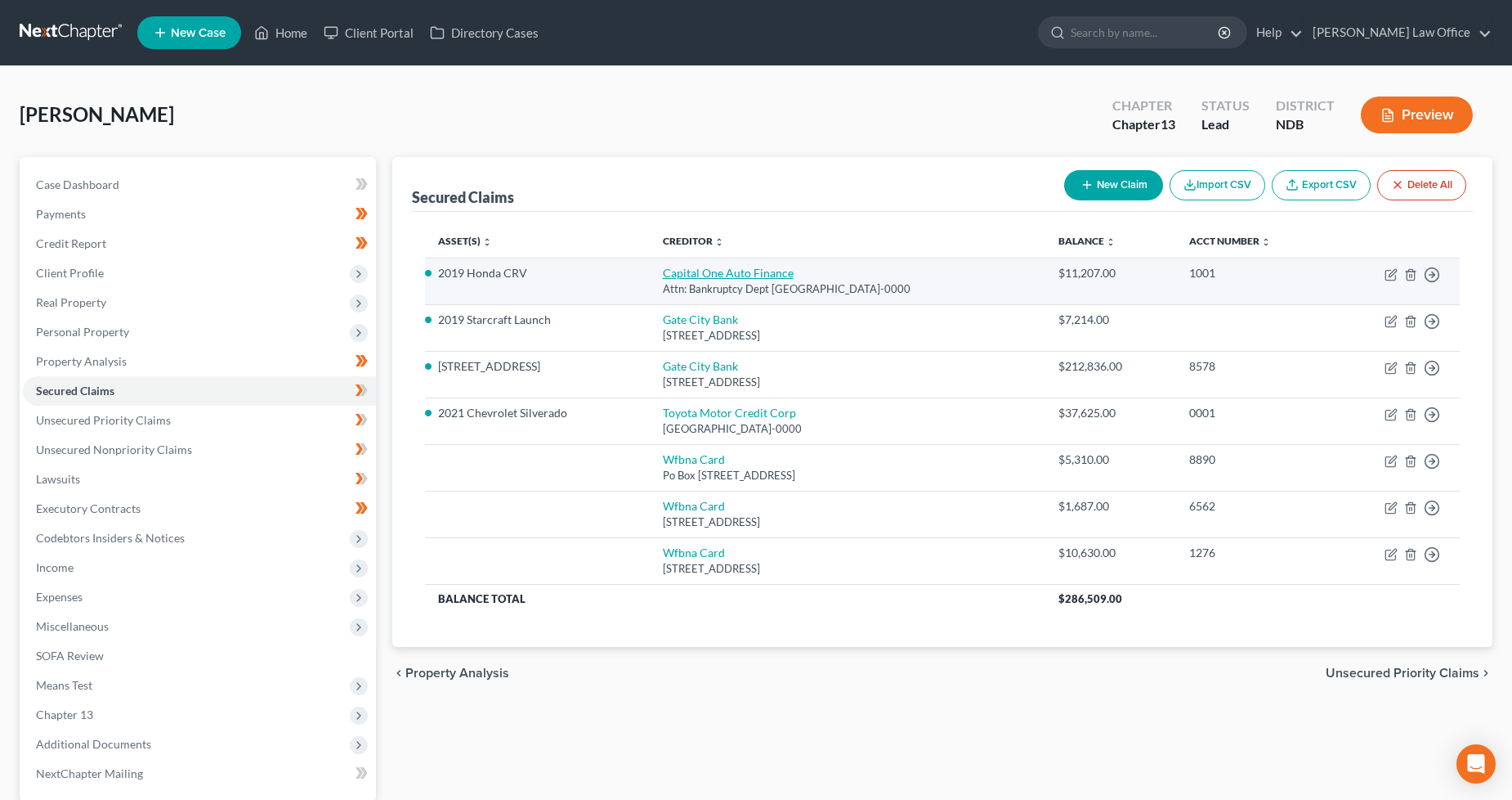
click at [700, 275] on link "Capital One Auto Finance" at bounding box center [729, 272] width 131 height 14
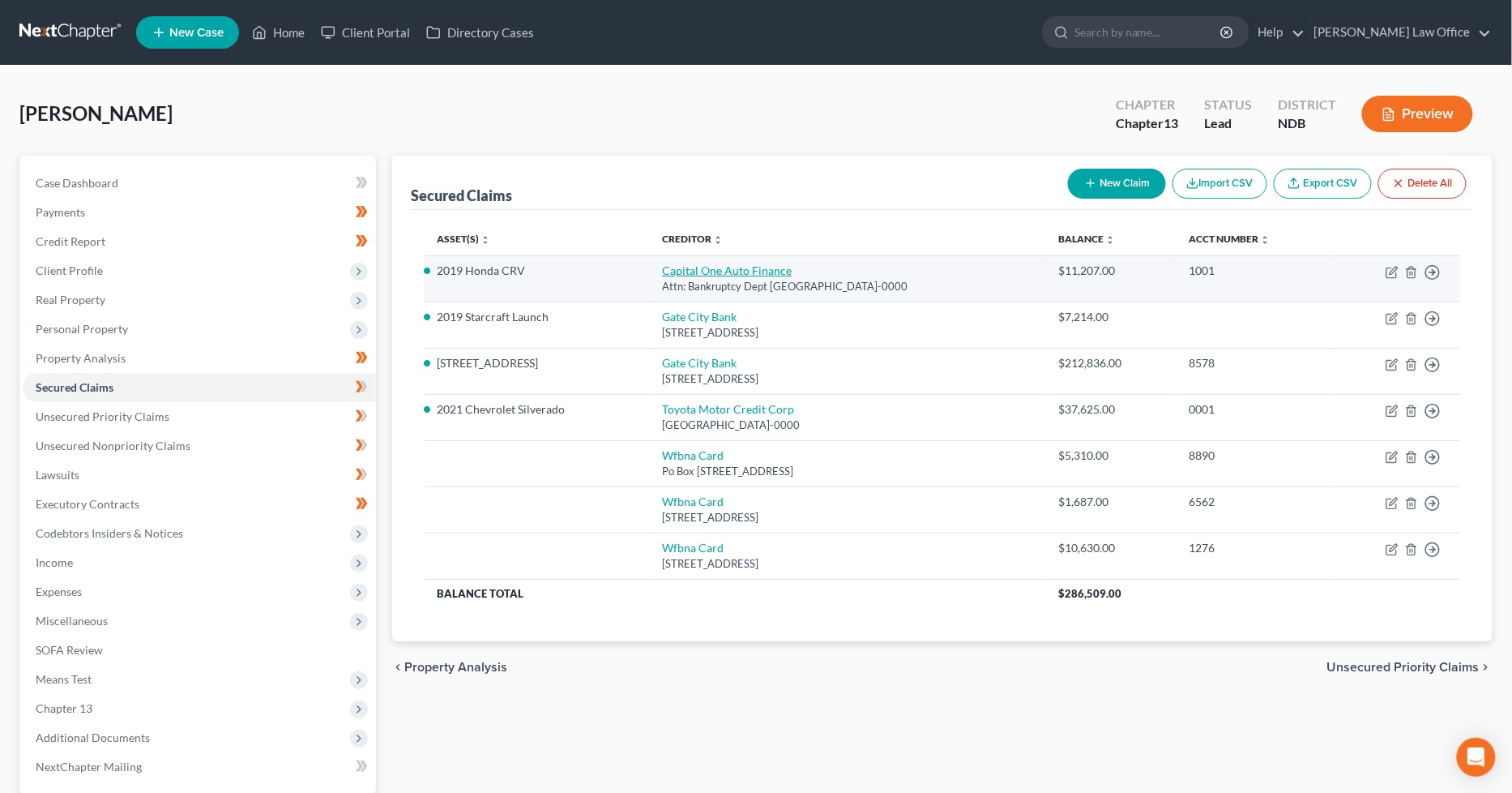
select select "46"
select select "1"
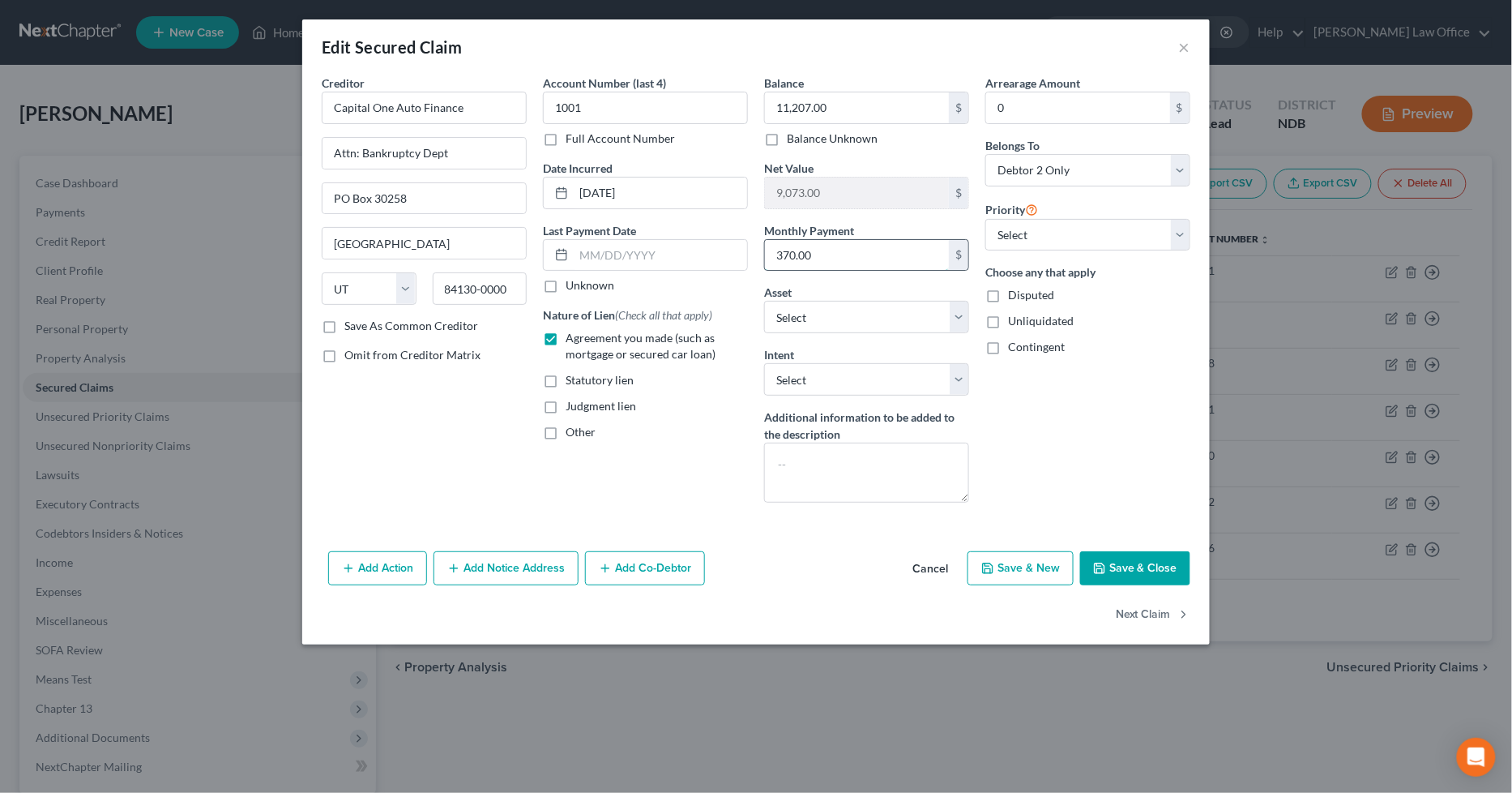
click at [915, 264] on input "370.00" at bounding box center [857, 255] width 184 height 31
click at [936, 319] on select "Select Other Multiple Assets Term Life Insurance insuring Debtor, no cash value…" at bounding box center [867, 317] width 205 height 32
click at [936, 320] on select "Select Other Multiple Assets Term Life Insurance insuring Debtor, no cash value…" at bounding box center [867, 317] width 205 height 32
click at [1120, 564] on button "Save & Close" at bounding box center [1135, 568] width 110 height 34
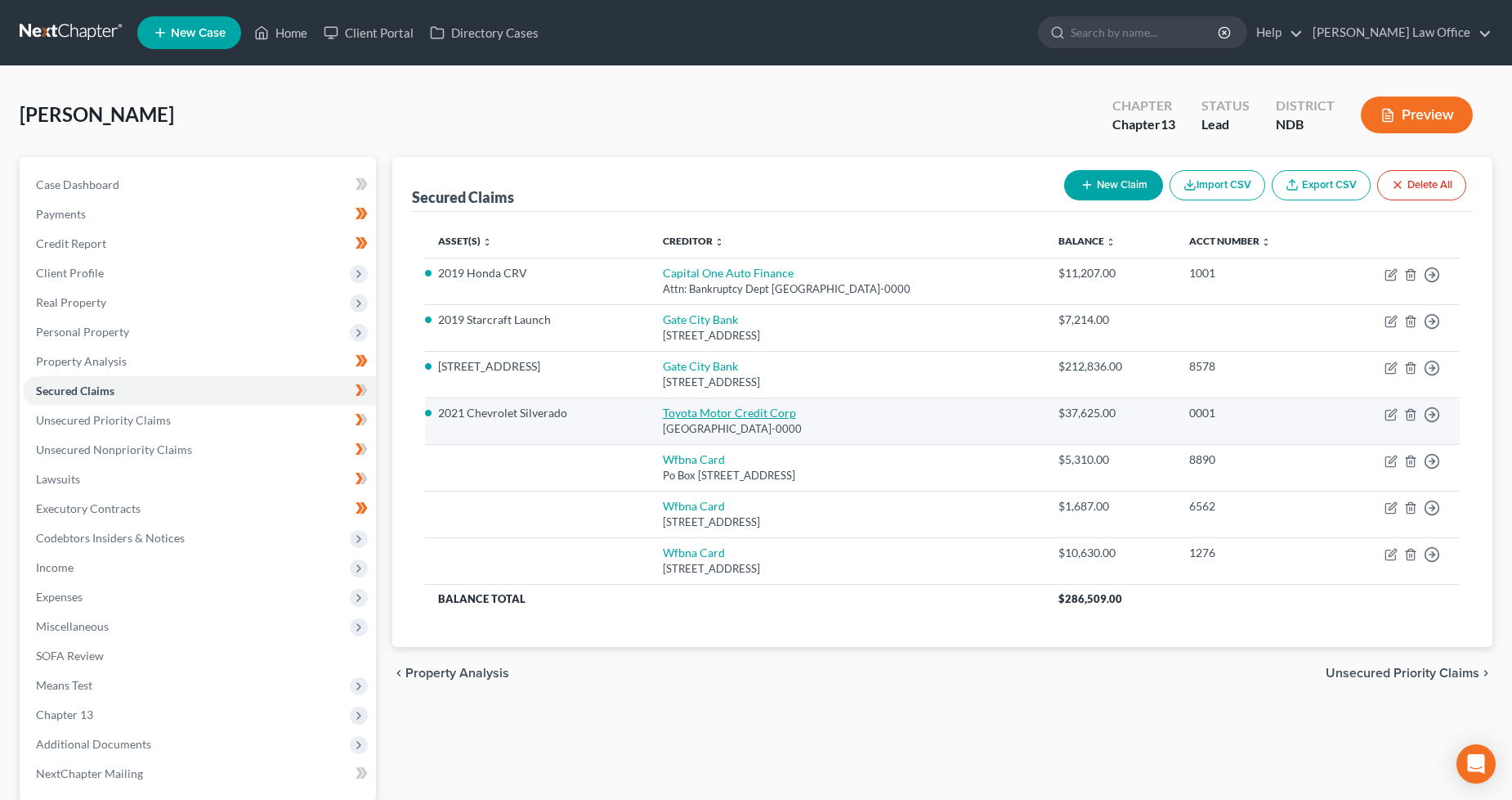
click at [696, 412] on link "Toyota Motor Credit Corp" at bounding box center [729, 412] width 133 height 14
select select "16"
select select "1"
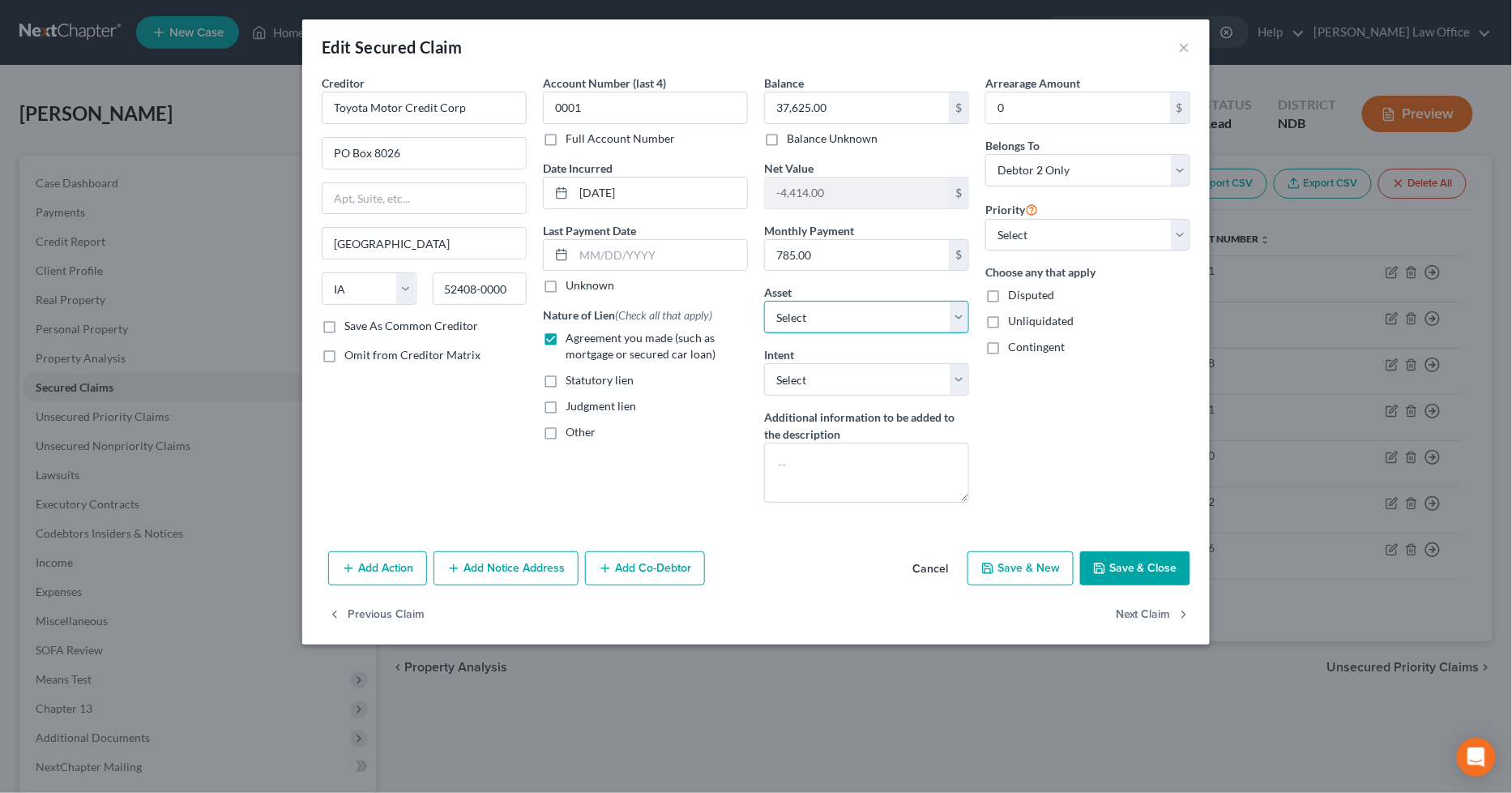
click at [944, 311] on select "Select Other Multiple Assets Term Life Insurance insuring Debtor, no cash value…" at bounding box center [867, 317] width 205 height 32
click at [1185, 45] on button "×" at bounding box center [1184, 47] width 11 height 19
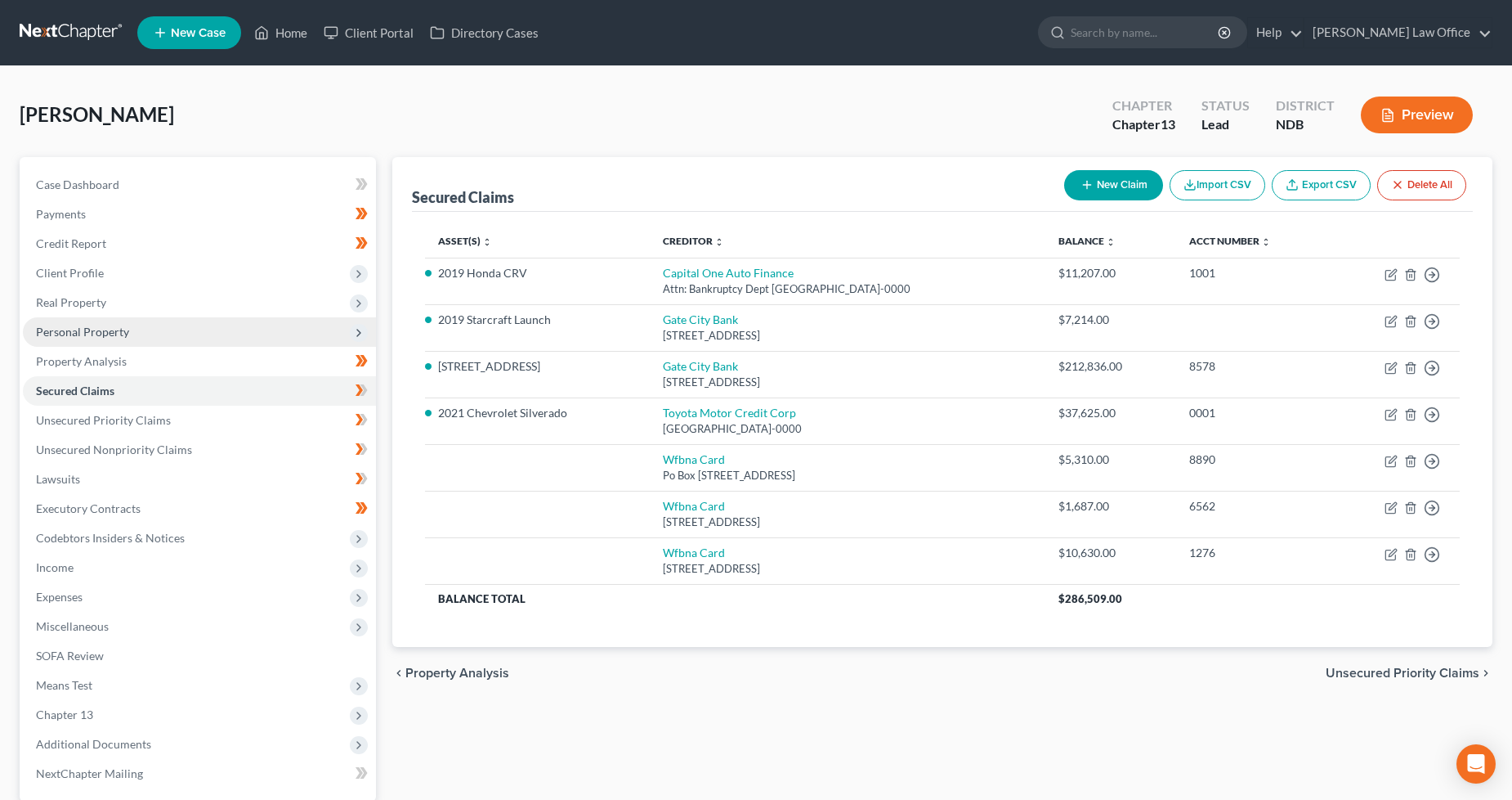
click at [134, 331] on span "Personal Property" at bounding box center [200, 332] width 353 height 29
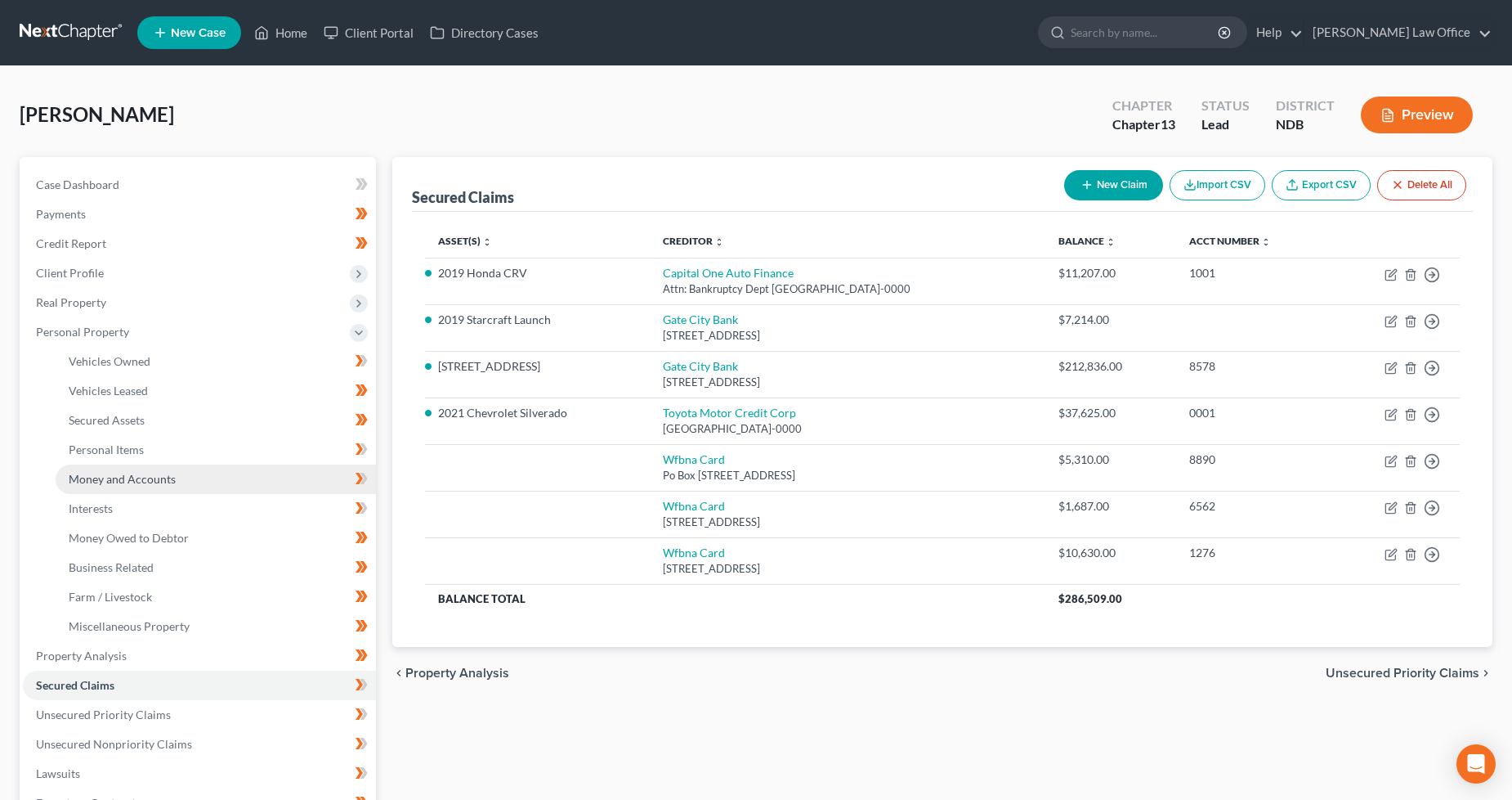
click at [164, 468] on link "Money and Accounts" at bounding box center [216, 479] width 321 height 29
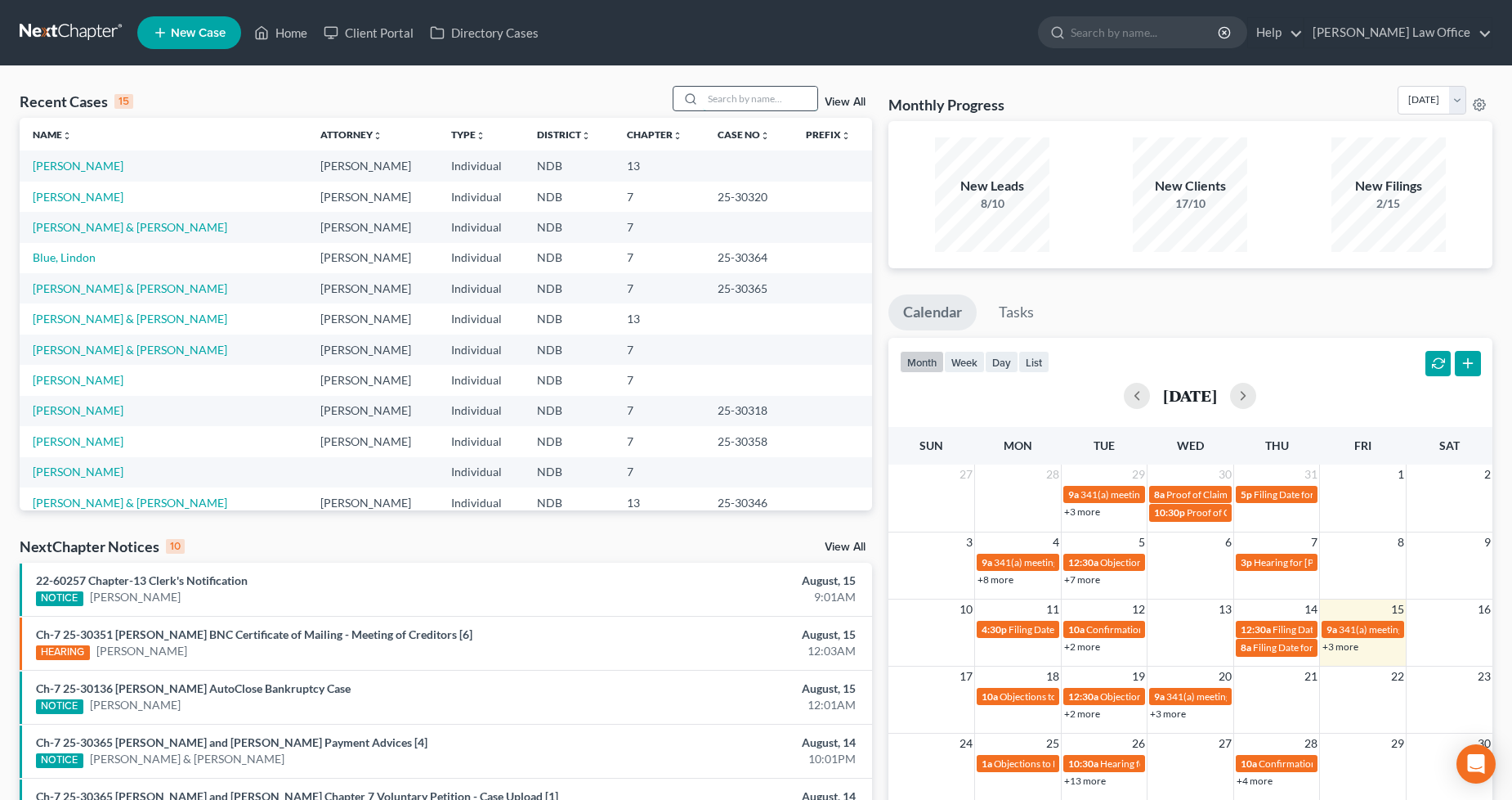
click at [759, 107] on input "search" at bounding box center [760, 98] width 114 height 24
type input "hardy"
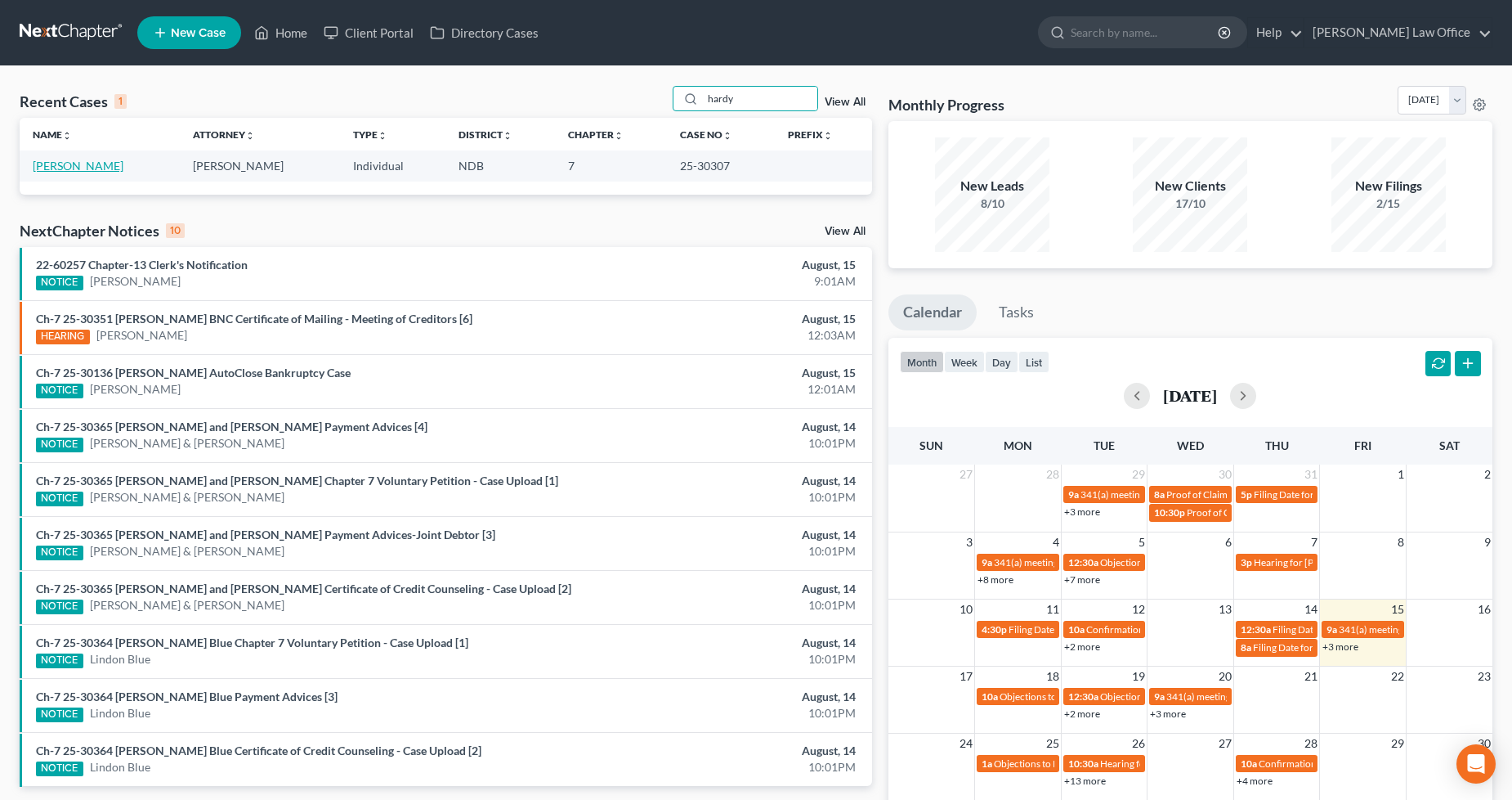
click at [79, 167] on link "[PERSON_NAME]" at bounding box center [78, 165] width 91 height 14
select select "3"
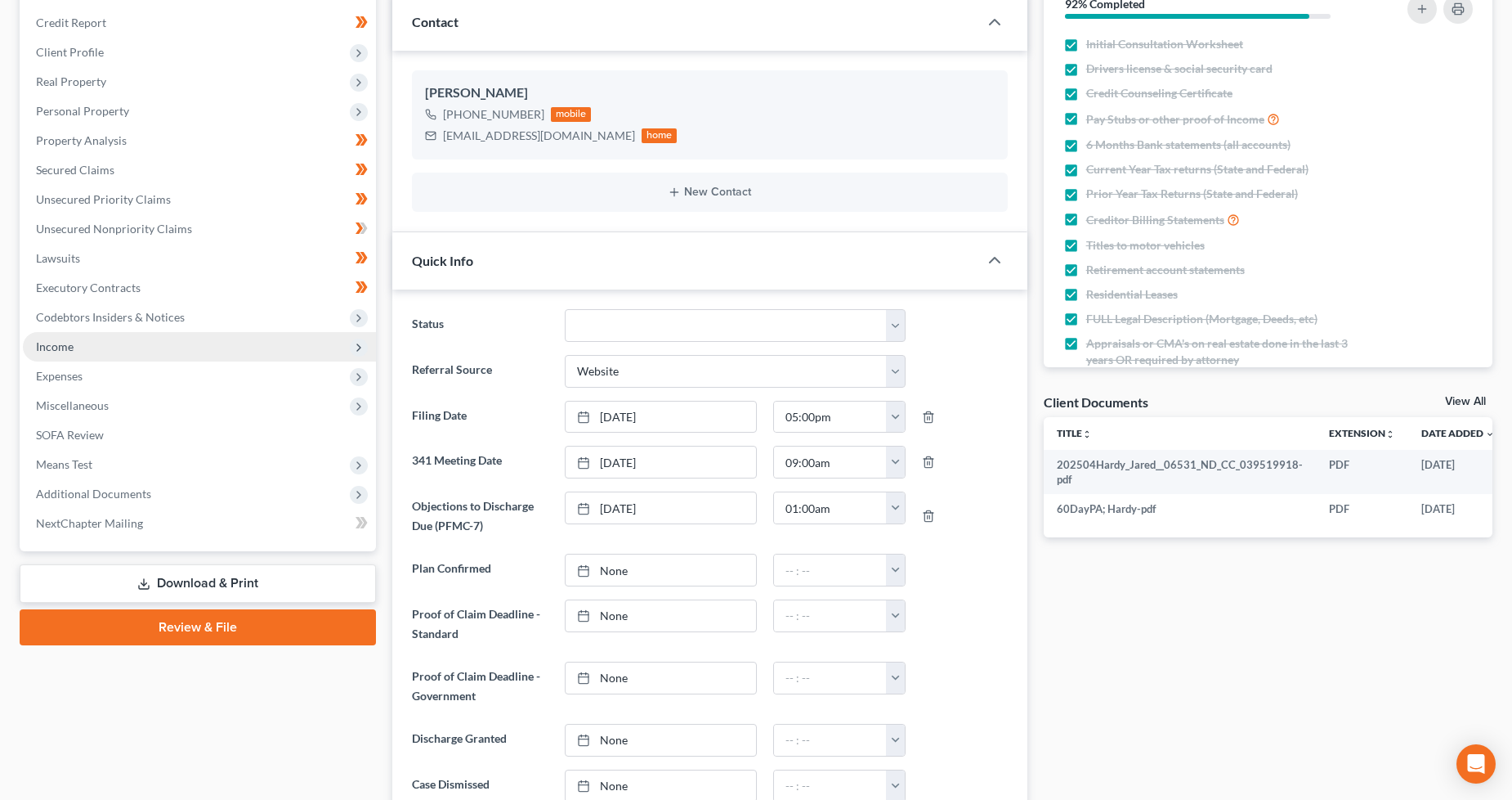
scroll to position [454, 0]
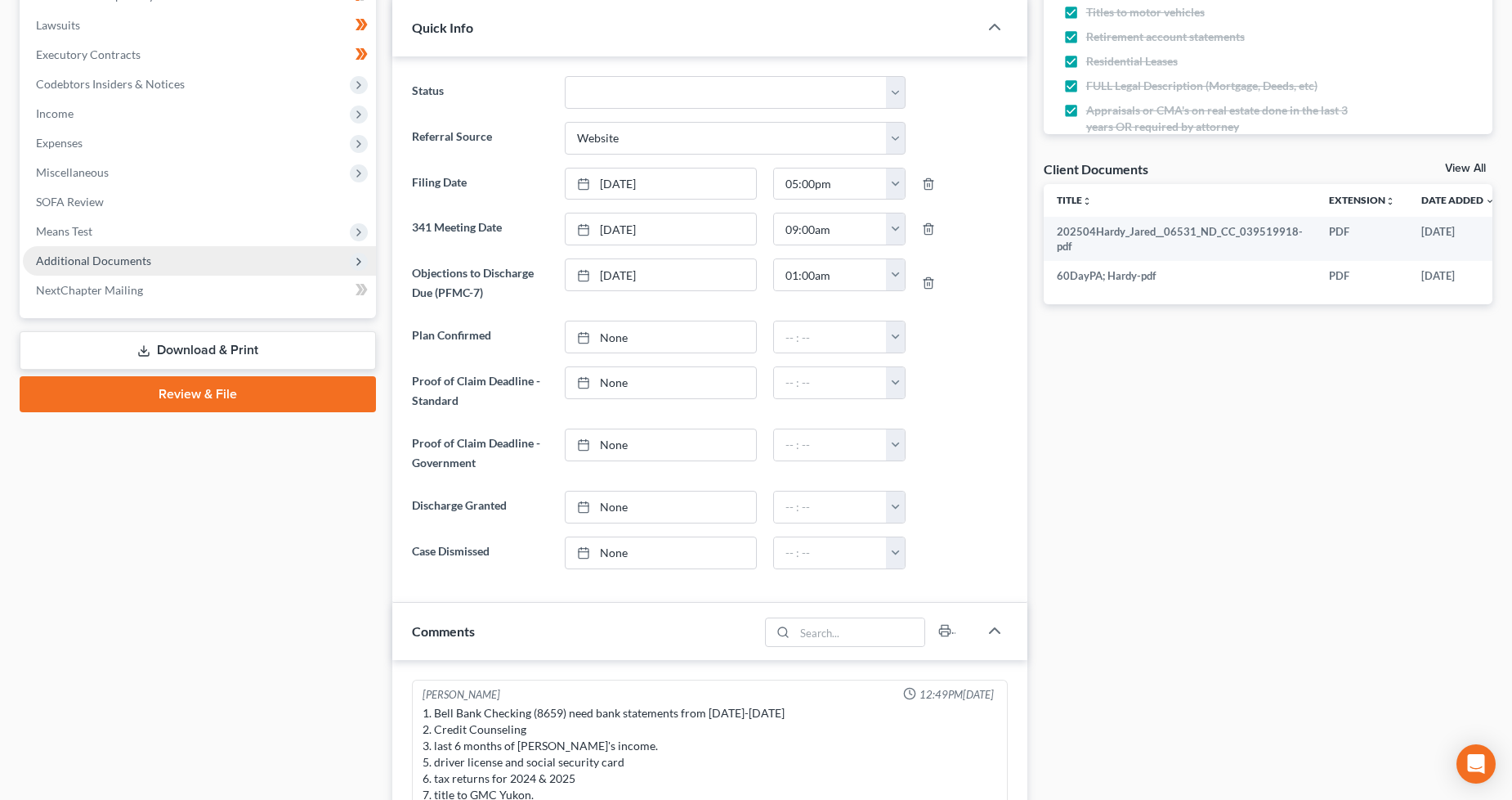
click at [170, 262] on span "Additional Documents" at bounding box center [200, 261] width 353 height 29
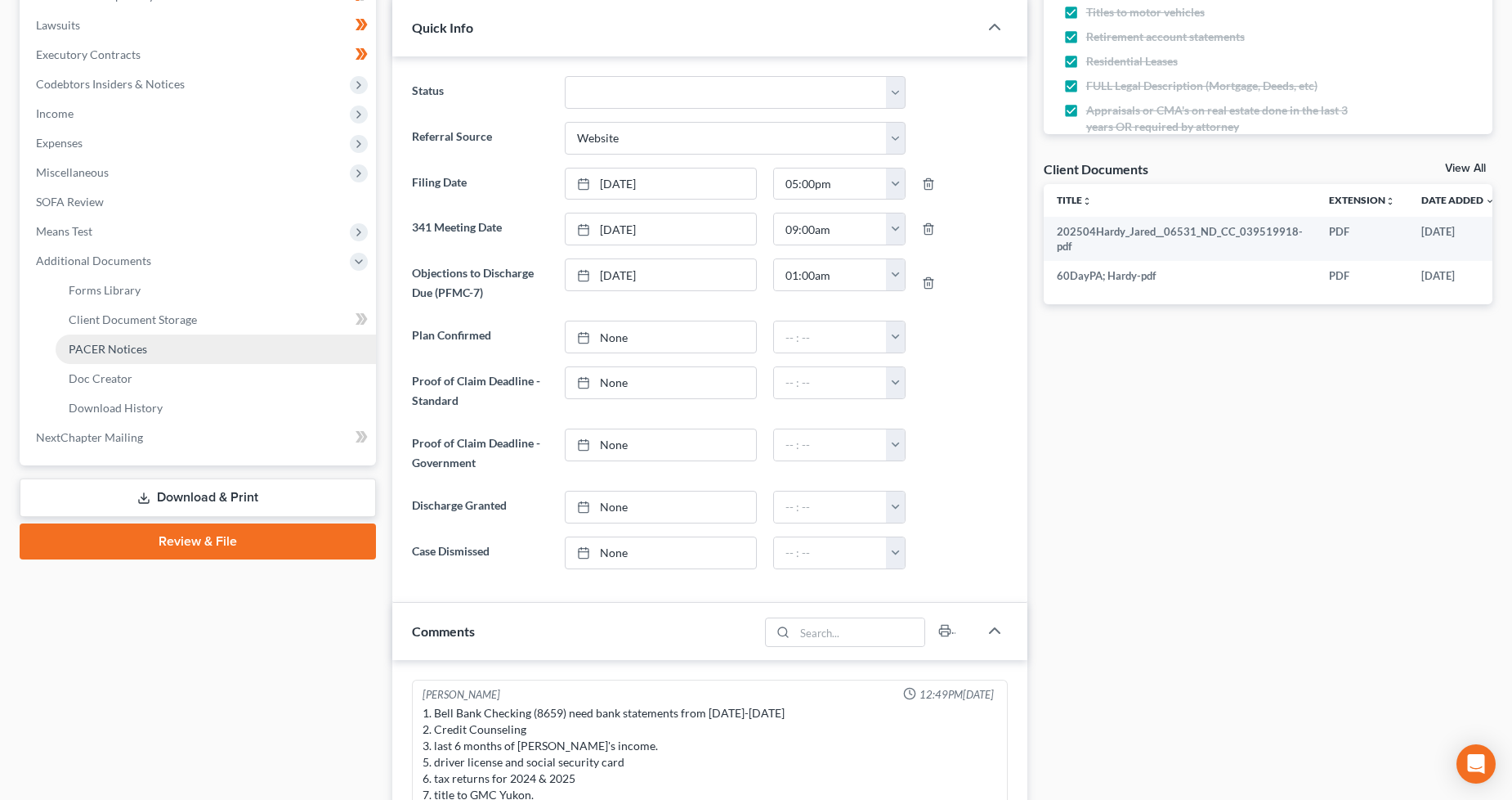
click at [172, 348] on link "PACER Notices" at bounding box center [216, 349] width 321 height 29
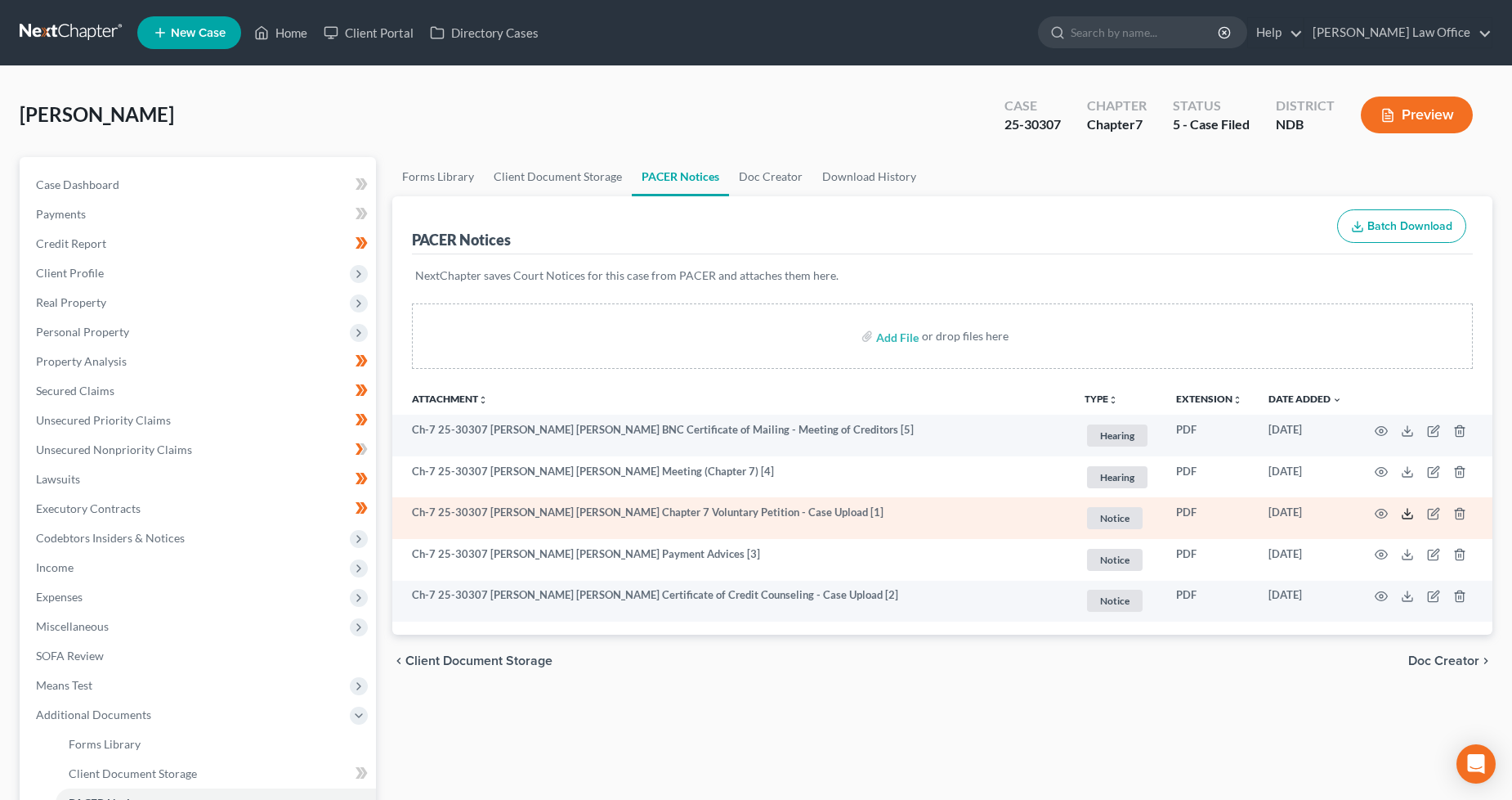
click at [1407, 511] on line at bounding box center [1407, 512] width 0 height 7
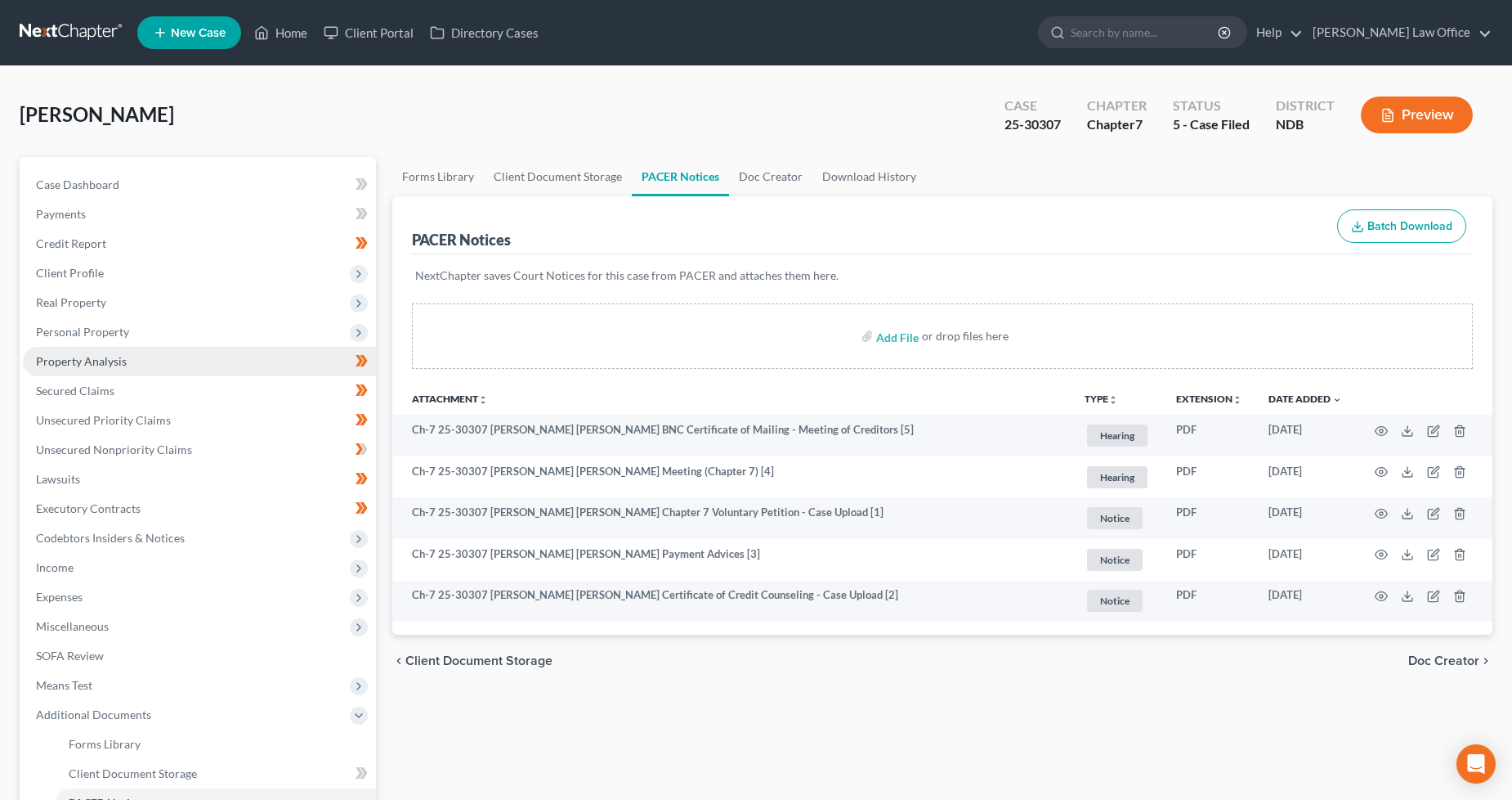
click at [96, 363] on span "Property Analysis" at bounding box center [81, 361] width 91 height 14
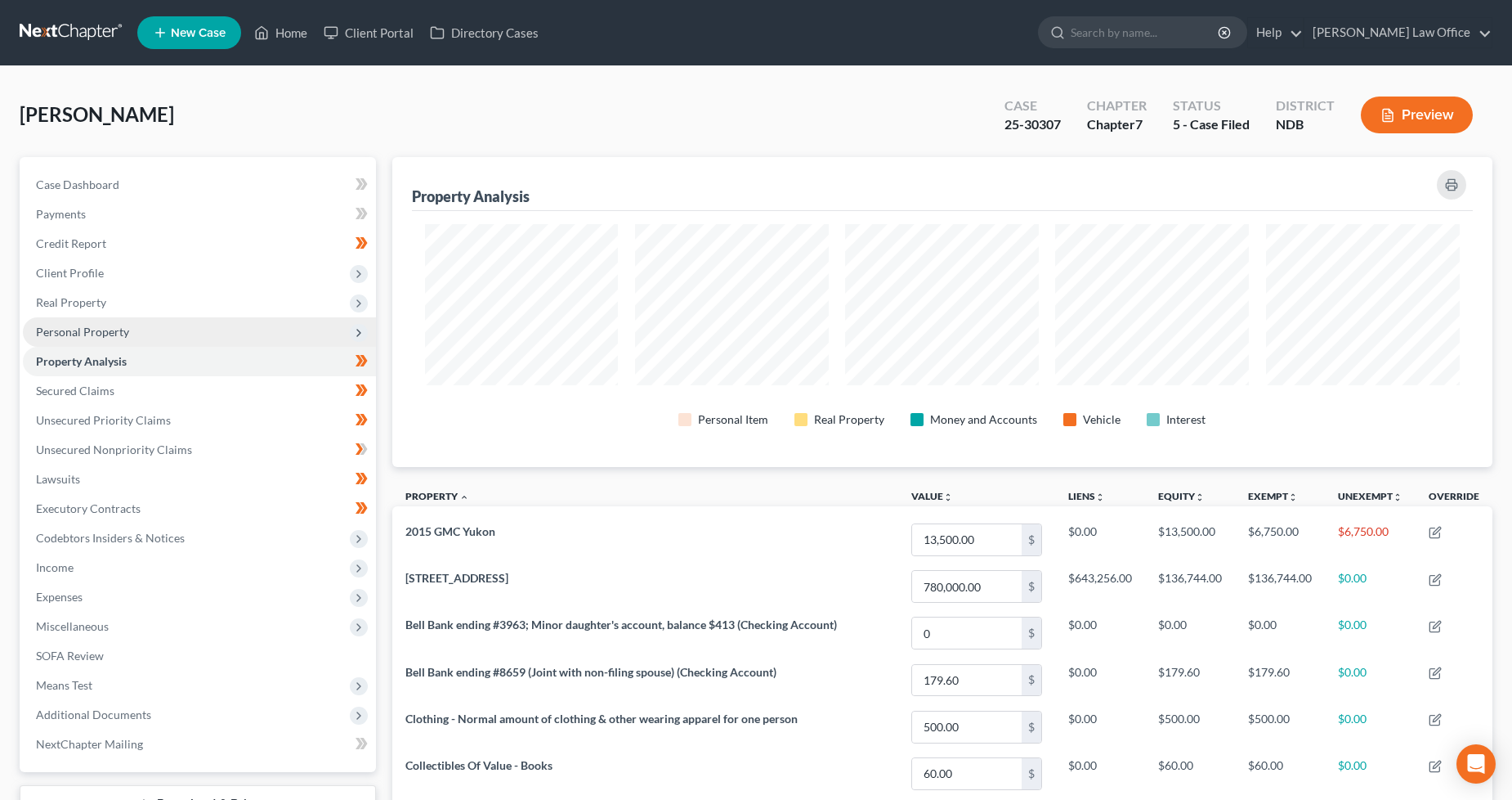
drag, startPoint x: 121, startPoint y: 333, endPoint x: 141, endPoint y: 334, distance: 20.0
click at [121, 333] on span "Personal Property" at bounding box center [83, 331] width 93 height 14
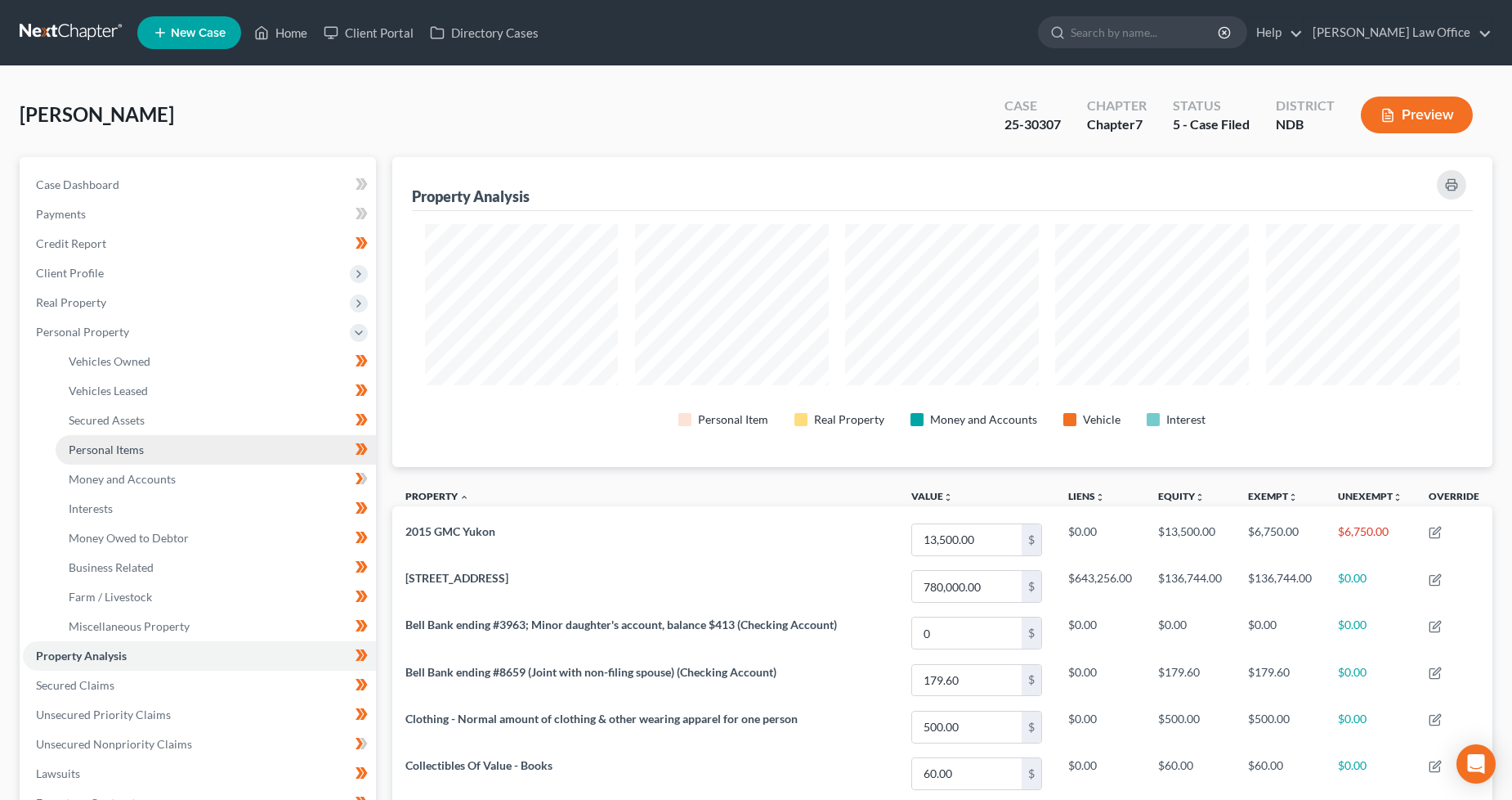
click at [146, 447] on link "Personal Items" at bounding box center [216, 450] width 321 height 29
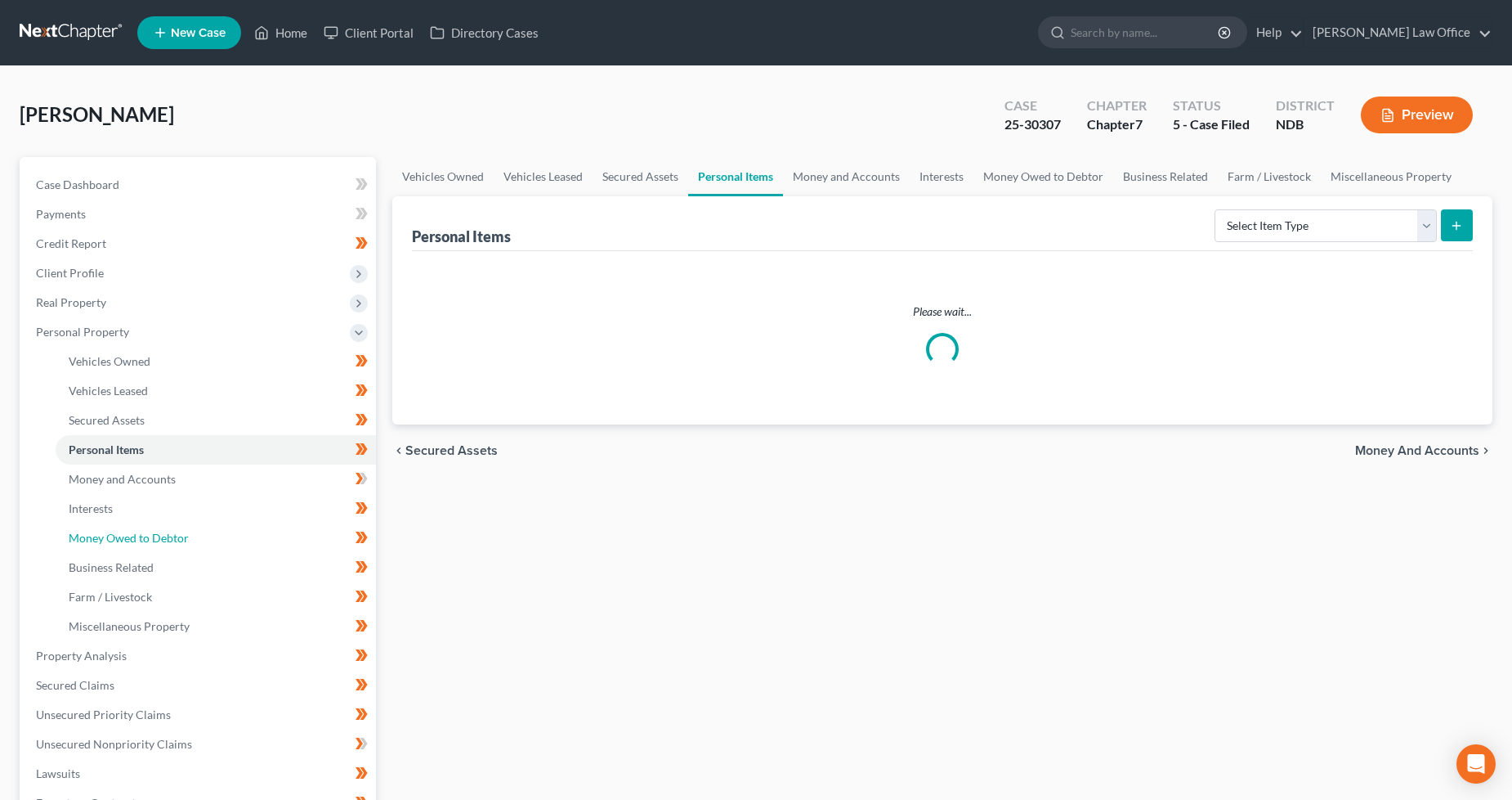
drag, startPoint x: 151, startPoint y: 535, endPoint x: 514, endPoint y: 536, distance: 363.0
click at [151, 536] on span "Money Owed to Debtor" at bounding box center [128, 537] width 120 height 14
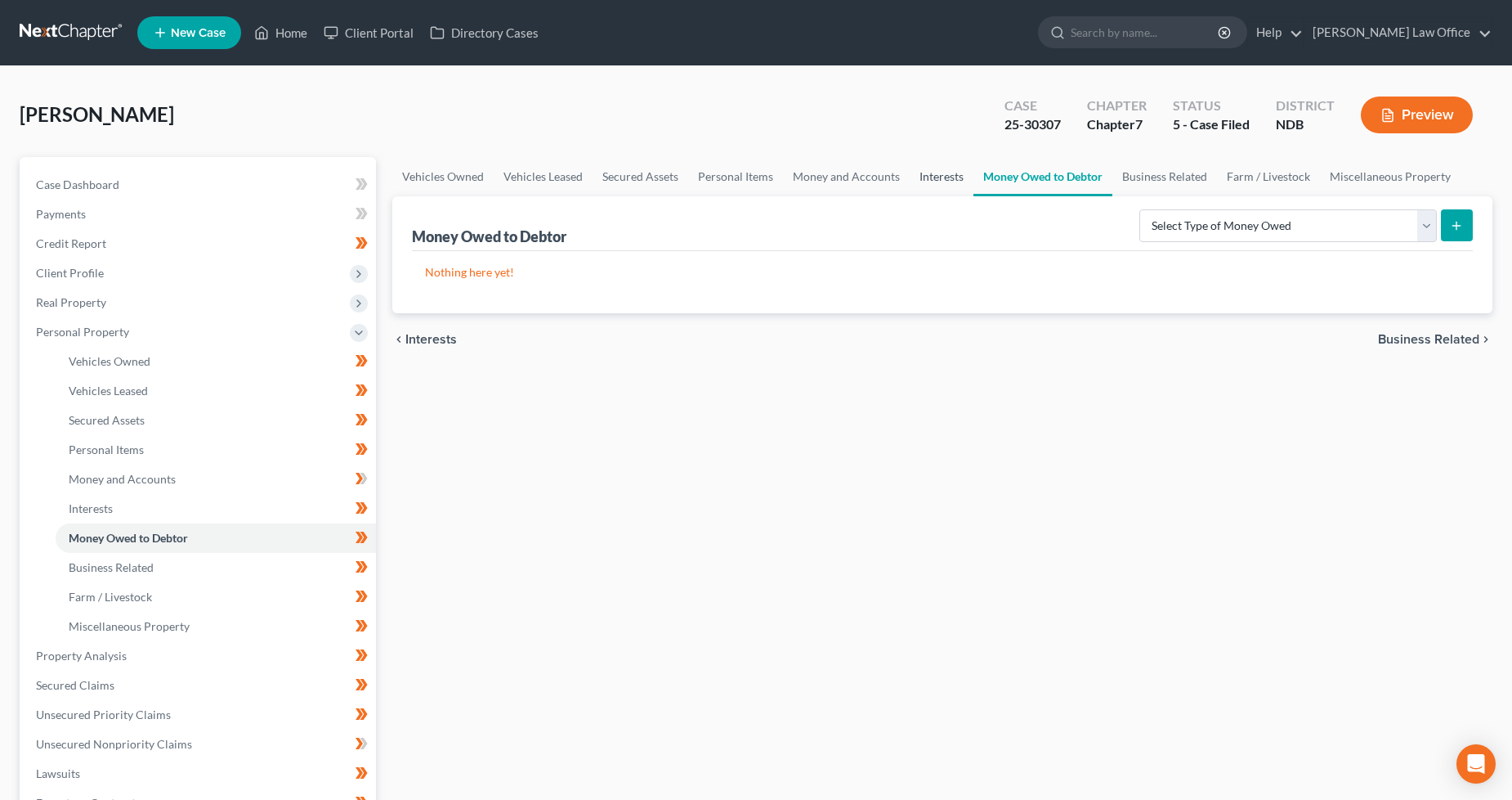
click at [926, 167] on link "Interests" at bounding box center [941, 177] width 64 height 39
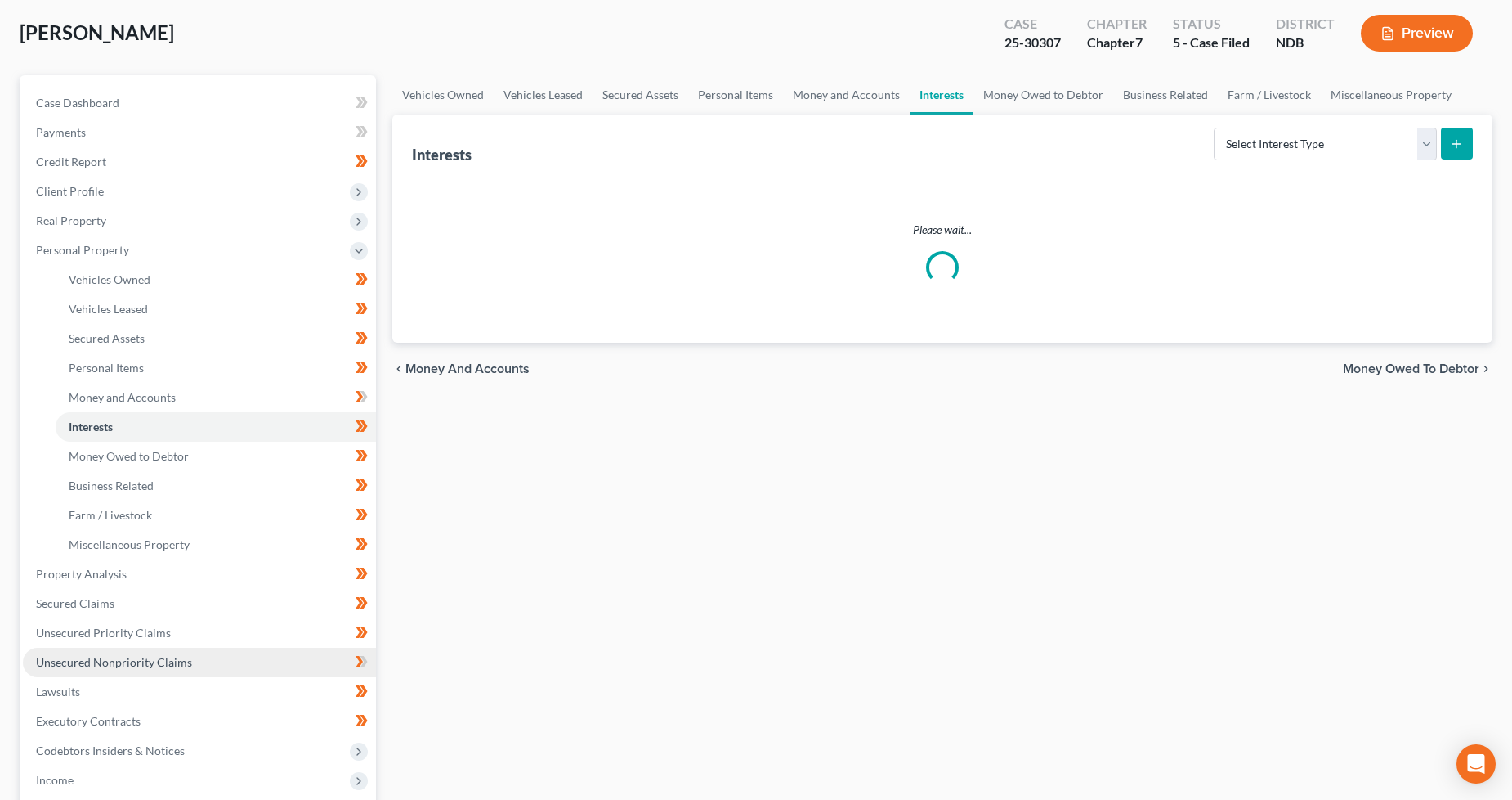
scroll to position [182, 0]
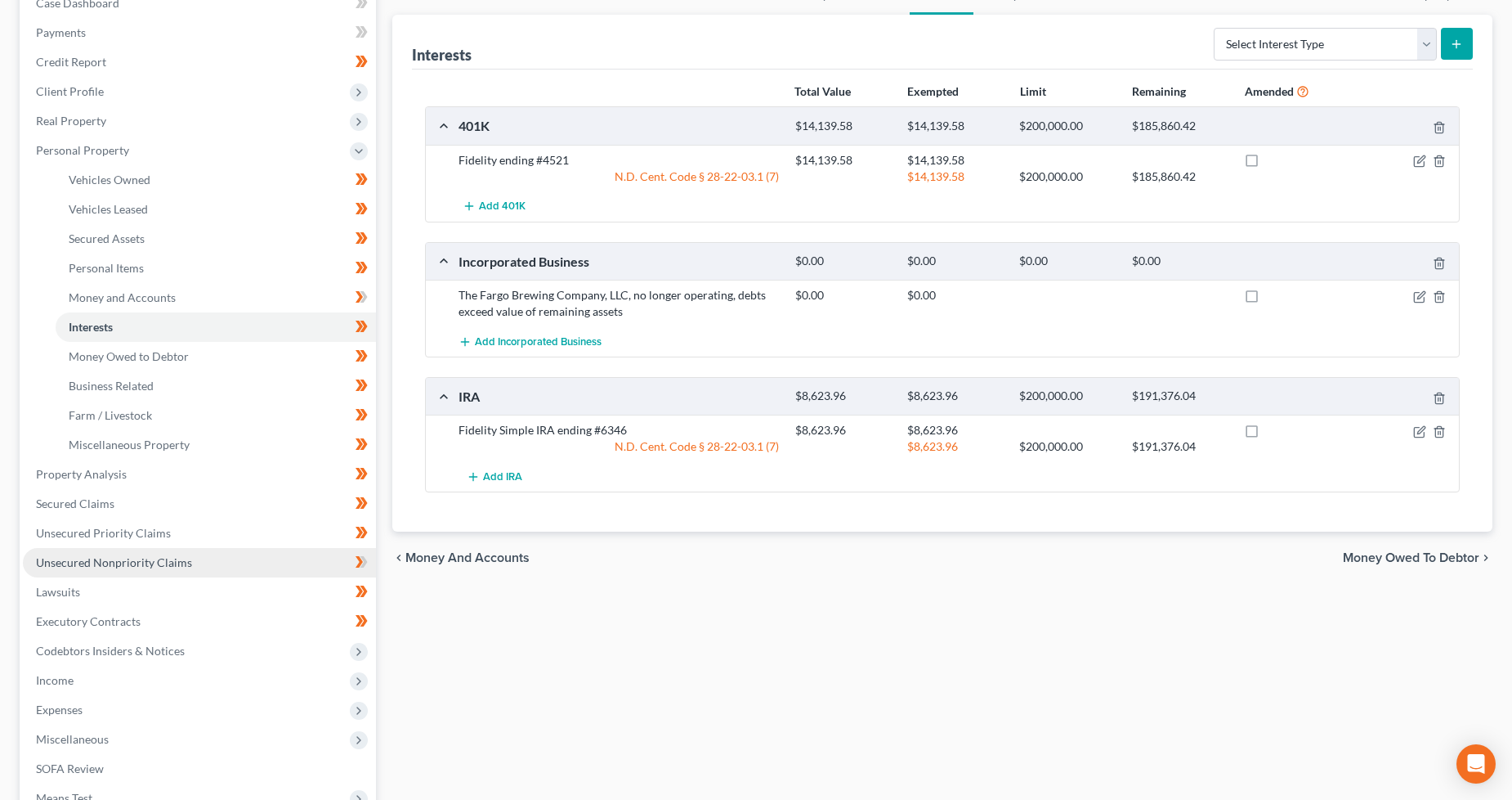
click at [158, 560] on span "Unsecured Nonpriority Claims" at bounding box center [114, 562] width 156 height 14
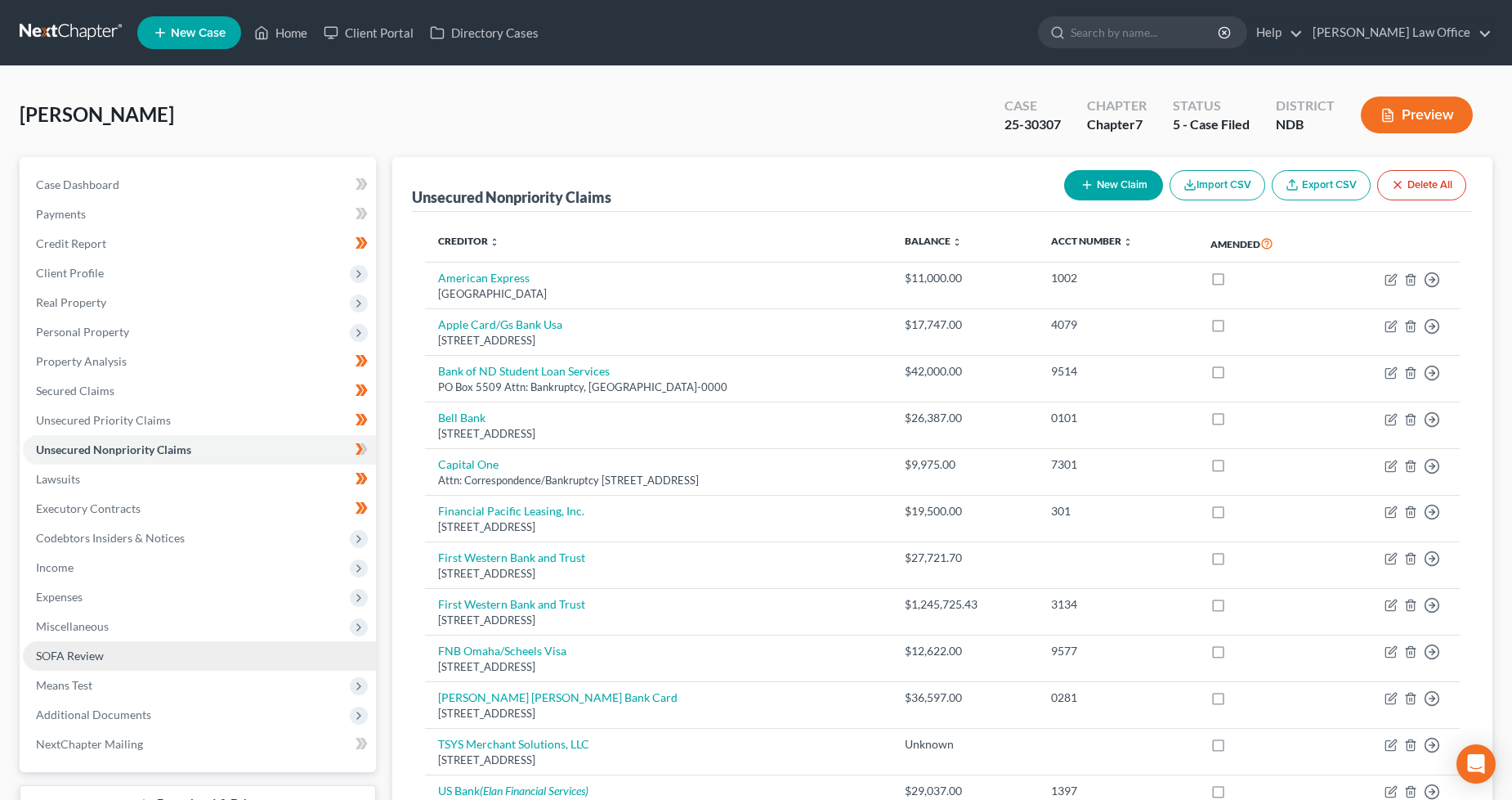
click at [104, 650] on link "SOFA Review" at bounding box center [200, 656] width 353 height 29
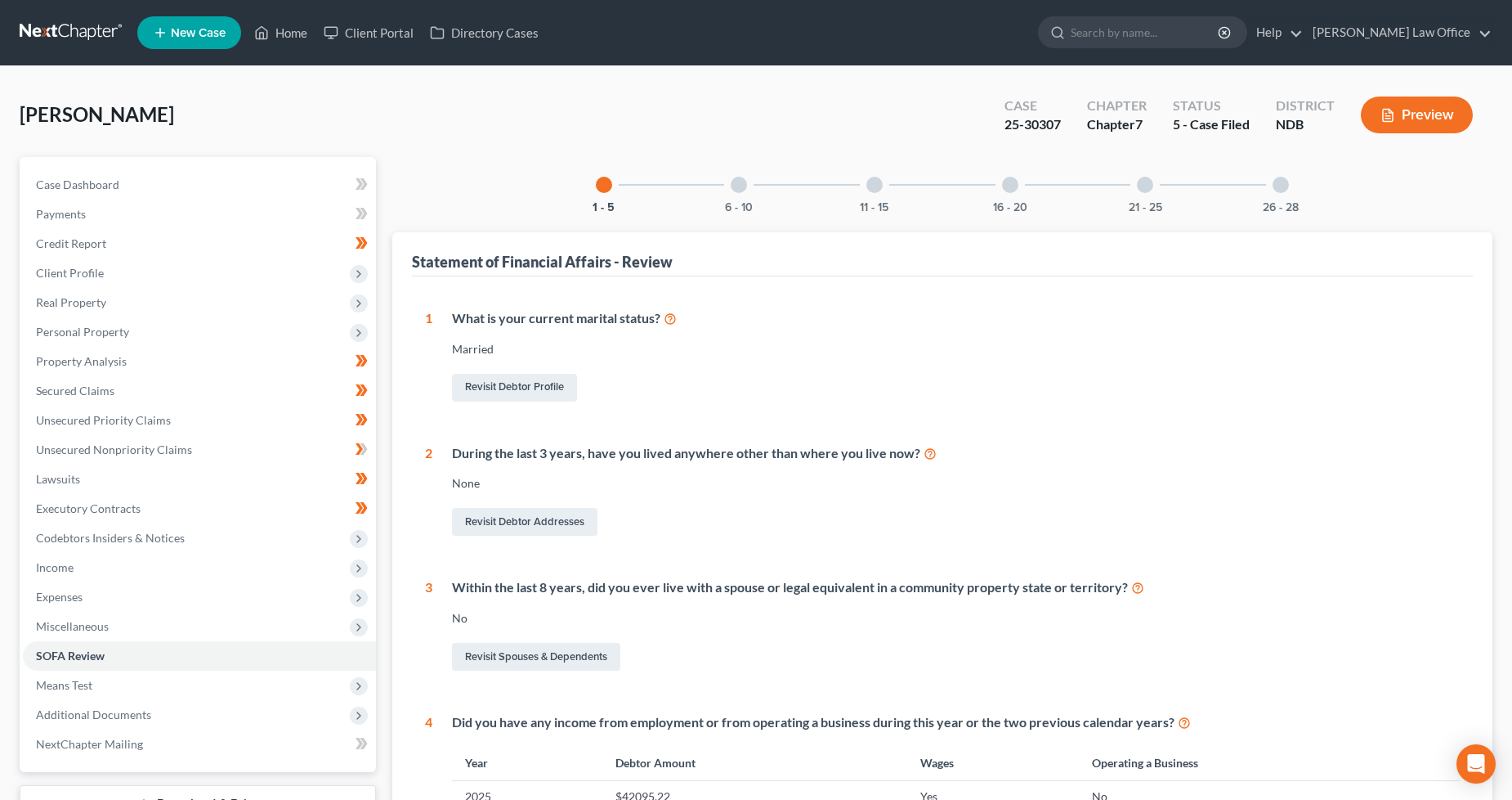
click at [745, 173] on div "6 - 10" at bounding box center [739, 185] width 56 height 56
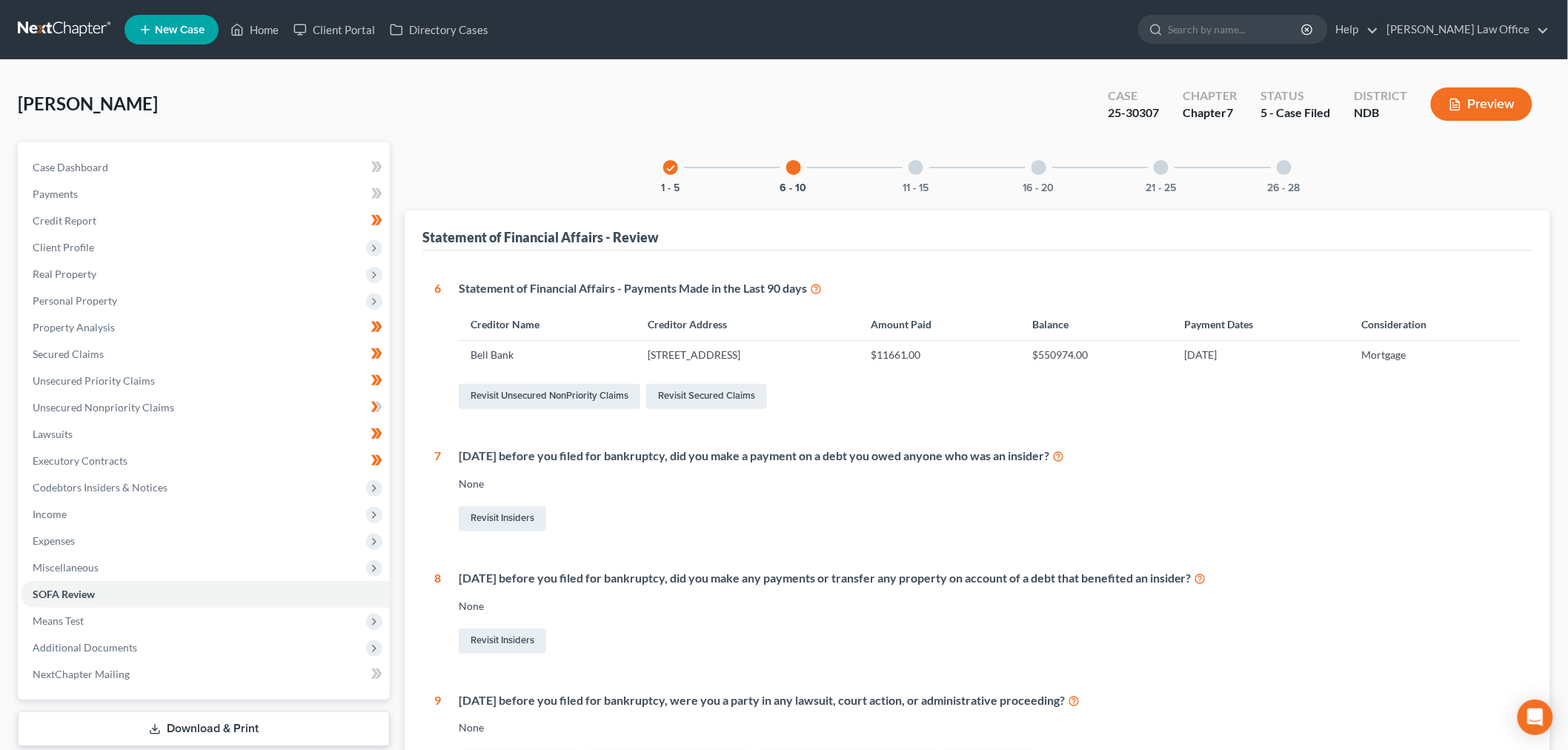
click at [80, 26] on link at bounding box center [65, 30] width 95 height 27
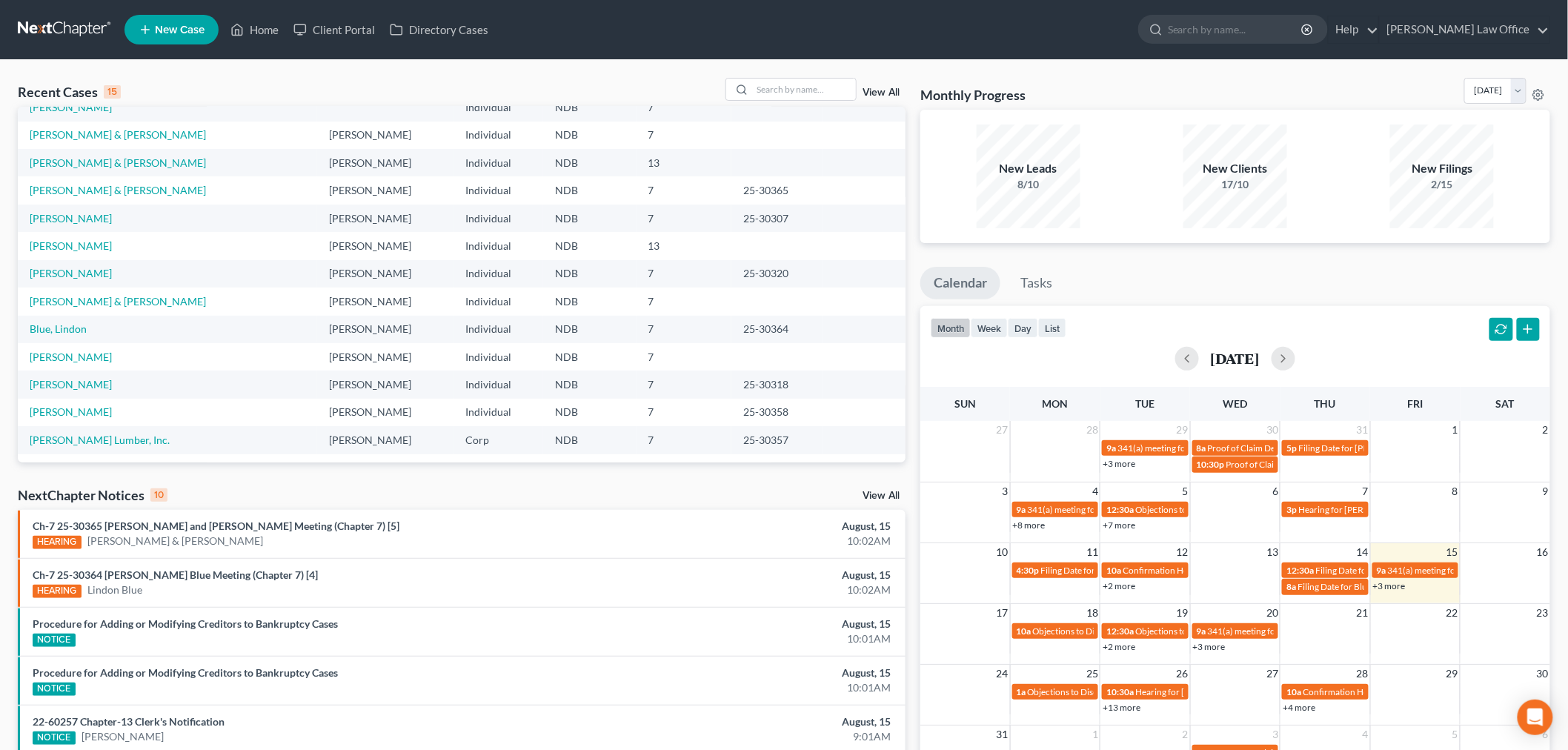
scroll to position [101, 0]
click at [65, 401] on td "[PERSON_NAME]" at bounding box center [168, 410] width 300 height 27
click at [65, 406] on link "[PERSON_NAME]" at bounding box center [70, 409] width 82 height 13
select select "6"
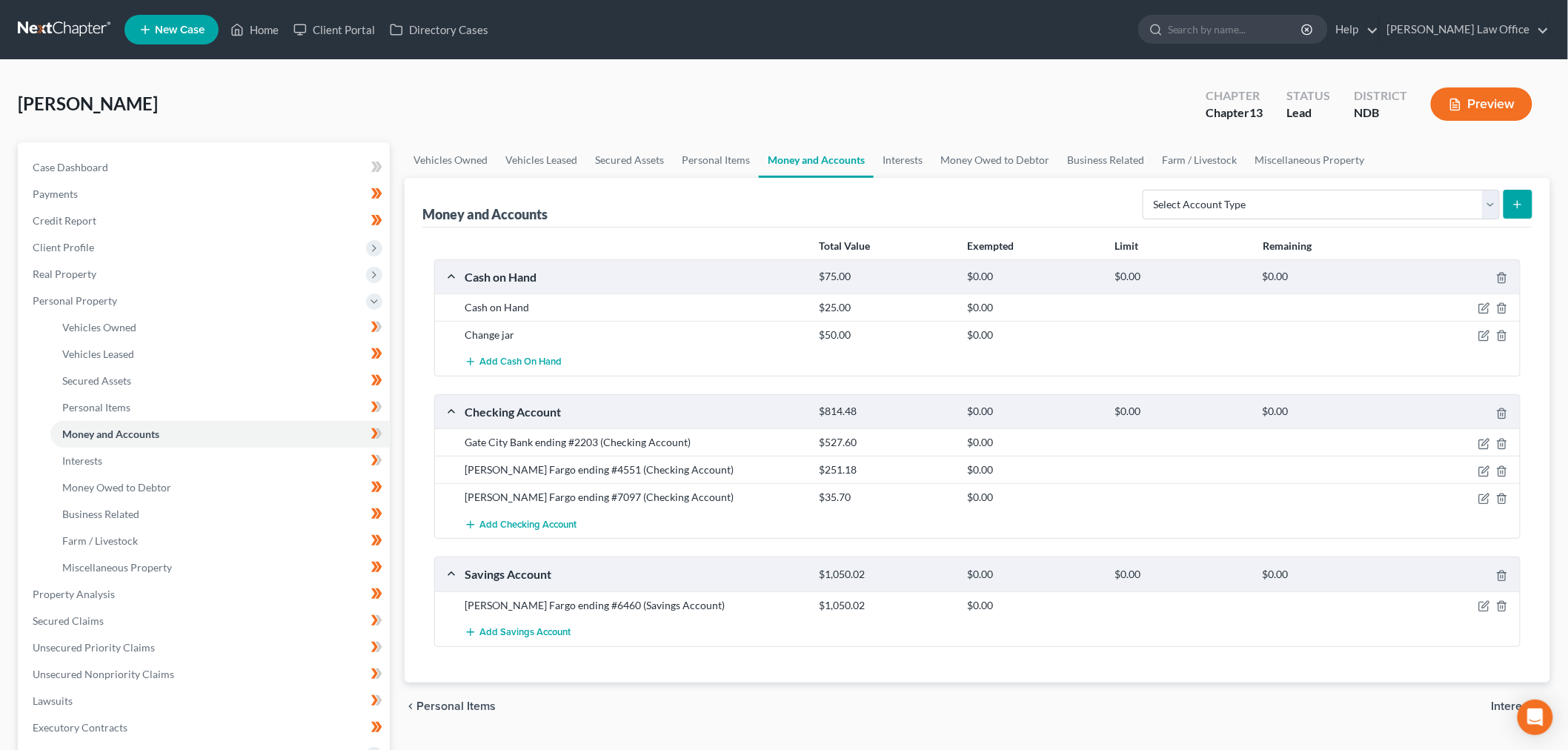
click at [65, 21] on link at bounding box center [65, 30] width 95 height 27
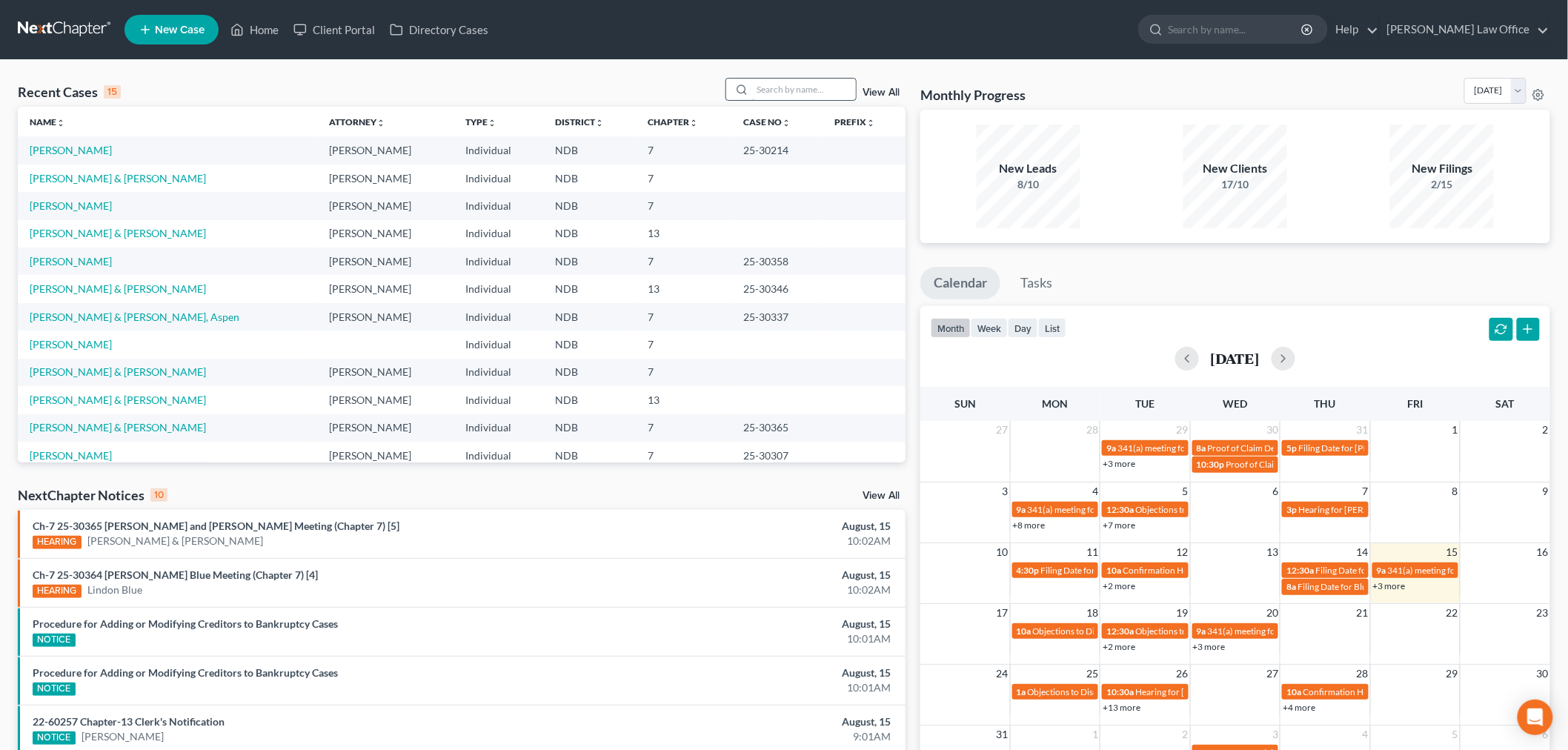
click at [804, 96] on input "search" at bounding box center [804, 89] width 104 height 21
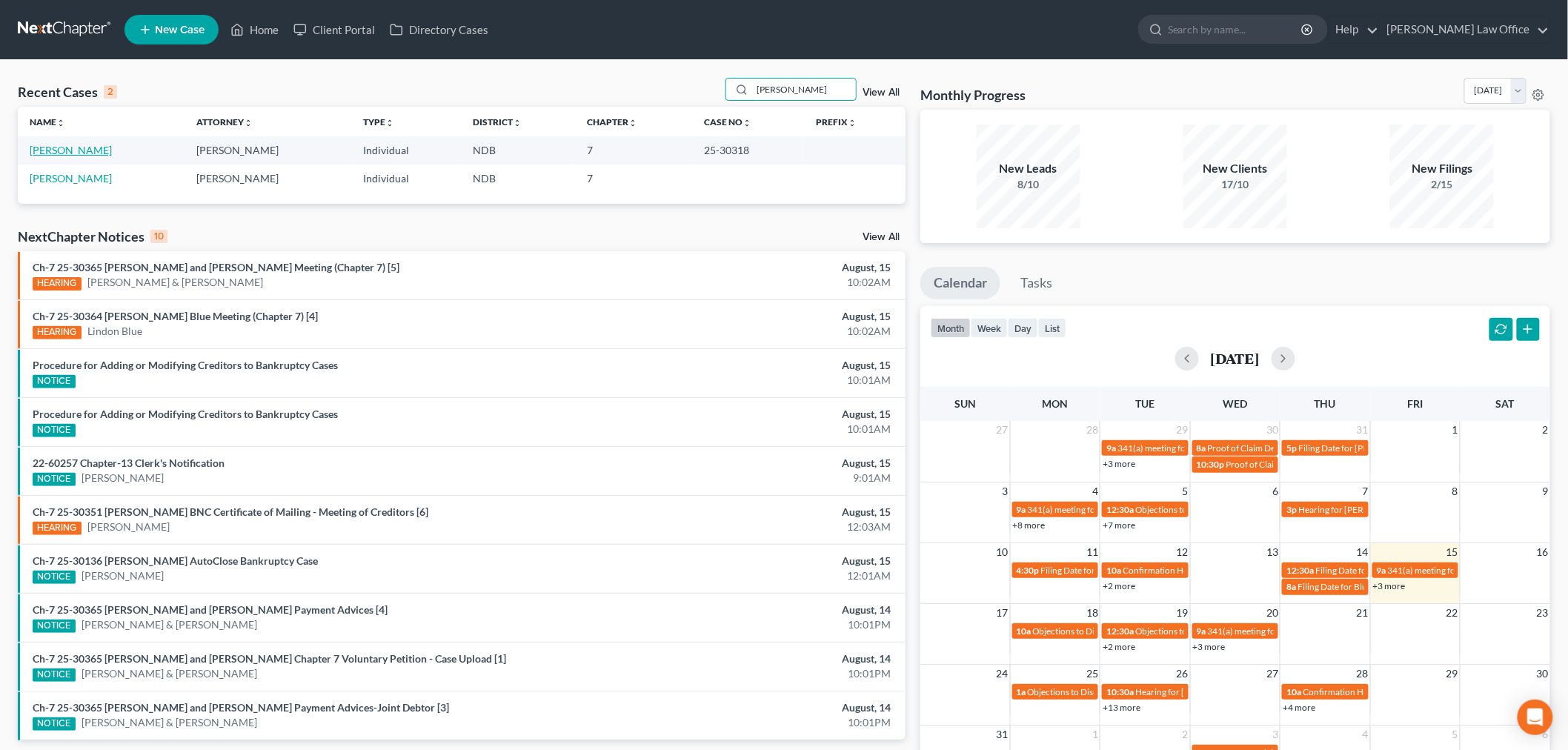
type input "[PERSON_NAME]"
click at [91, 150] on link "[PERSON_NAME]" at bounding box center [70, 150] width 82 height 13
select select "6"
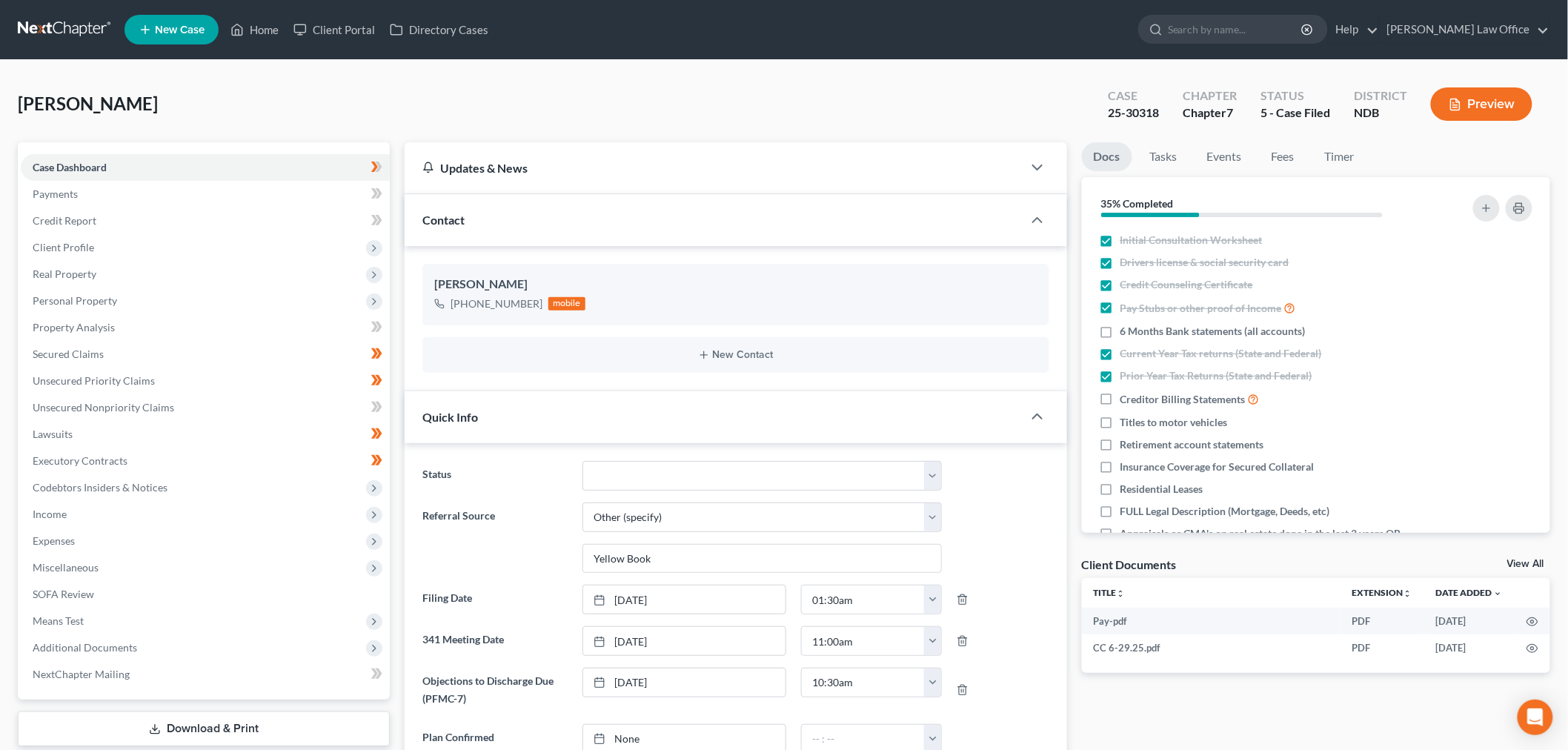
scroll to position [131, 0]
click at [127, 298] on span "Personal Property" at bounding box center [205, 301] width 369 height 27
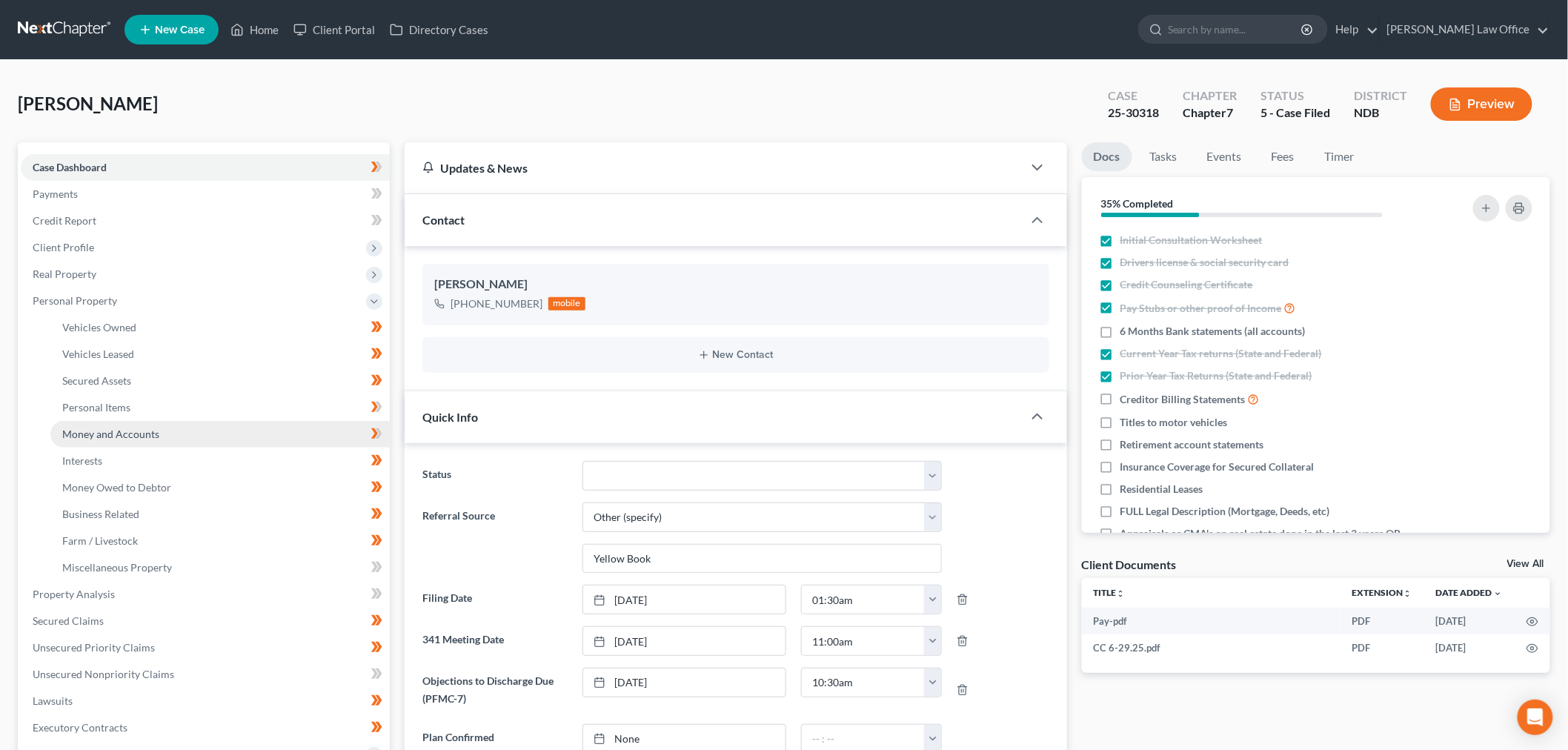
click at [128, 433] on span "Money and Accounts" at bounding box center [110, 434] width 97 height 13
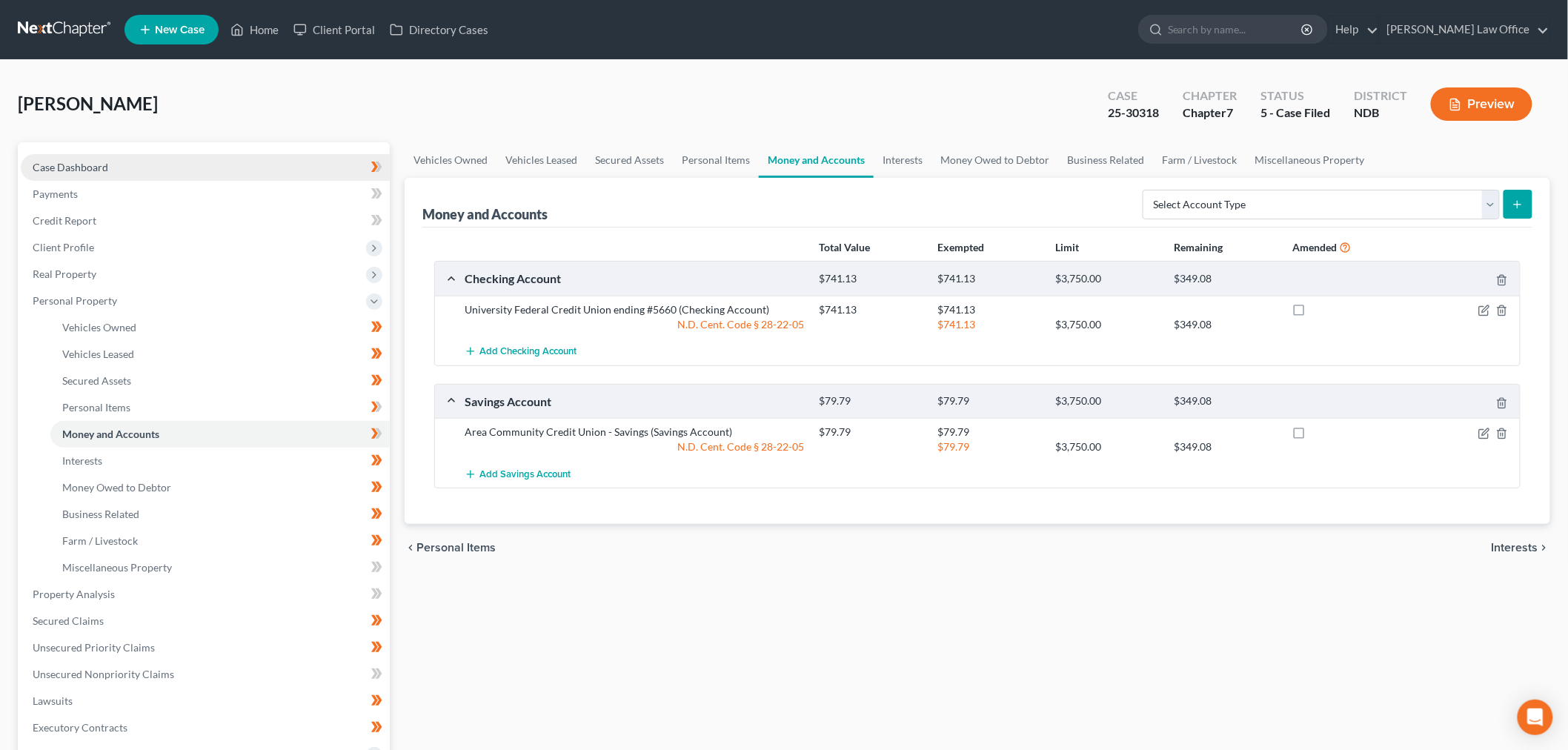
click at [150, 168] on link "Case Dashboard" at bounding box center [205, 167] width 369 height 27
select select "8"
select select "6"
select select "0"
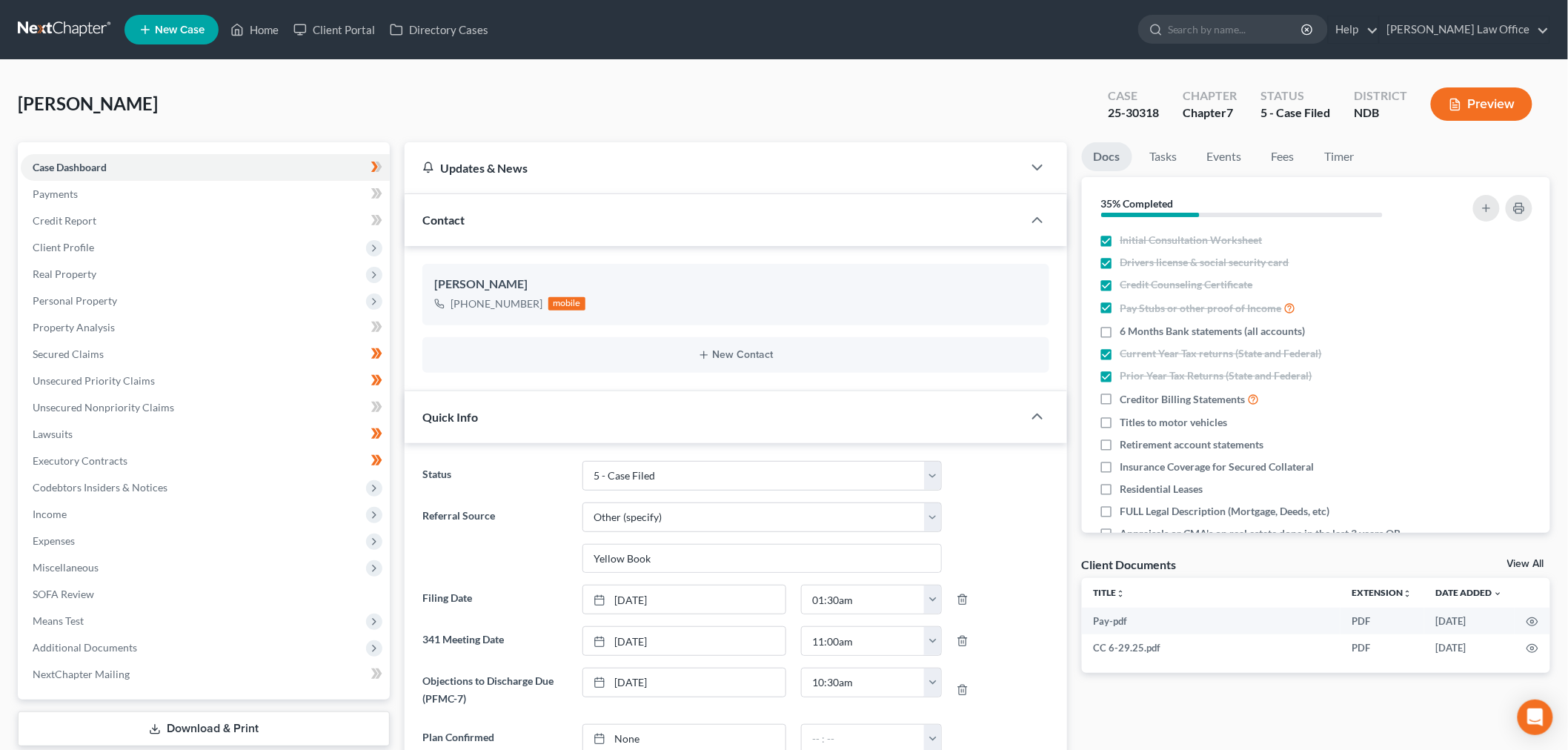
scroll to position [131, 0]
drag, startPoint x: 54, startPoint y: 28, endPoint x: 17, endPoint y: 50, distance: 43.0
click at [54, 28] on link at bounding box center [65, 30] width 95 height 27
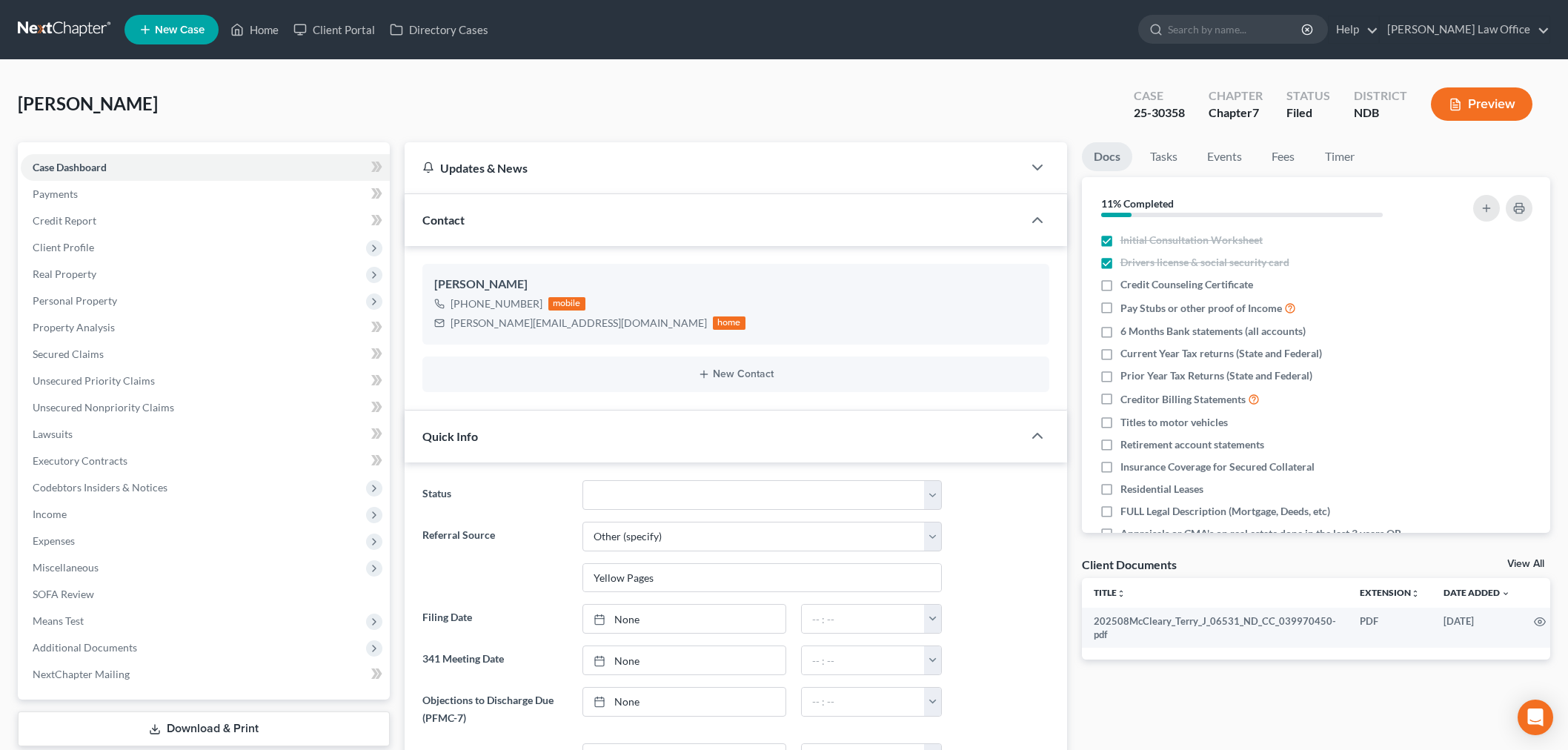
select select "6"
click at [67, 19] on link at bounding box center [65, 30] width 95 height 27
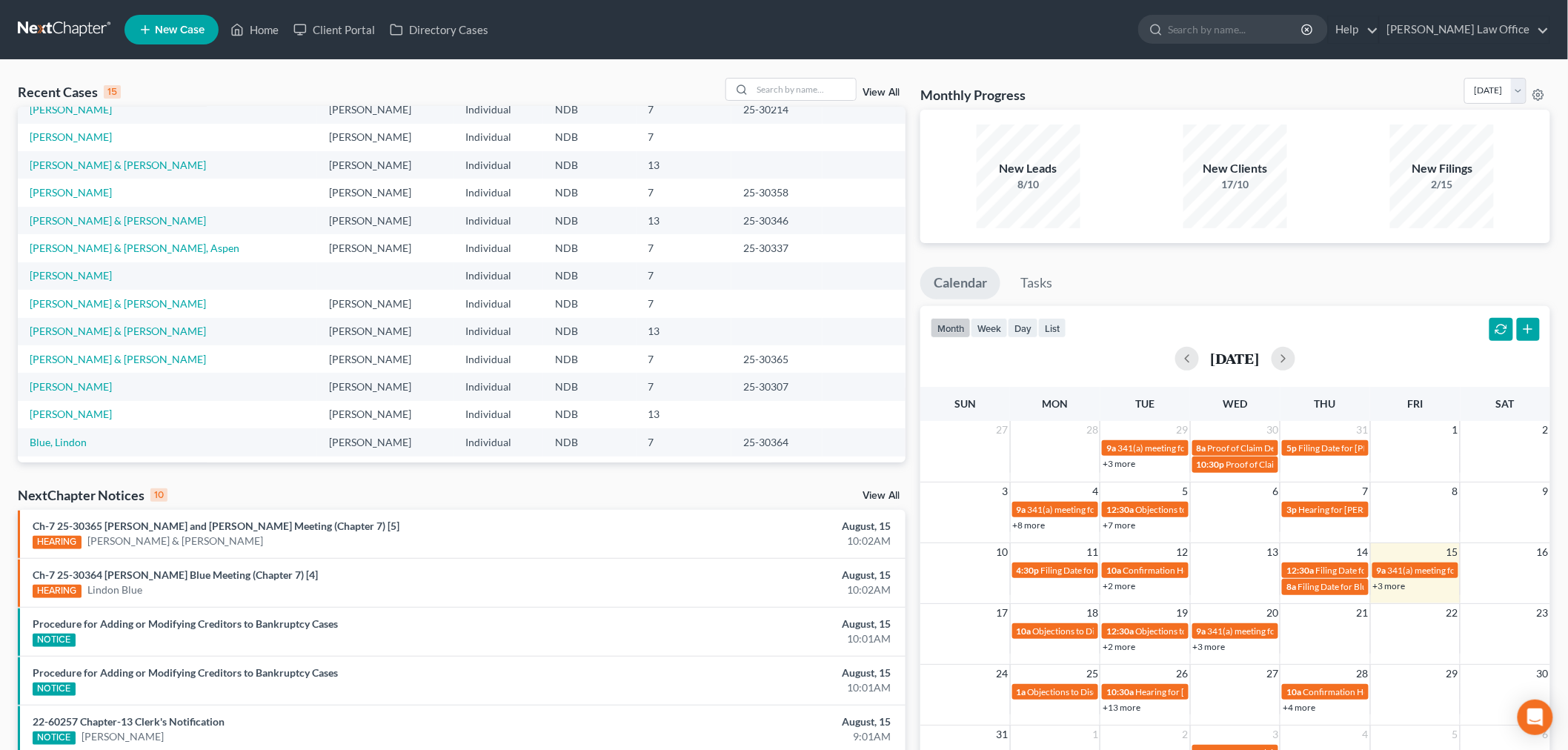
scroll to position [101, 0]
click at [79, 205] on td "[PERSON_NAME] & [PERSON_NAME]" at bounding box center [168, 216] width 300 height 27
click at [79, 213] on link "[PERSON_NAME] & [PERSON_NAME]" at bounding box center [118, 216] width 176 height 13
select select "6"
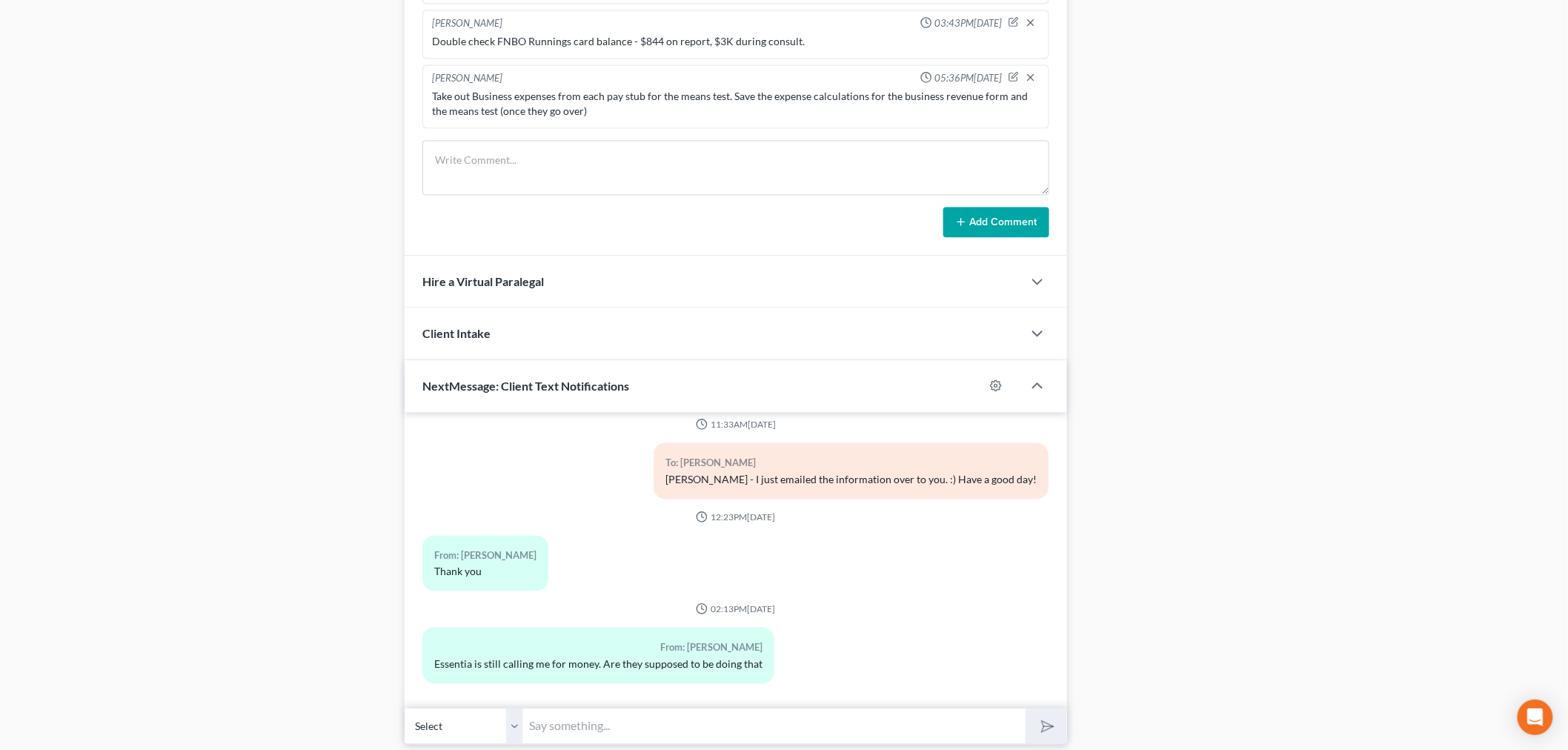
scroll to position [1300, 0]
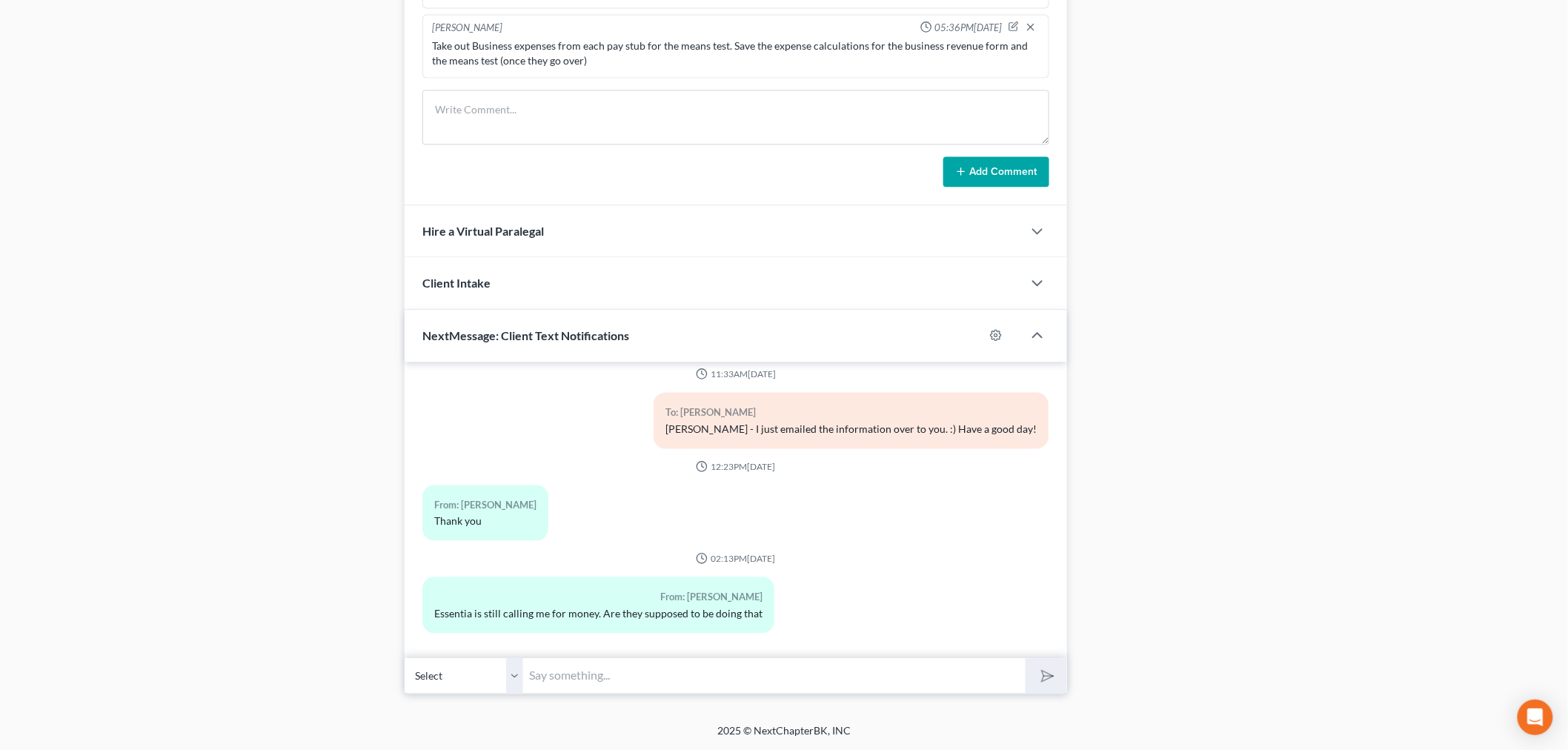
click at [638, 673] on input "text" at bounding box center [775, 675] width 503 height 36
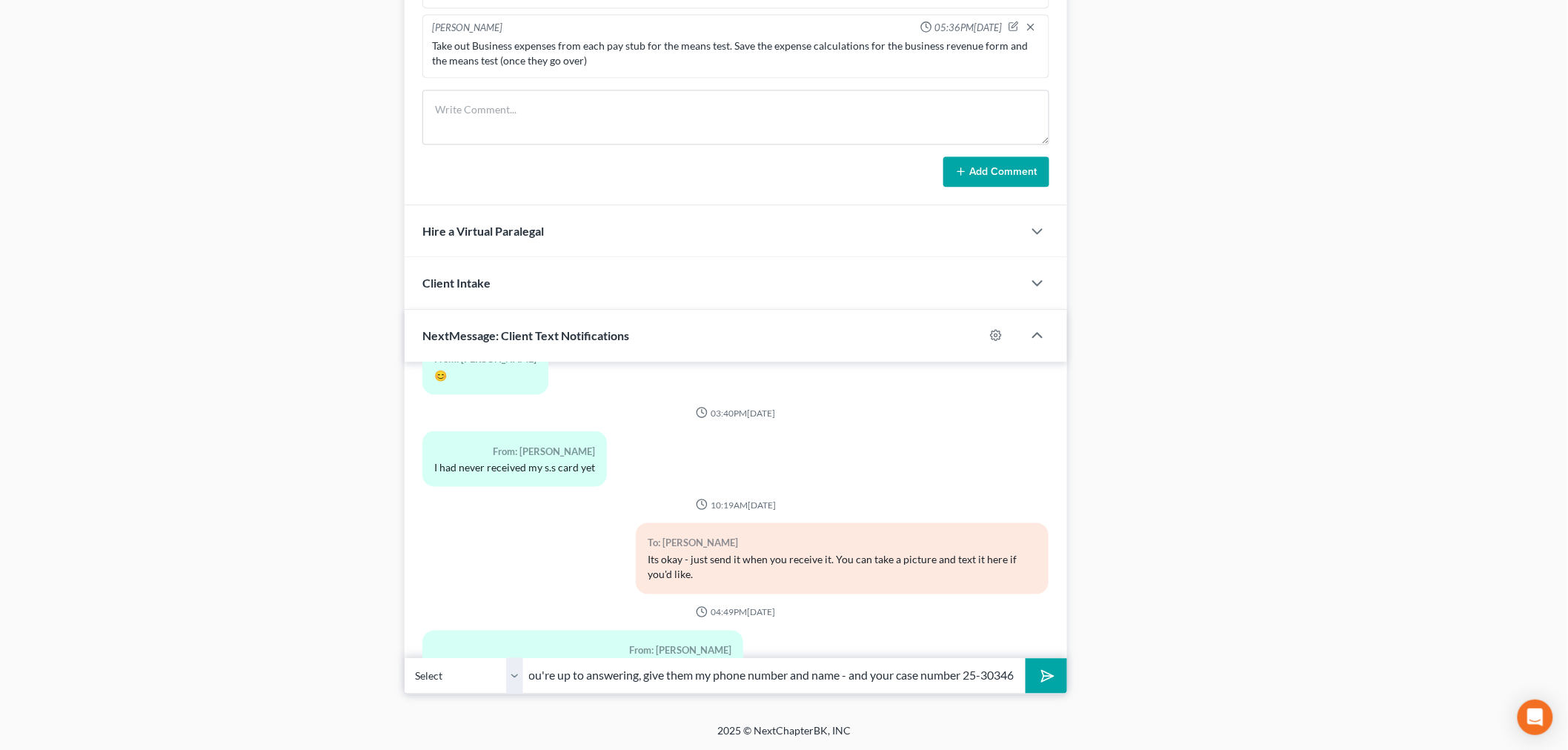
type input "No. If you're up to answering, give them my phone number and name - and your ca…"
click at [1039, 683] on icon "submit" at bounding box center [1045, 676] width 15 height 15
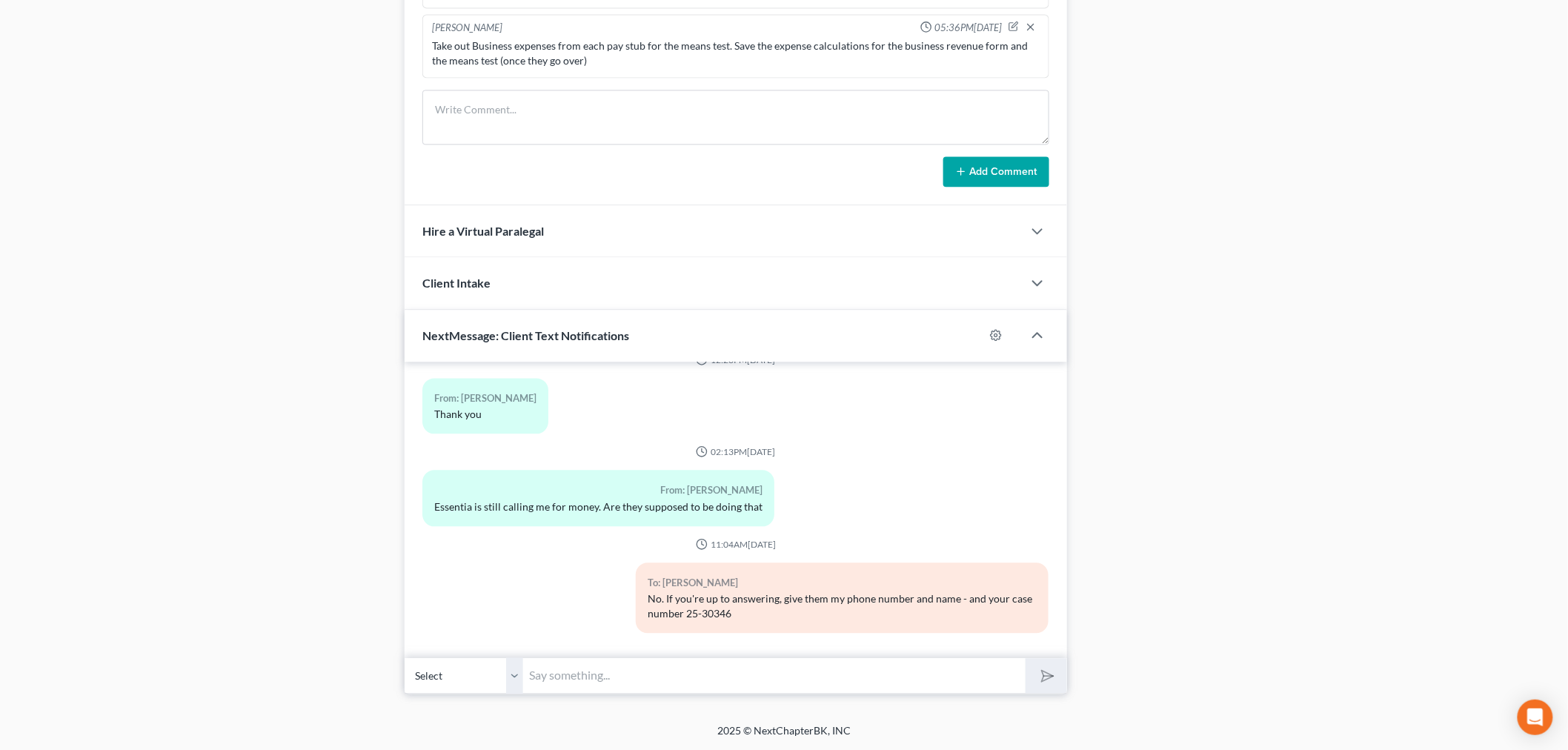
click at [728, 672] on input "text" at bounding box center [775, 675] width 503 height 36
type input "They are in the window of notice passing in the mail, but it should be stopping."
click at [1025, 658] on button "submit" at bounding box center [1045, 675] width 41 height 35
